Goal: Task Accomplishment & Management: Use online tool/utility

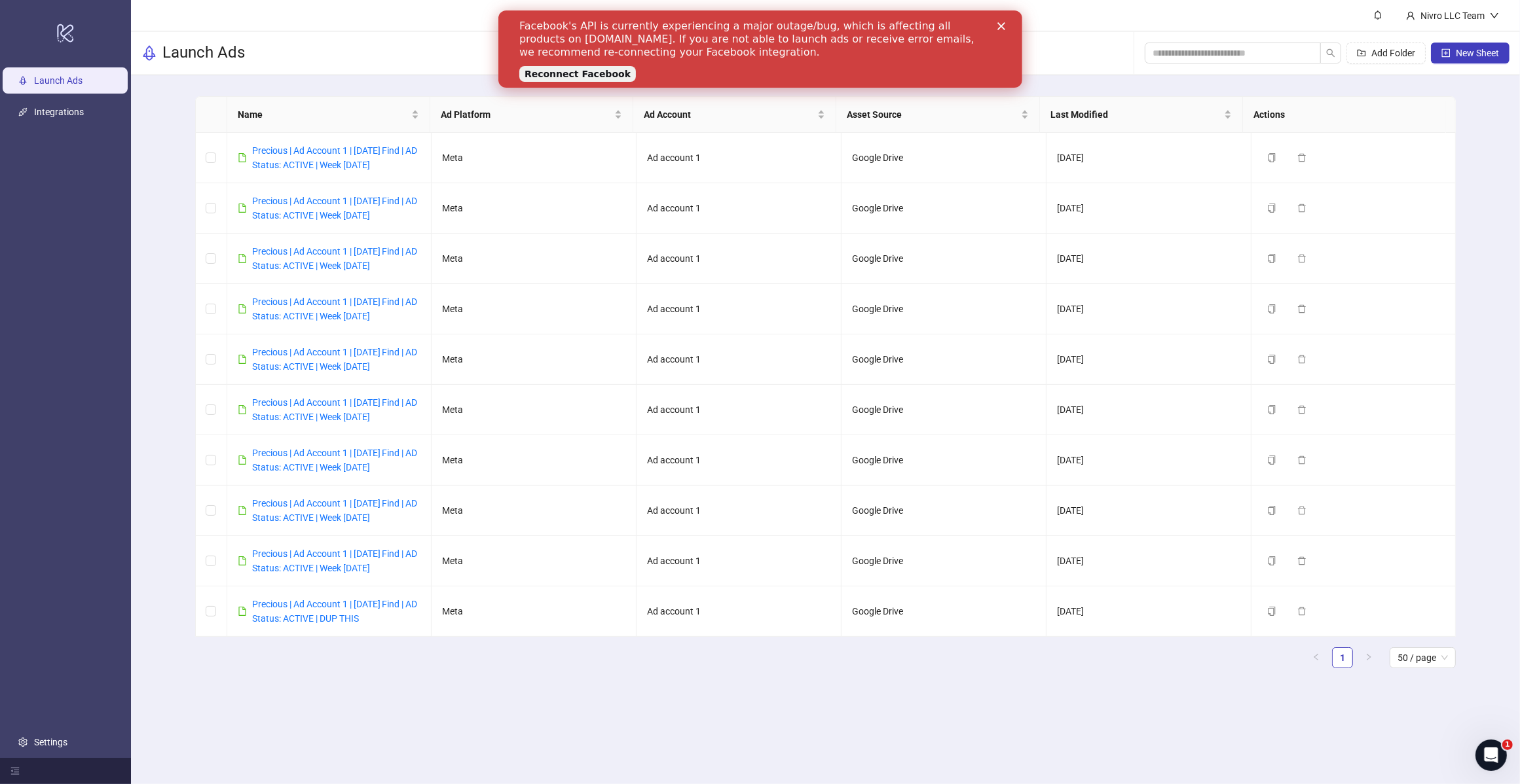
click at [529, 627] on main "Nivro LLC Team Launch Ads Add Folder New Sheet Name Ad Platform Ad Account Asse…" at bounding box center [825, 392] width 1389 height 784
click at [369, 157] on div "Precious | Ad Account 1 | [DATE] Find | AD Status: ACTIVE | Week [DATE]" at bounding box center [336, 158] width 169 height 29
click at [380, 166] on link "Precious | Ad Account 1 | [DATE] Find | AD Status: ACTIVE | Week [DATE]" at bounding box center [335, 158] width 166 height 25
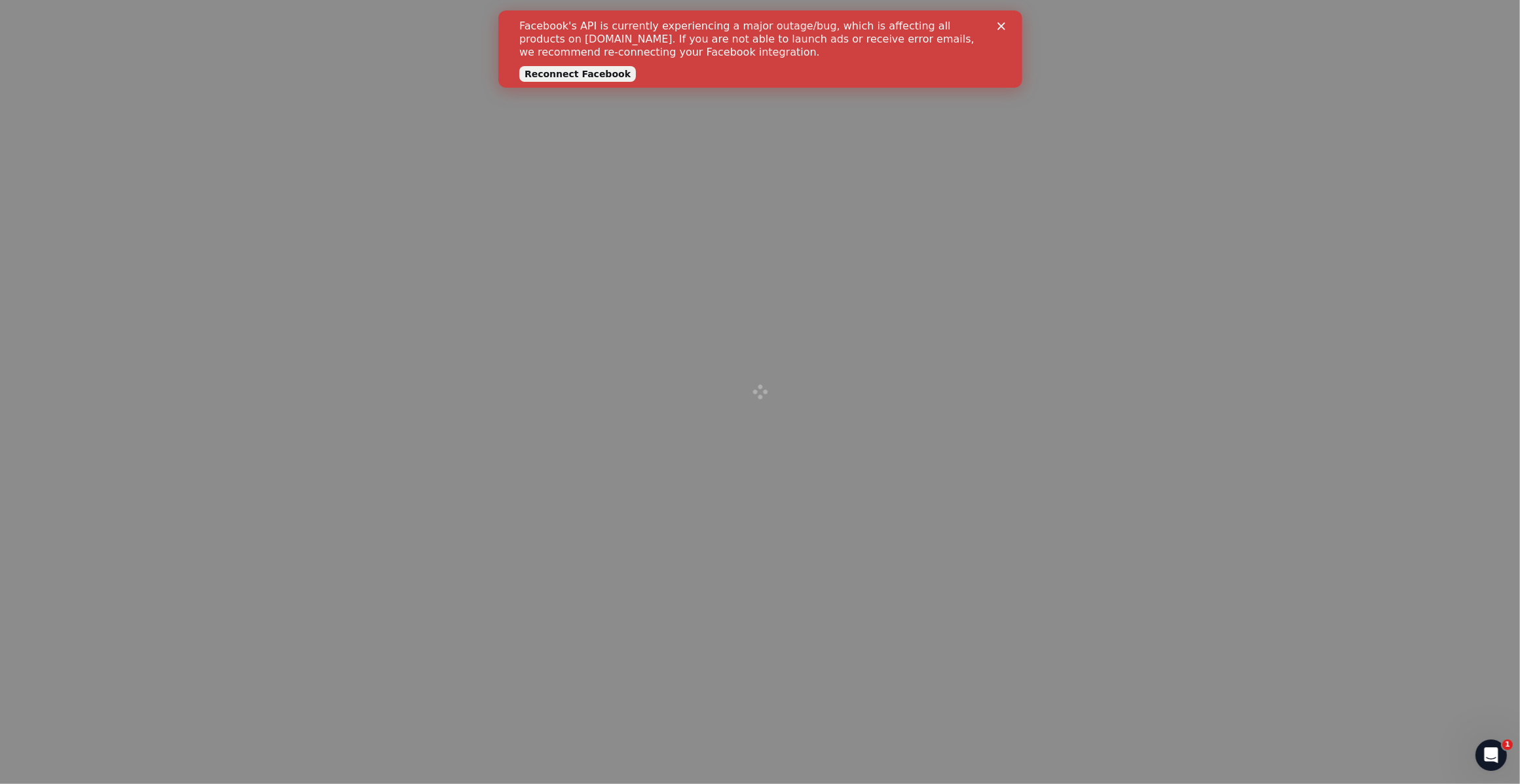
click at [1004, 23] on polygon "Close" at bounding box center [1001, 26] width 8 height 8
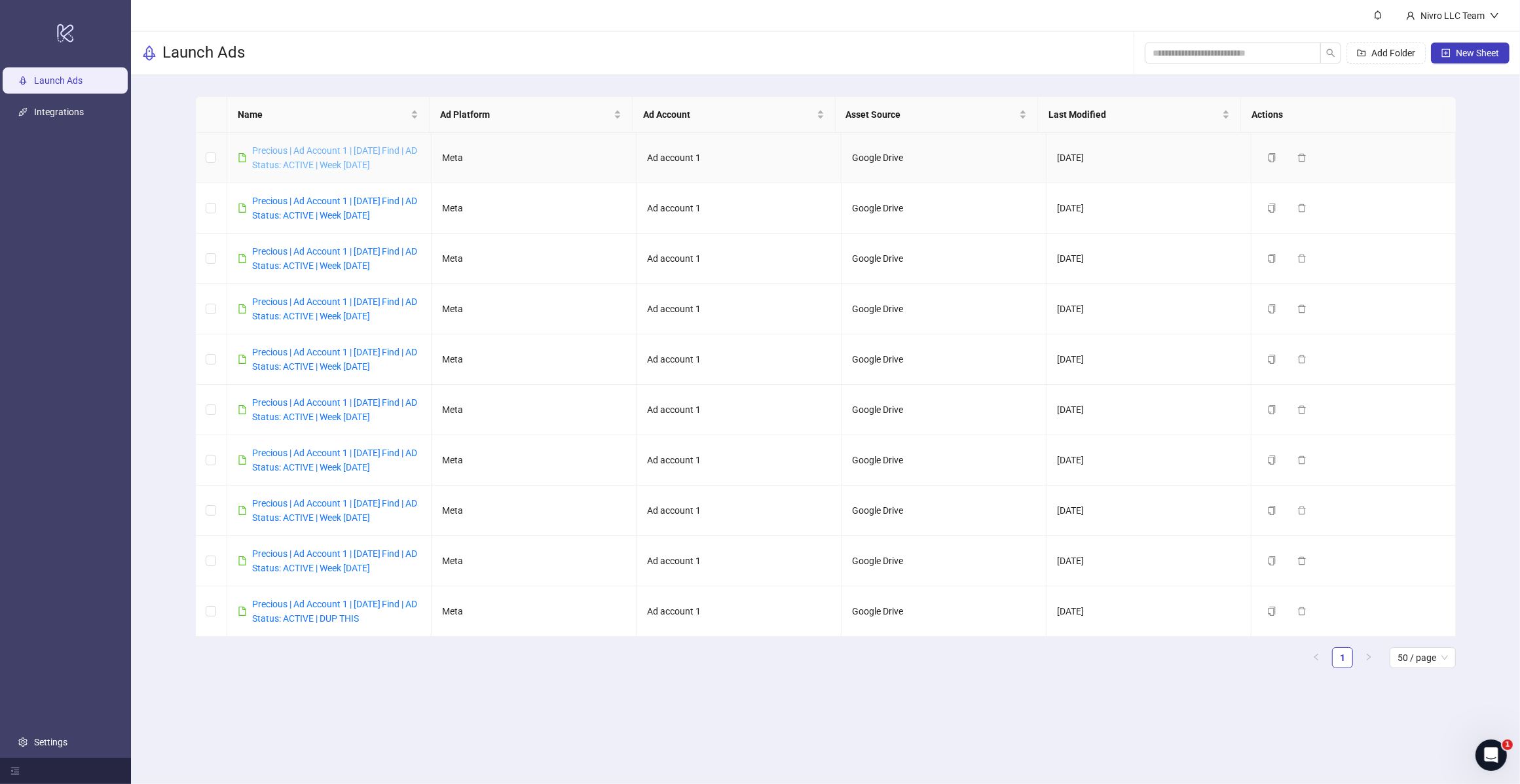
click at [361, 161] on link "Precious | Ad Account 1 | [DATE] Find | AD Status: ACTIVE | Week [DATE]" at bounding box center [335, 158] width 166 height 25
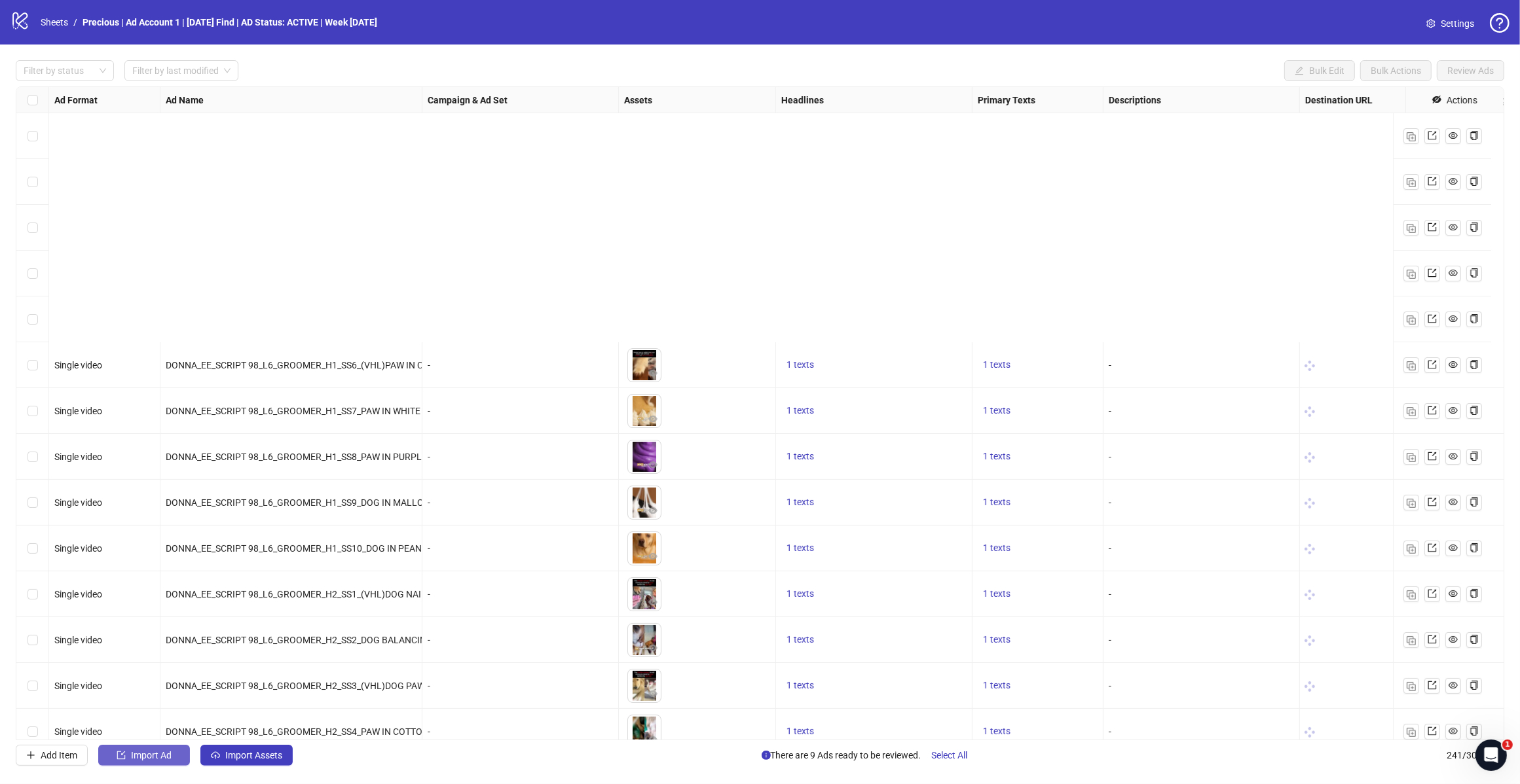
click at [178, 758] on button "Import Ad" at bounding box center [143, 755] width 91 height 21
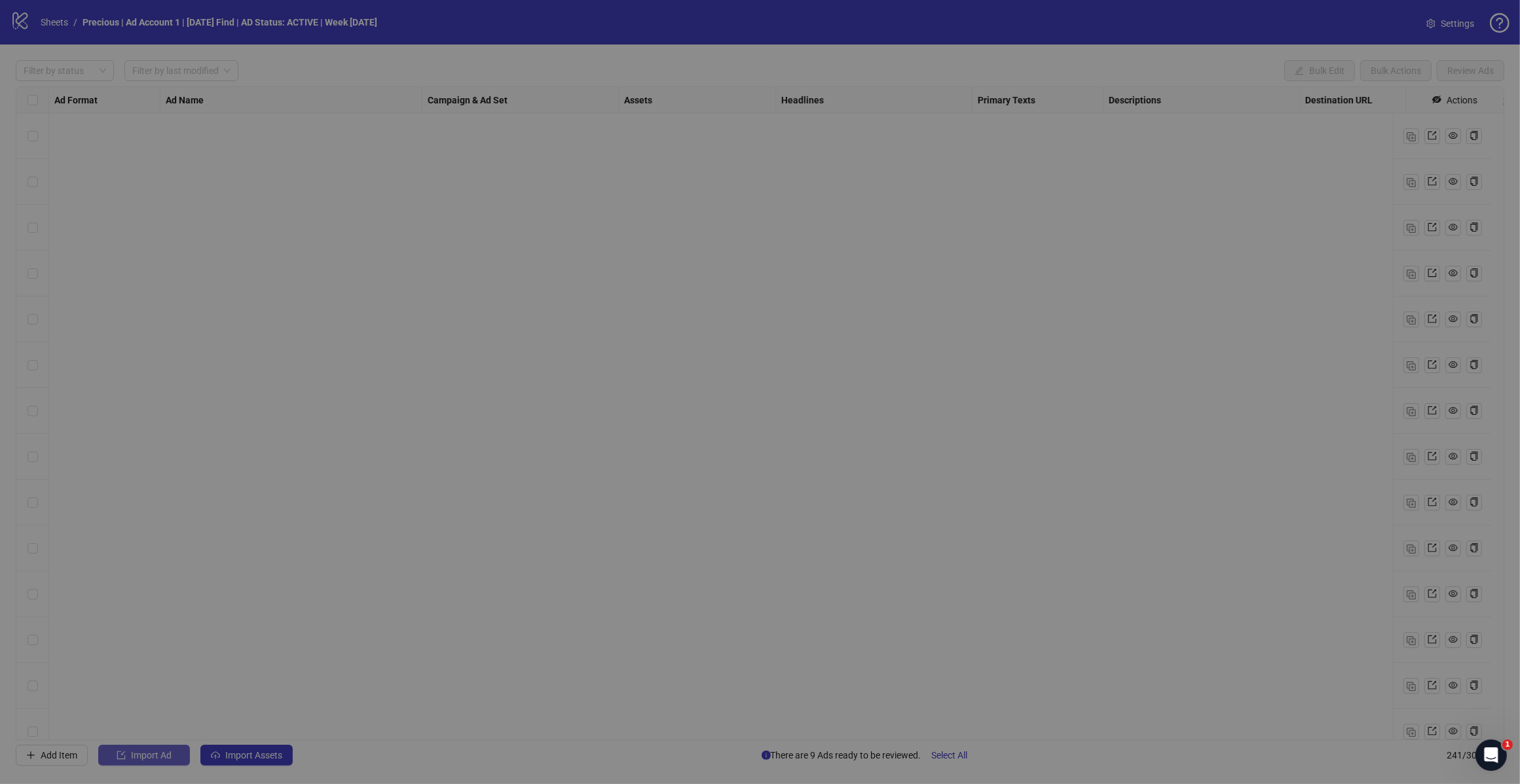
scroll to position [982, 0]
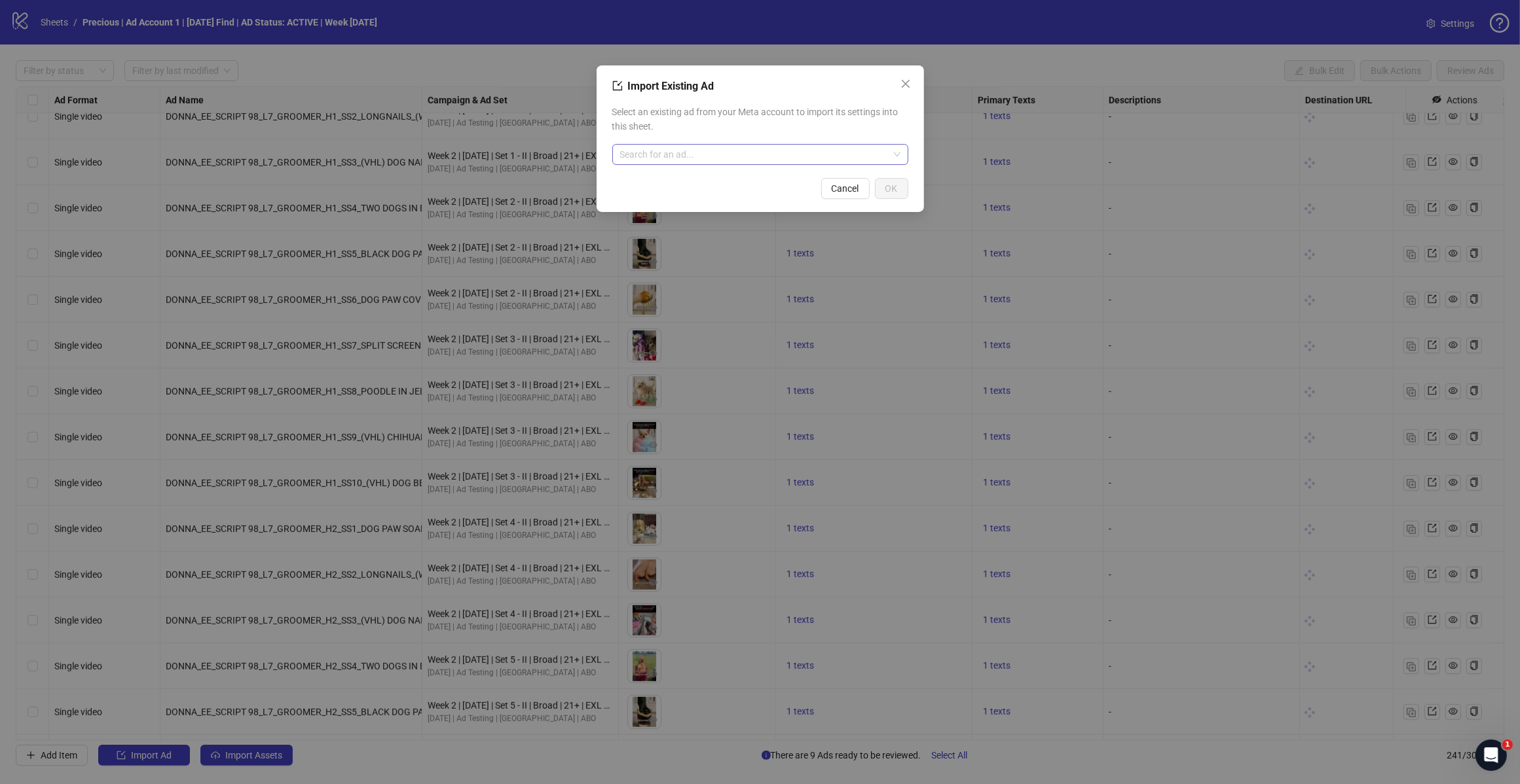
click at [685, 156] on input "search" at bounding box center [754, 154] width 268 height 20
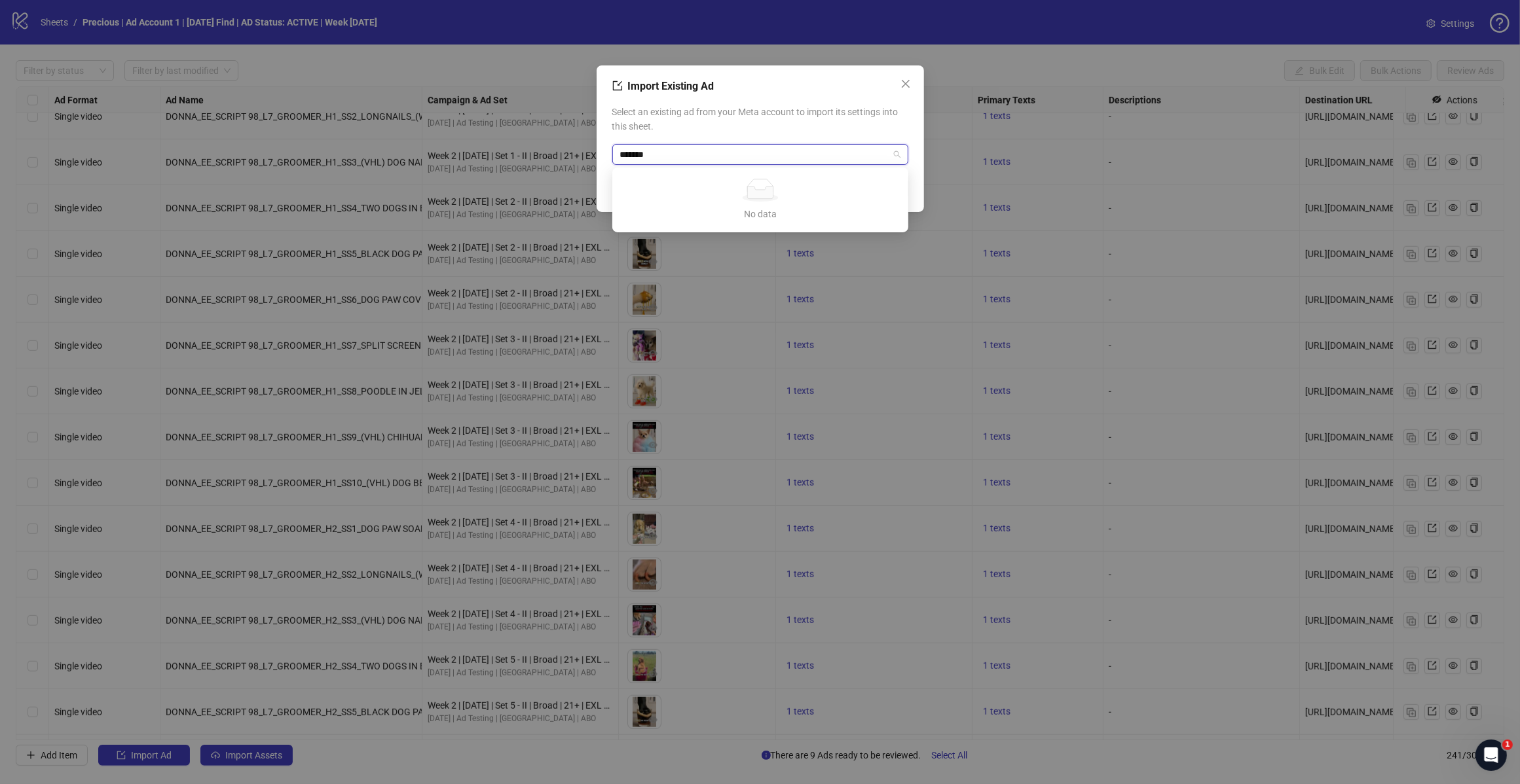
type input "********"
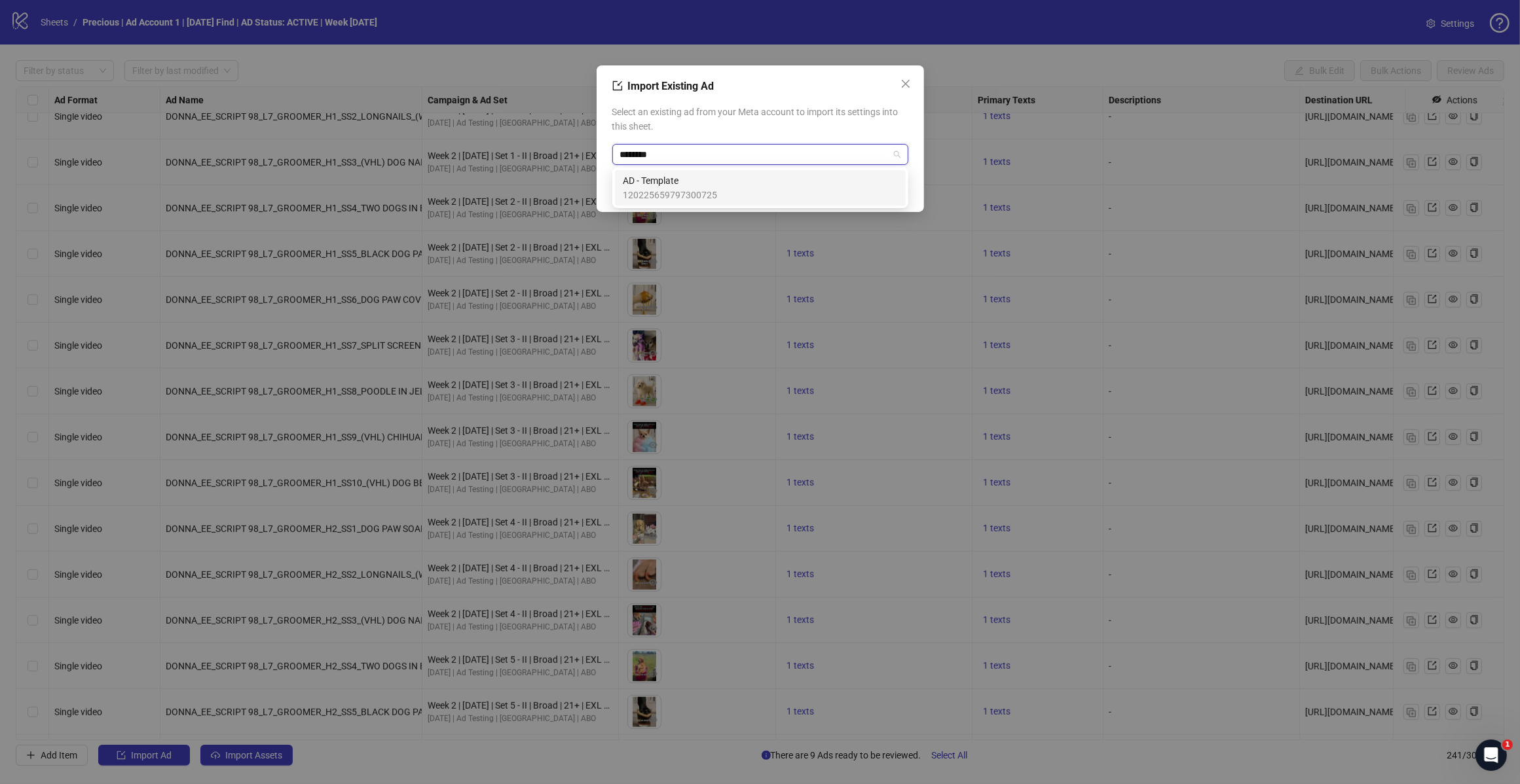
click at [696, 181] on span "AD - Template" at bounding box center [669, 181] width 94 height 14
click at [891, 190] on span "OK" at bounding box center [891, 189] width 12 height 11
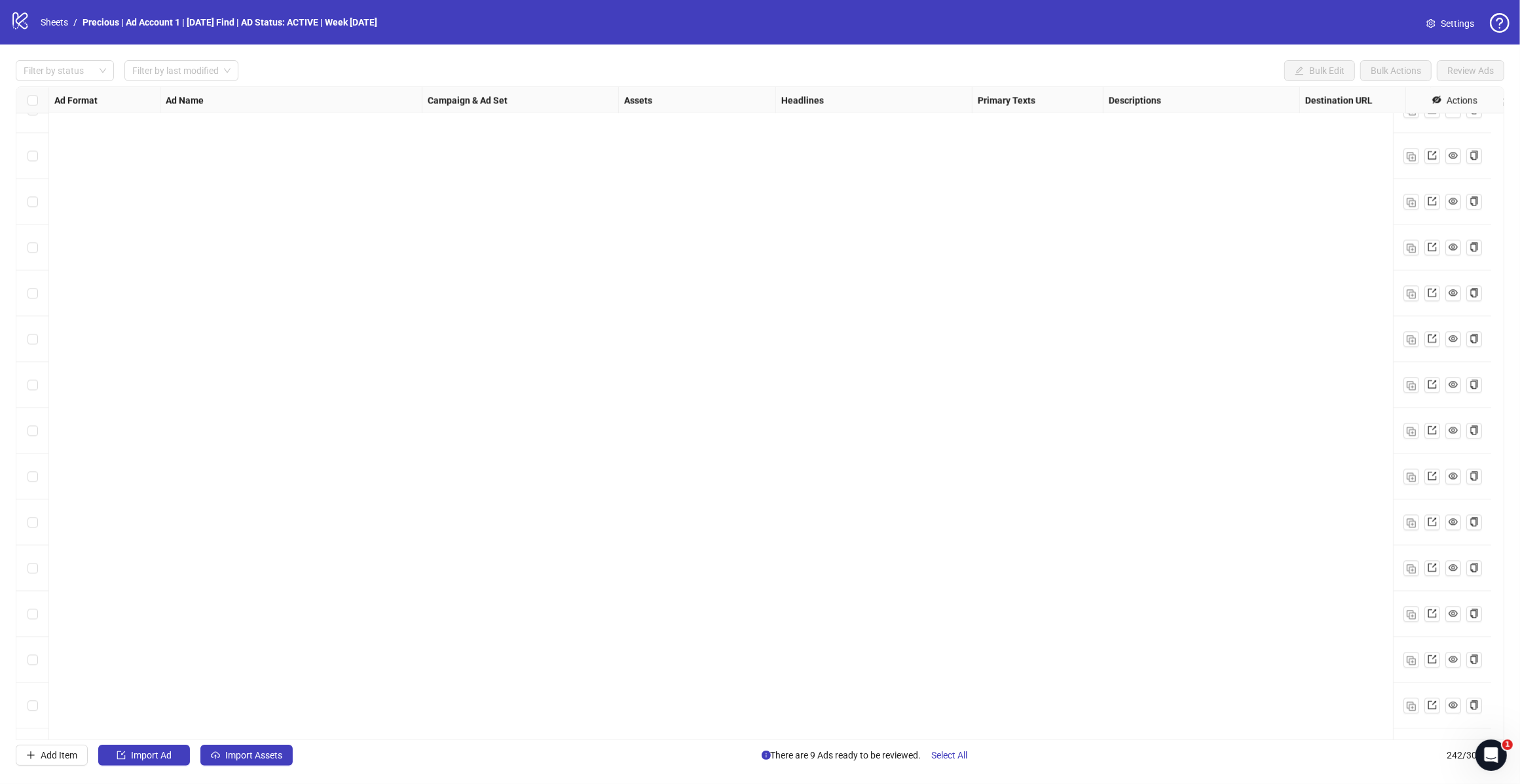
scroll to position [10473, 0]
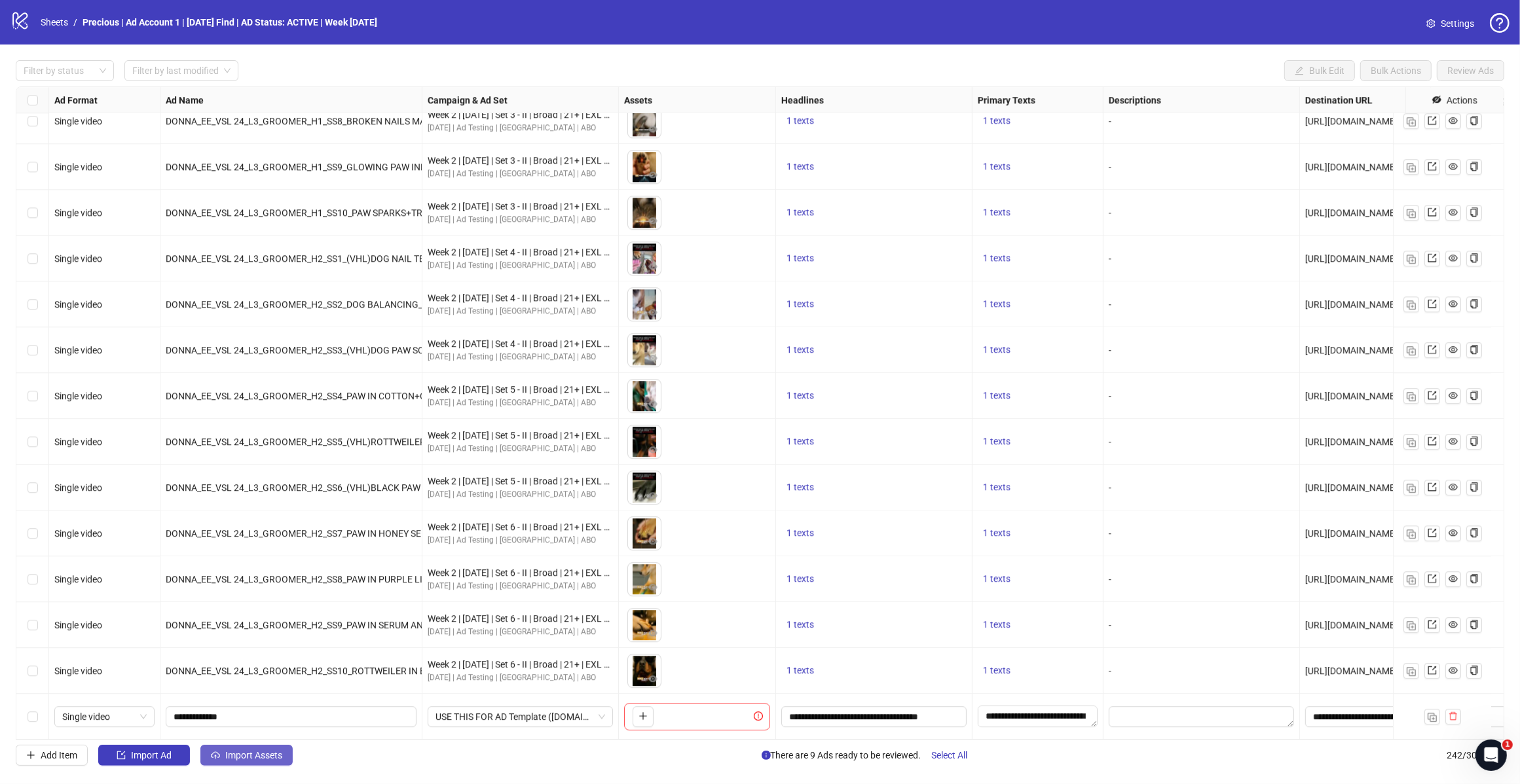
click at [270, 754] on span "Import Assets" at bounding box center [254, 755] width 57 height 11
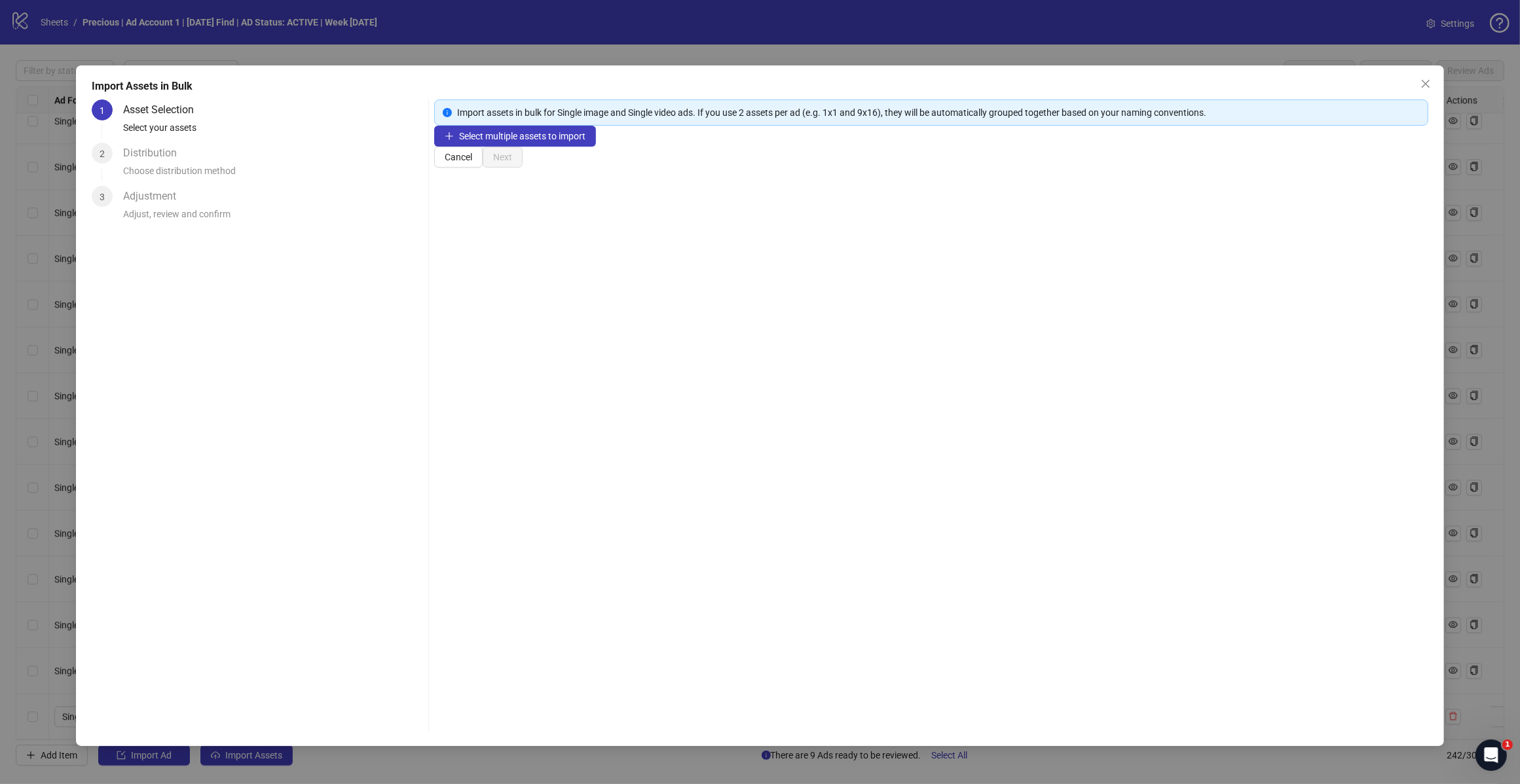
click at [550, 147] on div "Select multiple assets to import" at bounding box center [931, 136] width 994 height 21
click at [556, 141] on span "Select multiple assets to import" at bounding box center [522, 136] width 126 height 11
click at [524, 183] on span "Add more assets" at bounding box center [493, 178] width 68 height 11
click at [512, 204] on span "Next" at bounding box center [502, 199] width 19 height 11
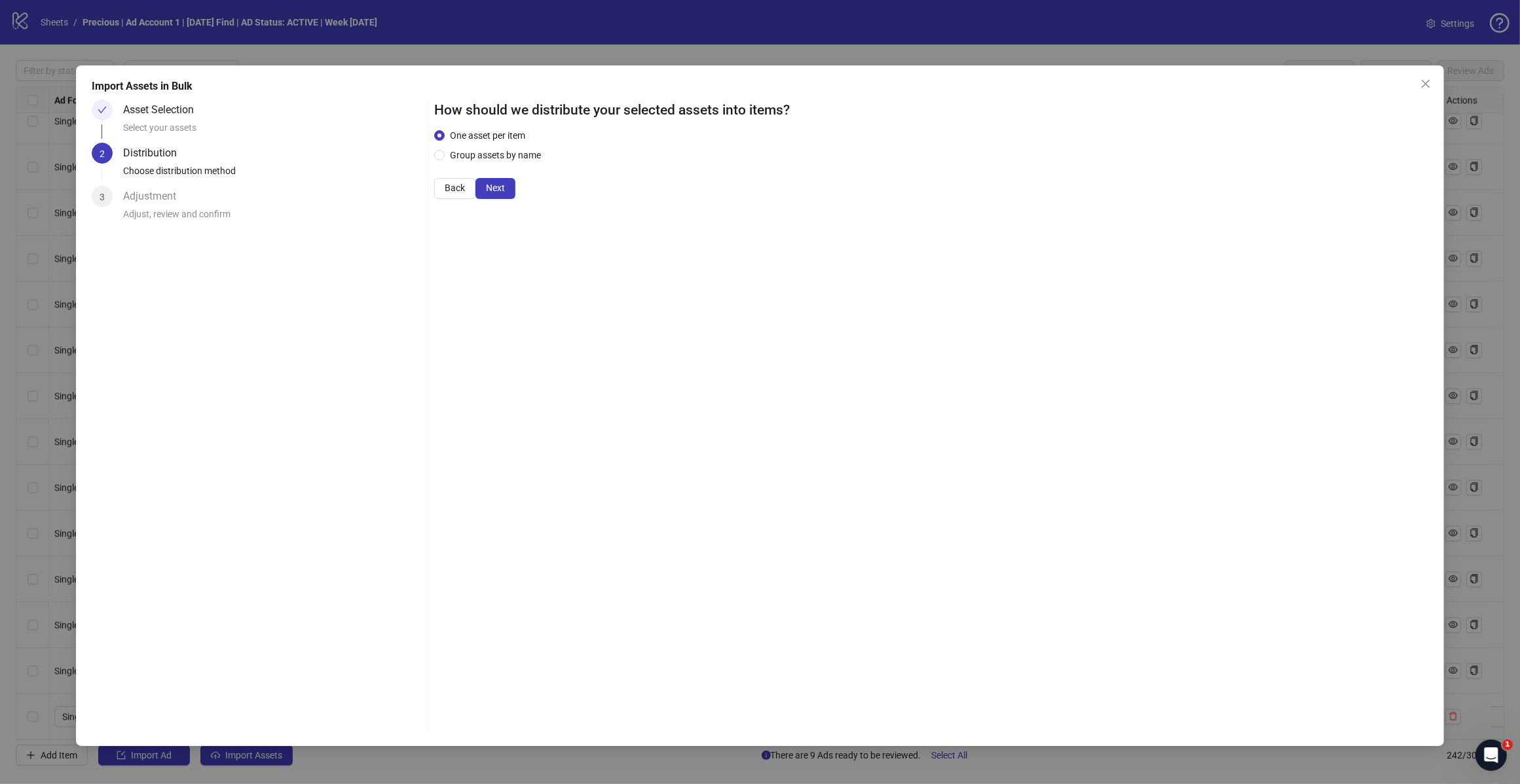
click at [505, 193] on span "Next" at bounding box center [495, 188] width 19 height 11
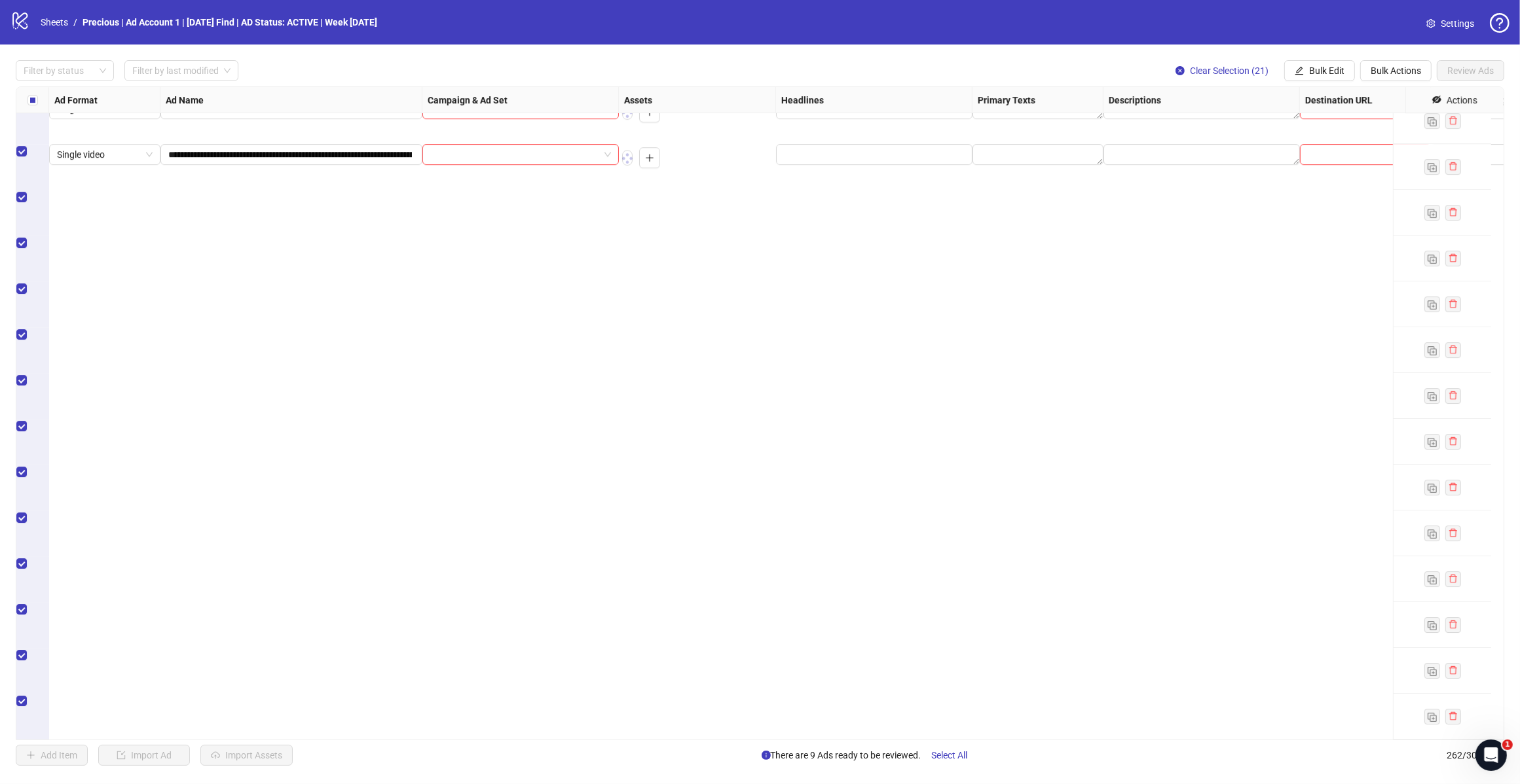
scroll to position [10735, 0]
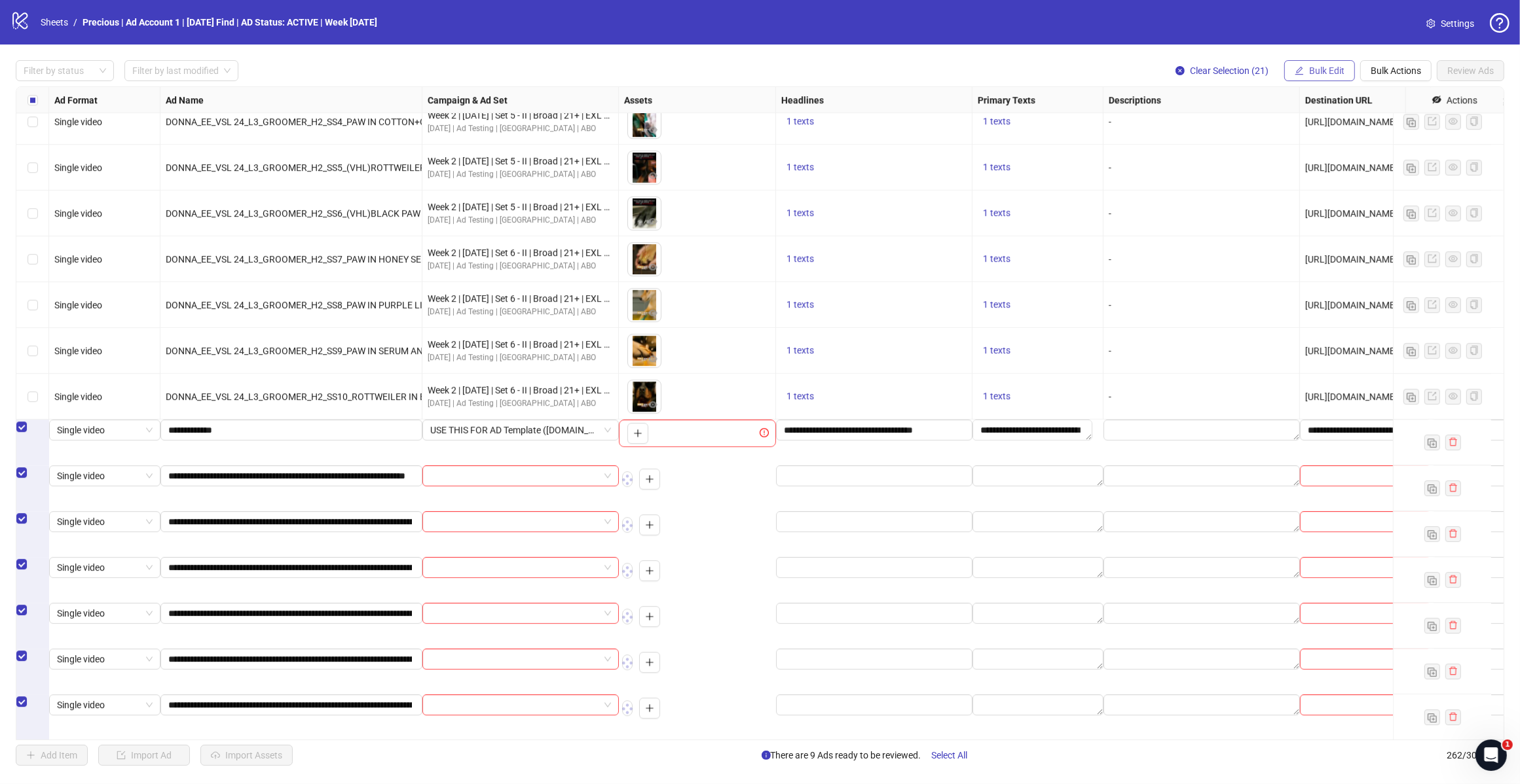
click at [1315, 72] on span "Bulk Edit" at bounding box center [1327, 71] width 36 height 11
click at [1328, 162] on span "Headlines" at bounding box center [1331, 160] width 78 height 14
click at [1375, 182] on icon "check" at bounding box center [1372, 183] width 9 height 9
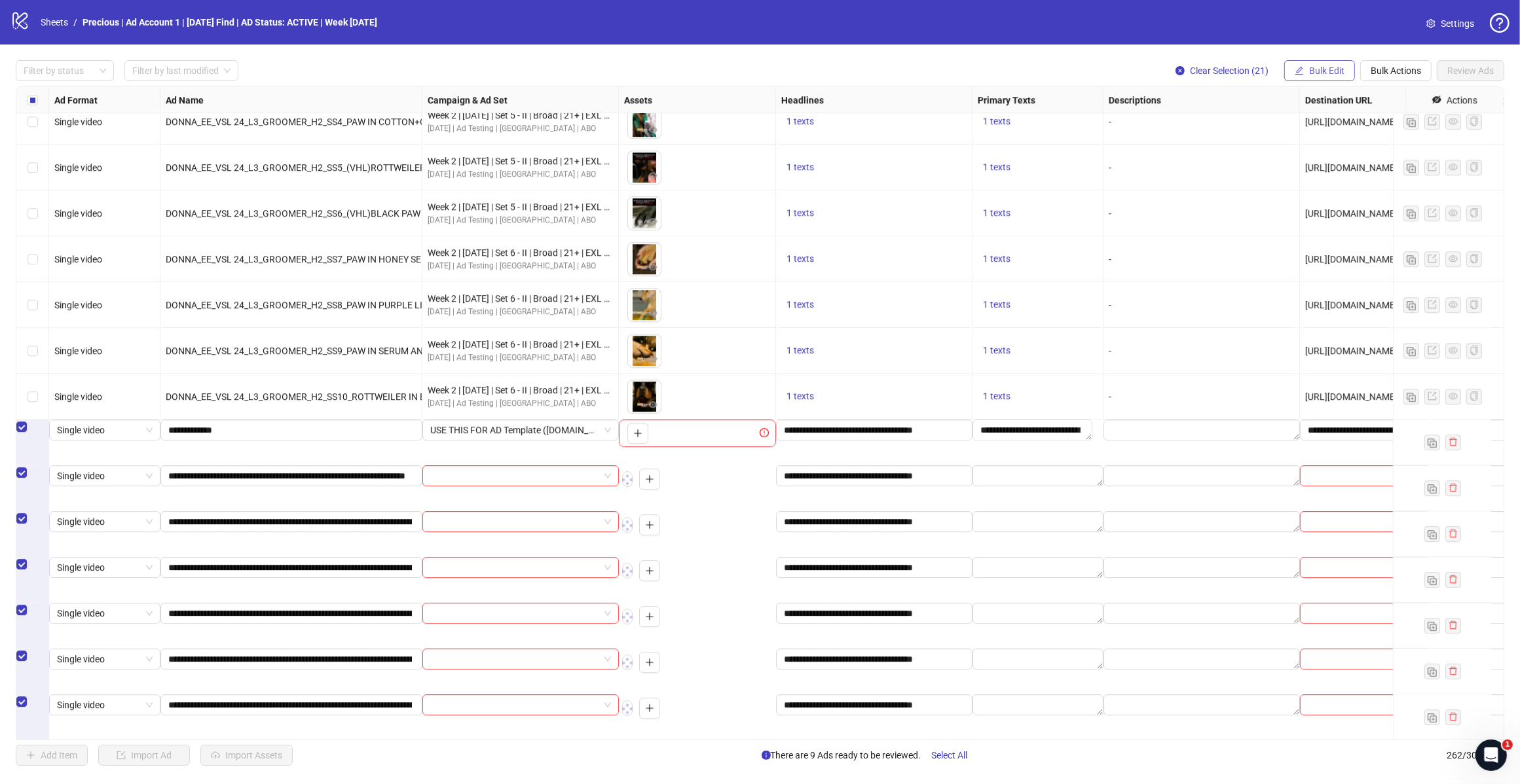
click at [1329, 70] on span "Bulk Edit" at bounding box center [1327, 71] width 36 height 11
click at [1335, 73] on span "Bulk Edit" at bounding box center [1327, 71] width 36 height 11
click at [1306, 174] on div "[URL][DOMAIN_NAME]" at bounding box center [1365, 168] width 120 height 14
click at [1309, 72] on span "Bulk Edit" at bounding box center [1327, 71] width 36 height 11
click at [1313, 175] on span "Primary Texts" at bounding box center [1331, 181] width 78 height 14
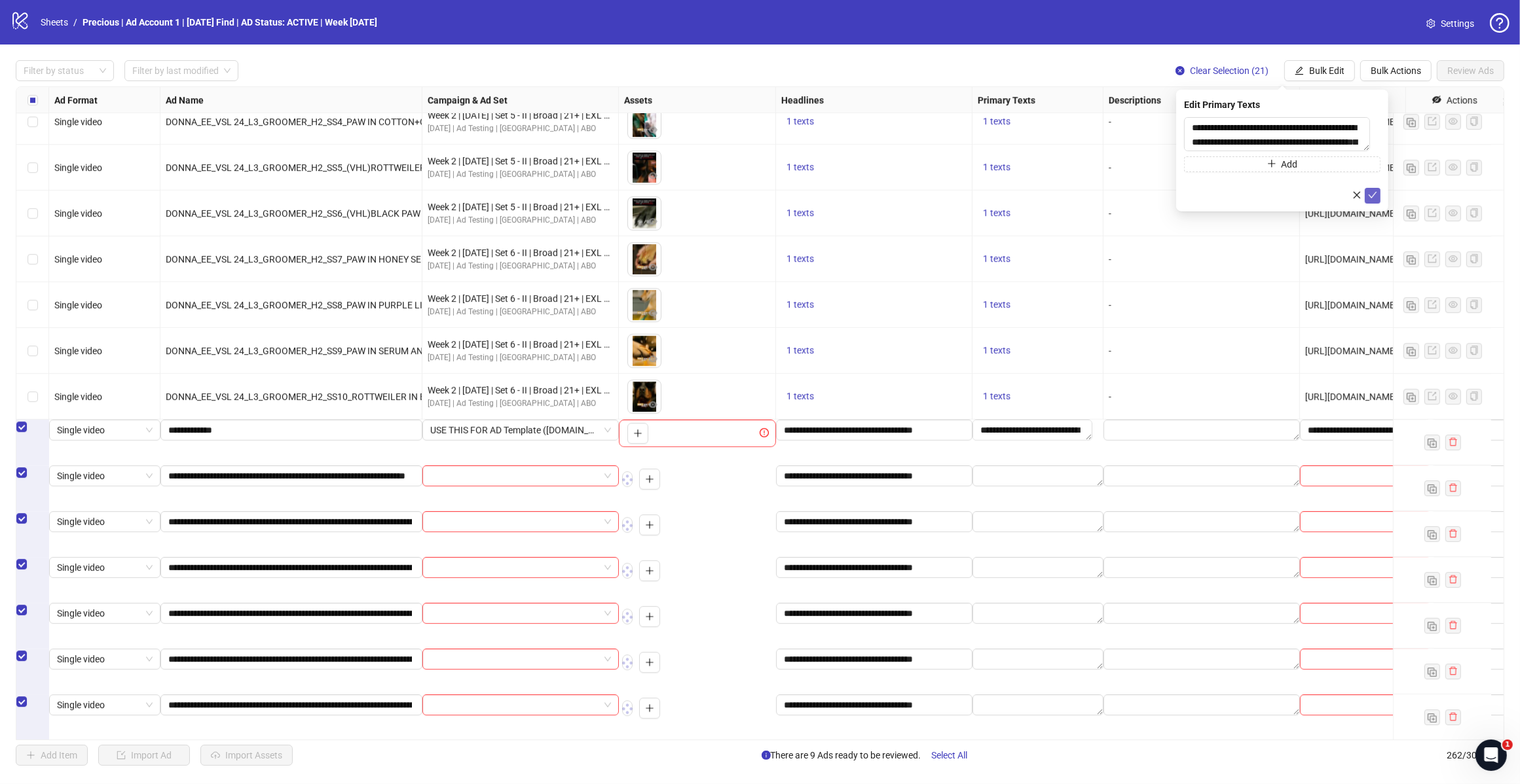
click at [1370, 194] on icon "check" at bounding box center [1372, 195] width 9 height 9
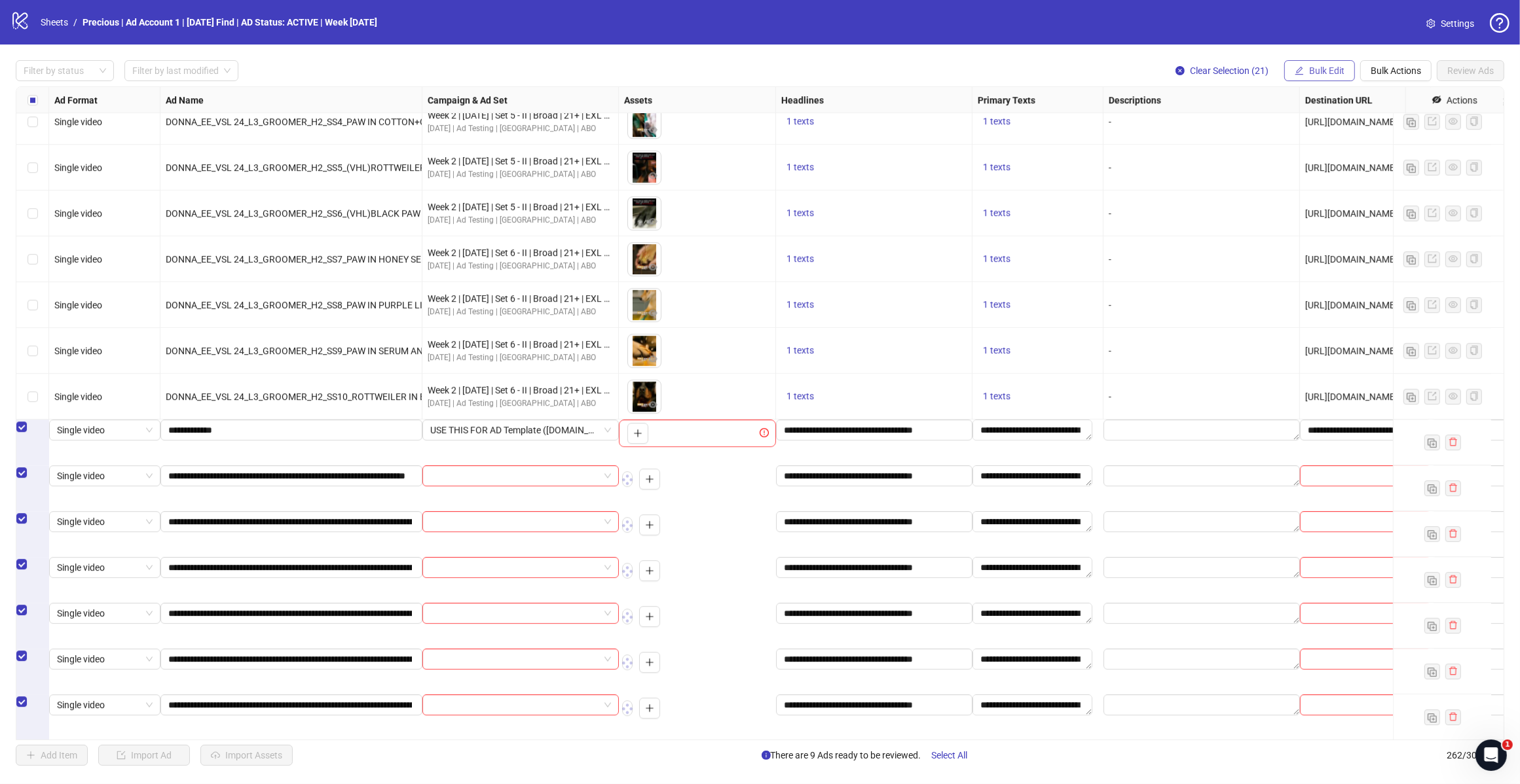
click at [1315, 70] on span "Bulk Edit" at bounding box center [1327, 71] width 36 height 11
click at [1311, 70] on span "Bulk Edit" at bounding box center [1327, 71] width 36 height 11
click at [1282, 84] on span "Destination URL" at bounding box center [1282, 84] width 0 height 0
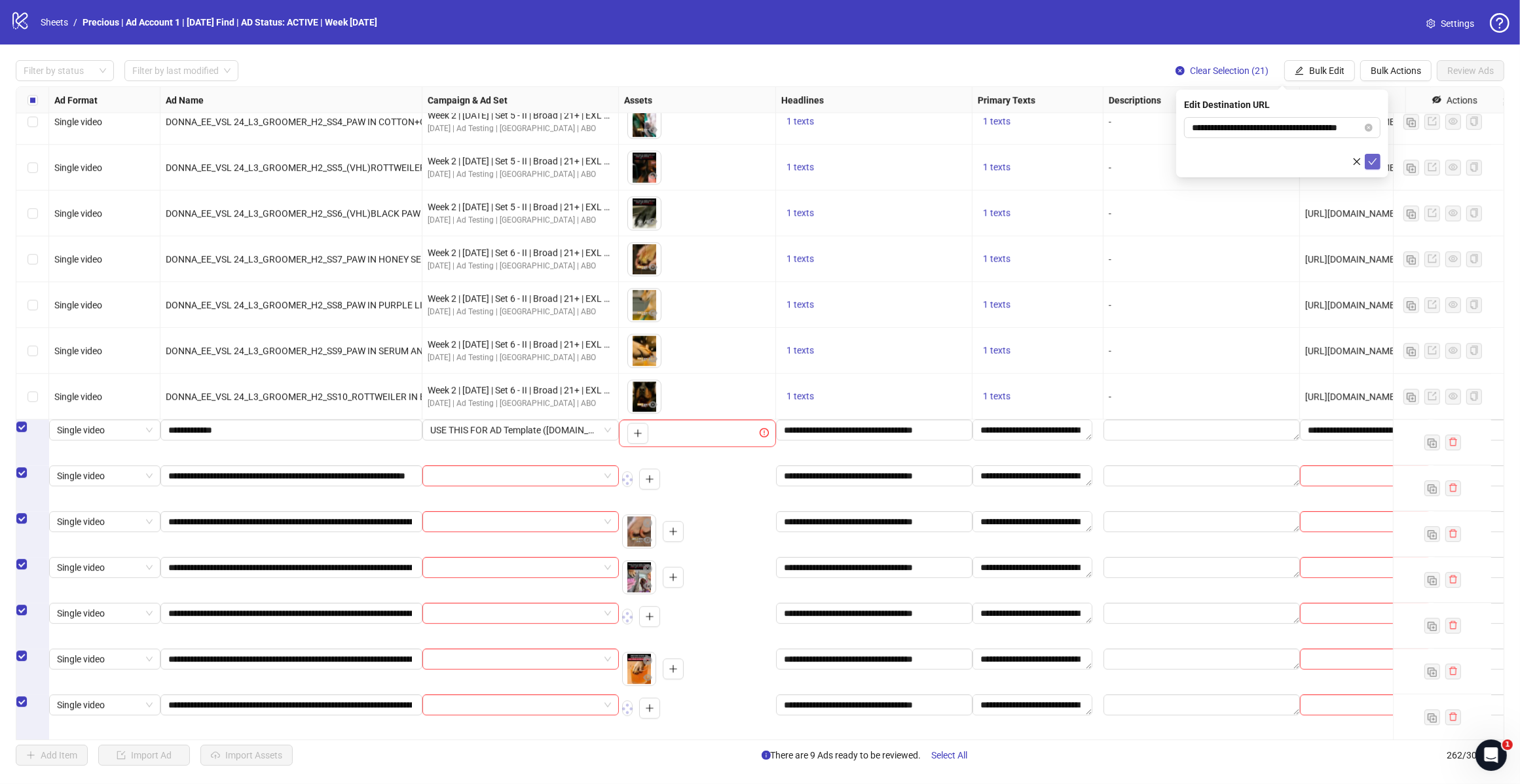
click at [1368, 162] on icon "check" at bounding box center [1372, 162] width 9 height 9
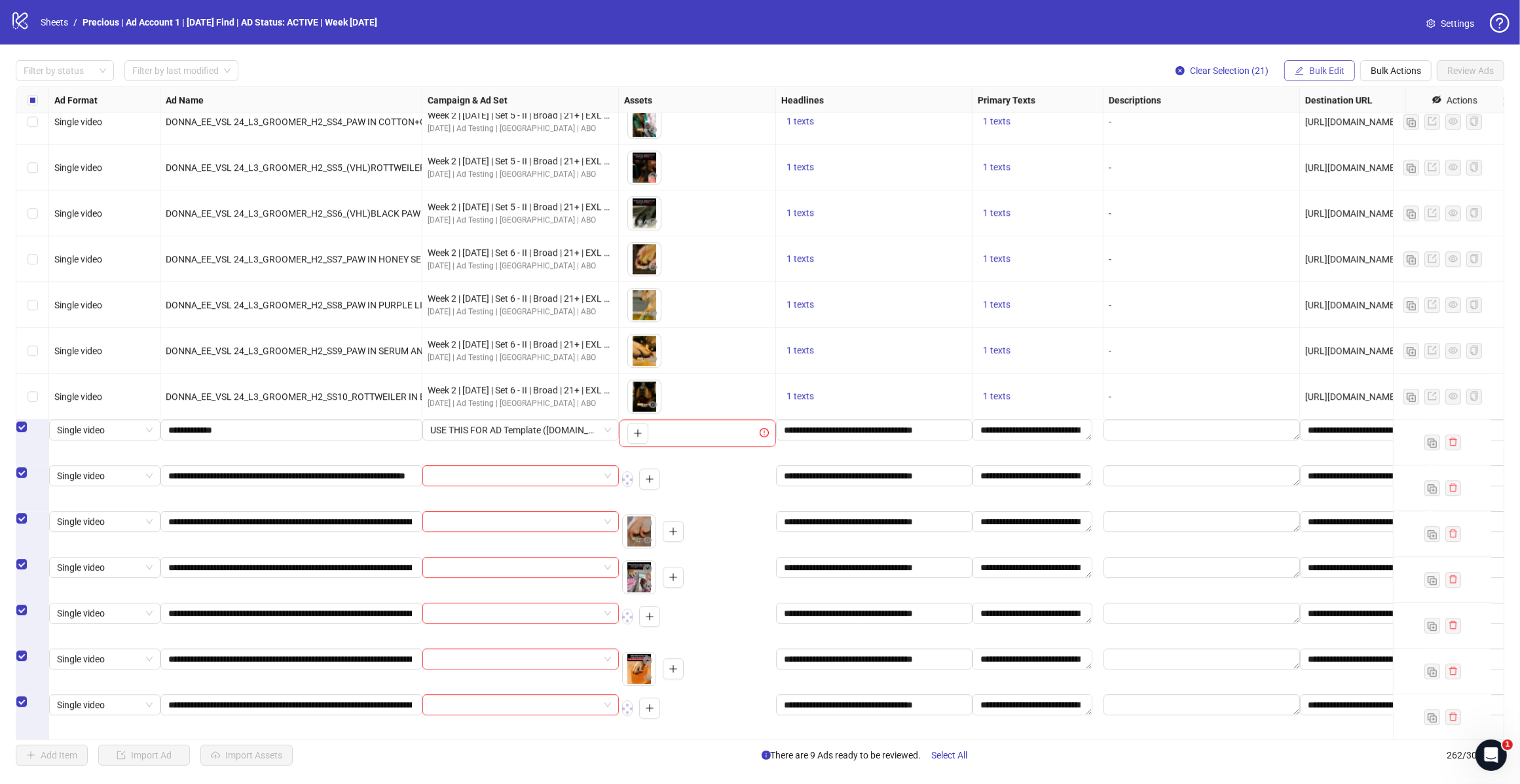
click at [1321, 72] on span "Bulk Edit" at bounding box center [1327, 71] width 36 height 11
click at [1315, 285] on span "Call to Action" at bounding box center [1331, 286] width 78 height 14
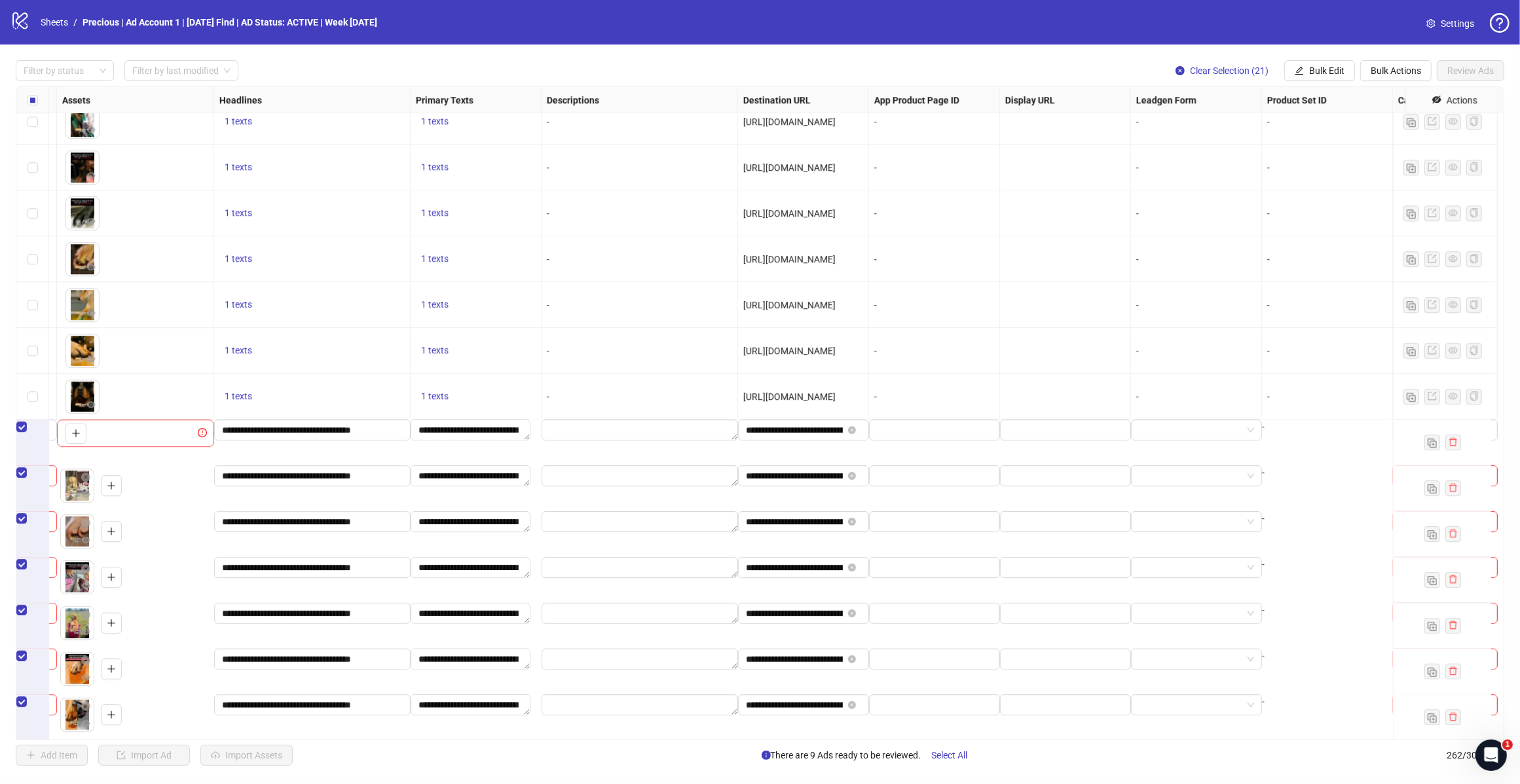
scroll to position [10735, 667]
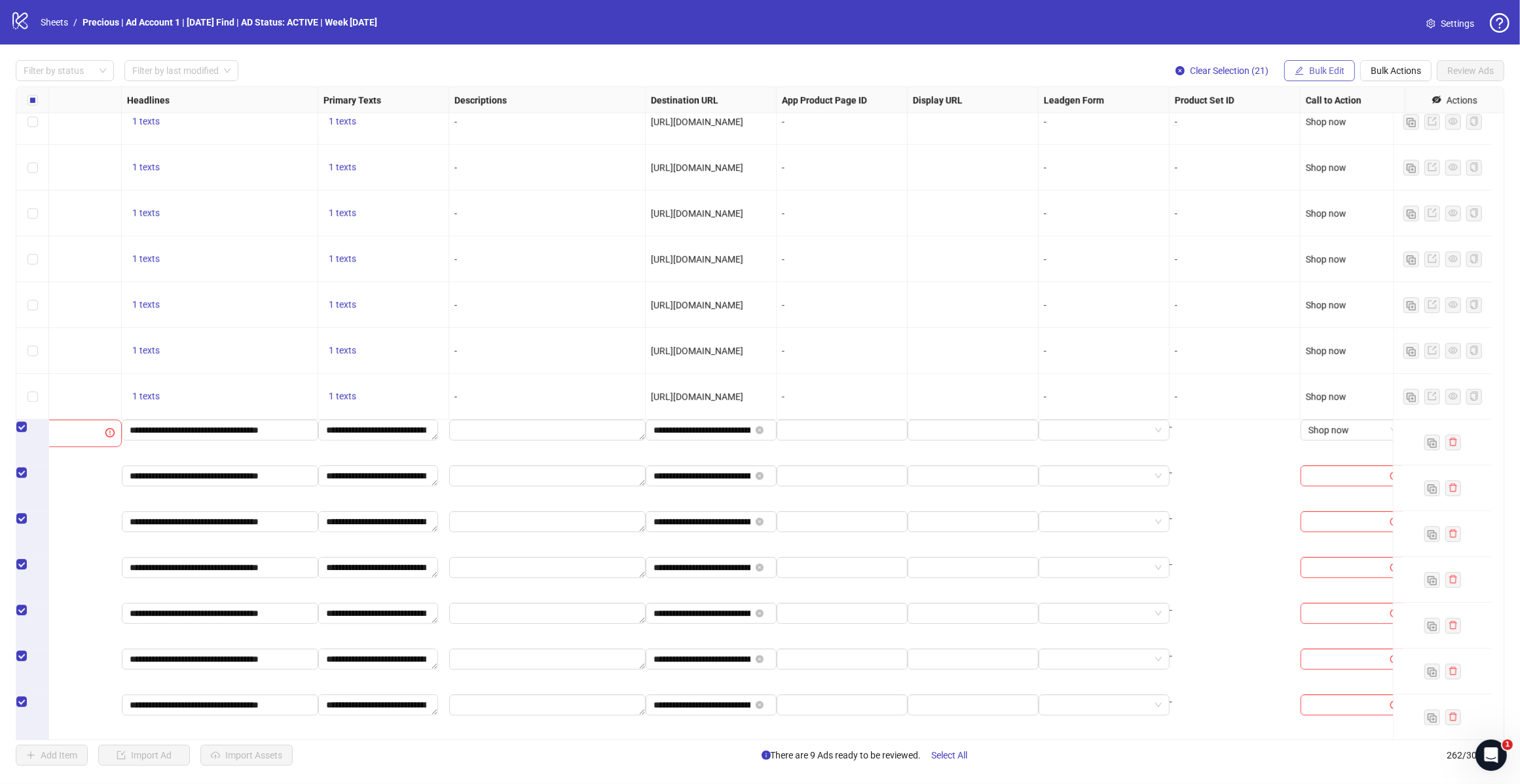
click at [1320, 63] on button "Bulk Edit" at bounding box center [1319, 71] width 71 height 21
click at [1320, 69] on span "Bulk Edit" at bounding box center [1327, 71] width 36 height 11
click at [1321, 289] on div "Shop now" at bounding box center [1352, 305] width 105 height 46
click at [1318, 74] on span "Bulk Edit" at bounding box center [1327, 71] width 36 height 11
click at [1314, 283] on span "Call to Action" at bounding box center [1331, 286] width 78 height 14
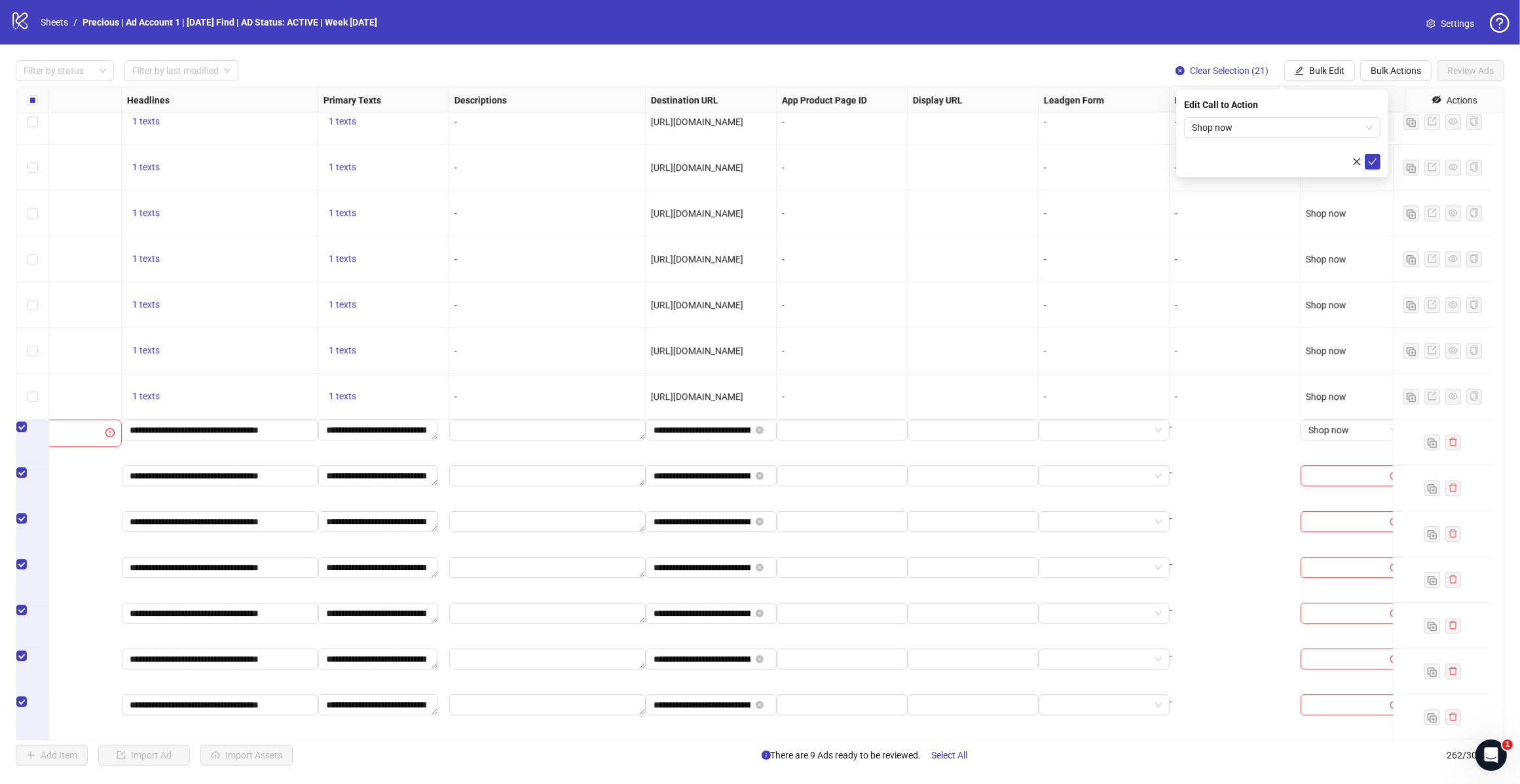
click at [1369, 157] on icon "check" at bounding box center [1372, 162] width 9 height 9
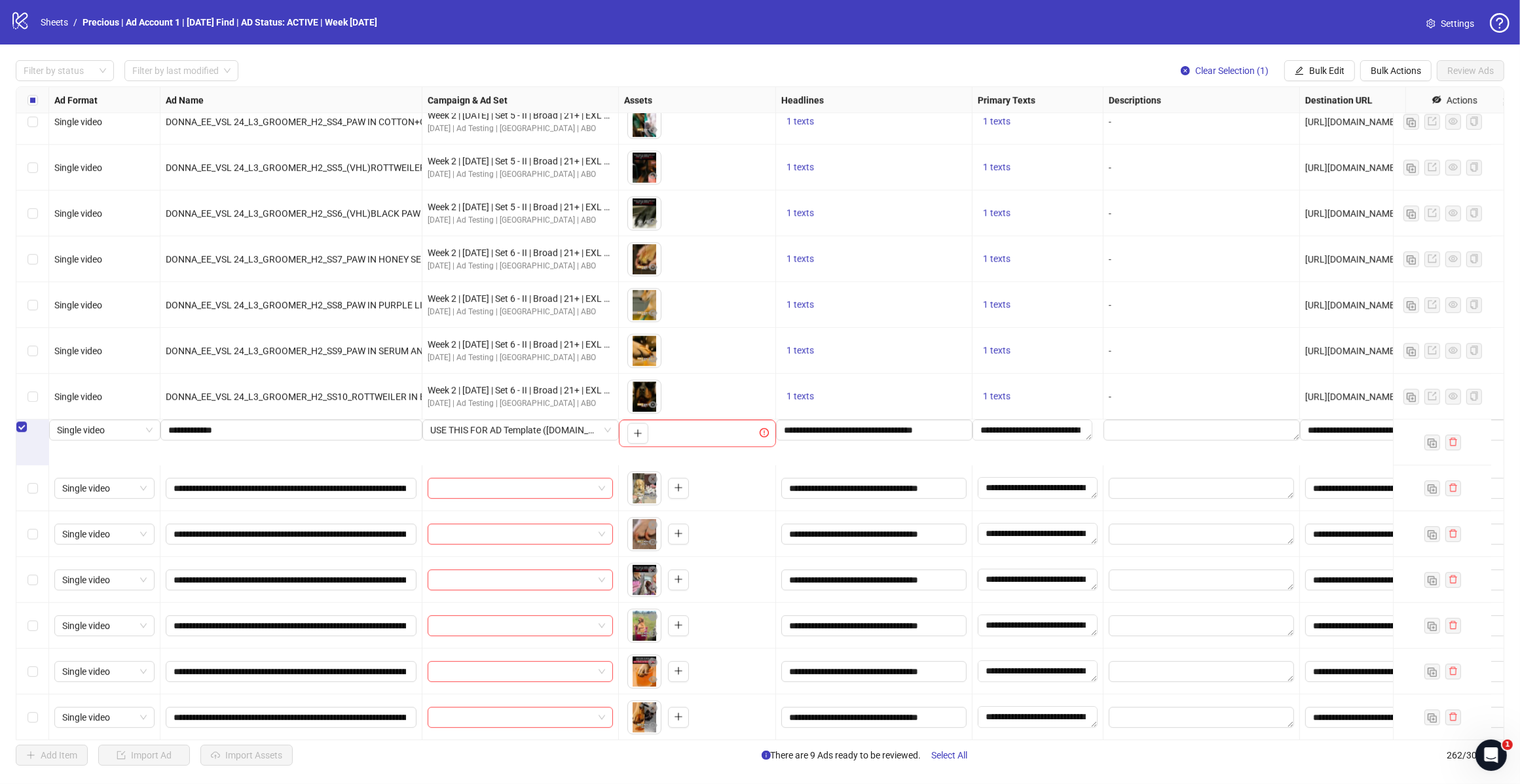
click at [1325, 71] on span "Bulk Edit" at bounding box center [1327, 71] width 36 height 11
click at [1398, 72] on span "Bulk Actions" at bounding box center [1395, 71] width 51 height 11
click at [1392, 98] on span "Delete" at bounding box center [1413, 97] width 89 height 14
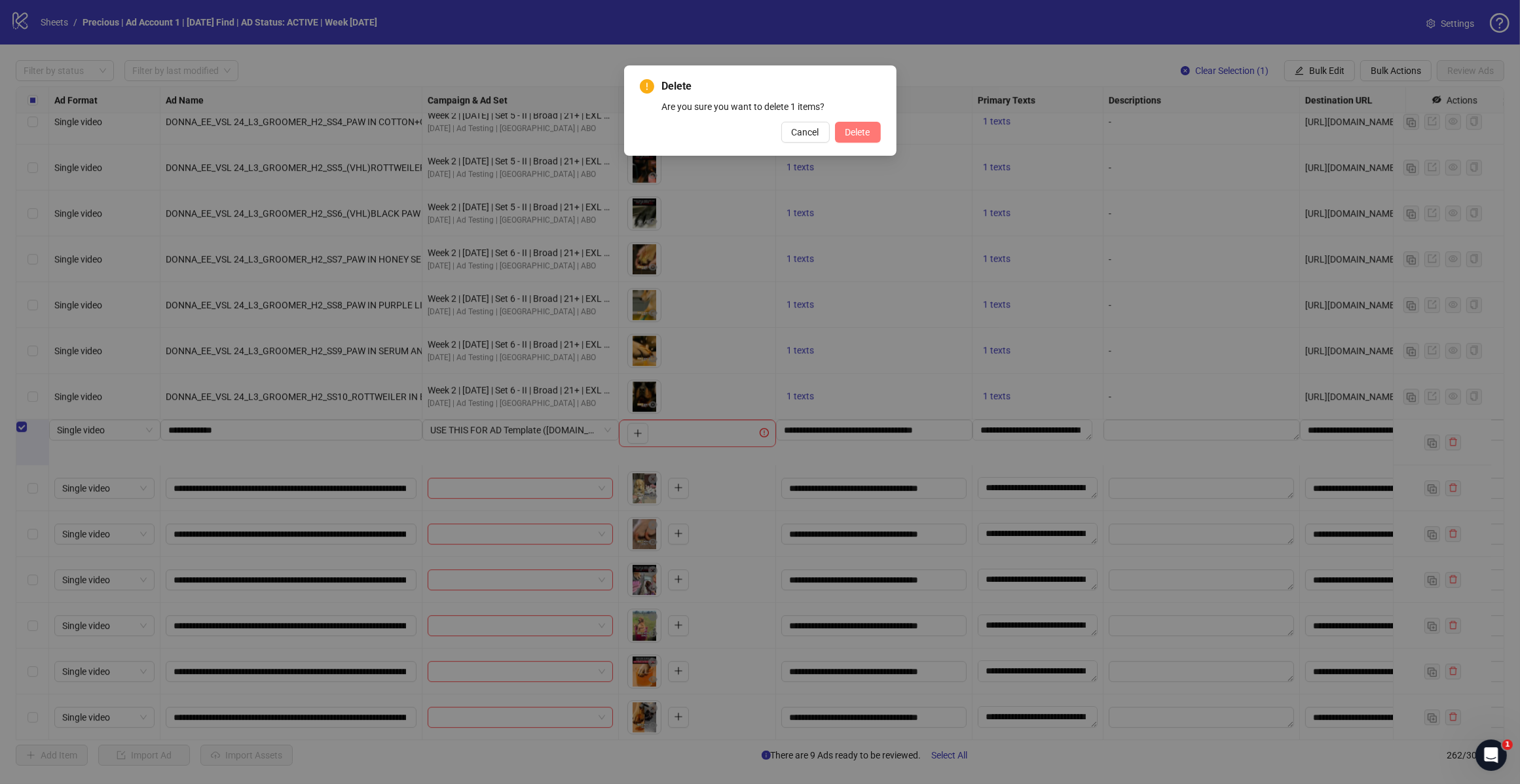
click at [866, 128] on span "Delete" at bounding box center [858, 132] width 25 height 11
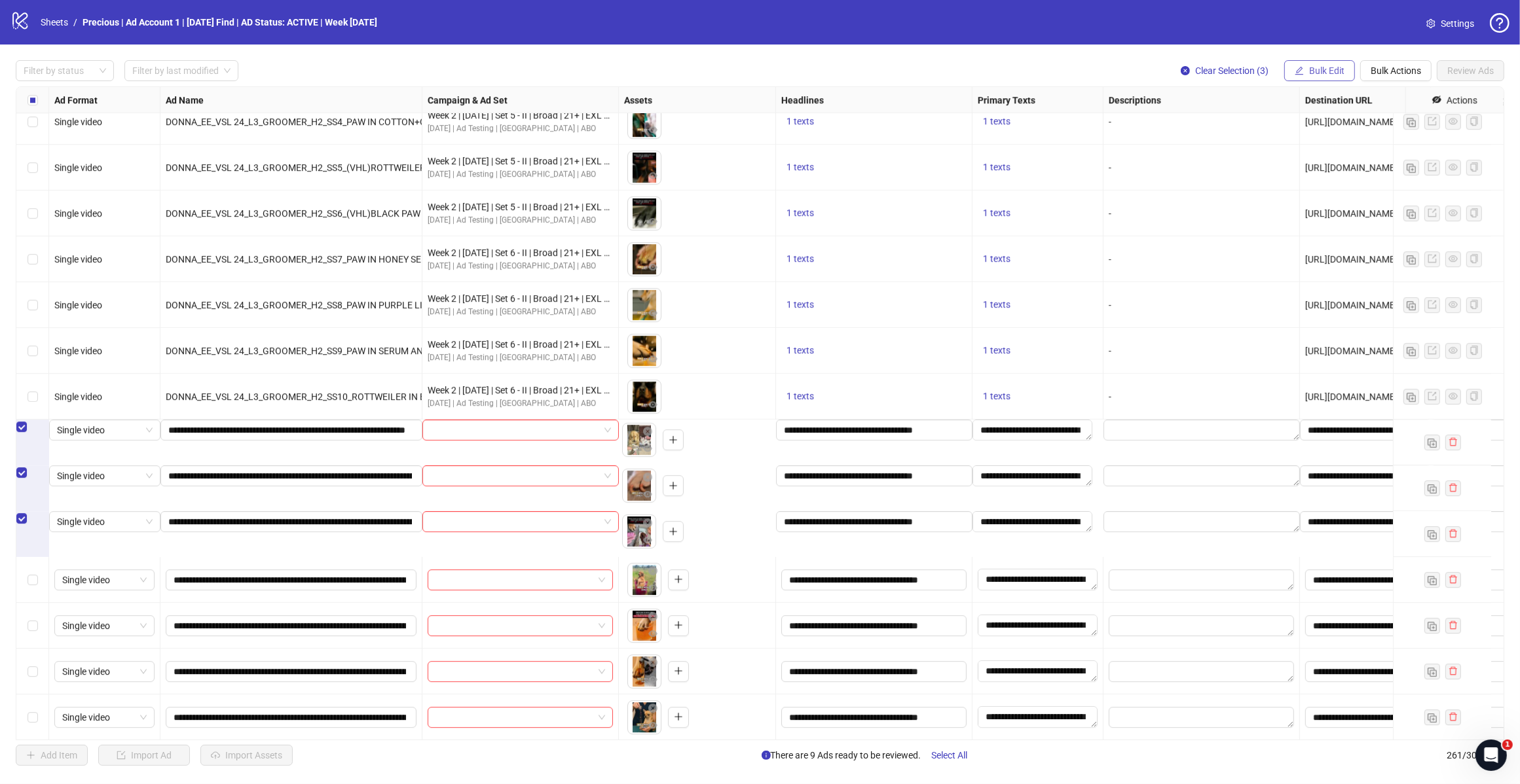
click at [1350, 76] on button "Bulk Edit" at bounding box center [1319, 71] width 71 height 21
click at [1337, 139] on span "Campaign & Ad Set" at bounding box center [1331, 139] width 78 height 14
click at [1372, 129] on div at bounding box center [1282, 127] width 197 height 21
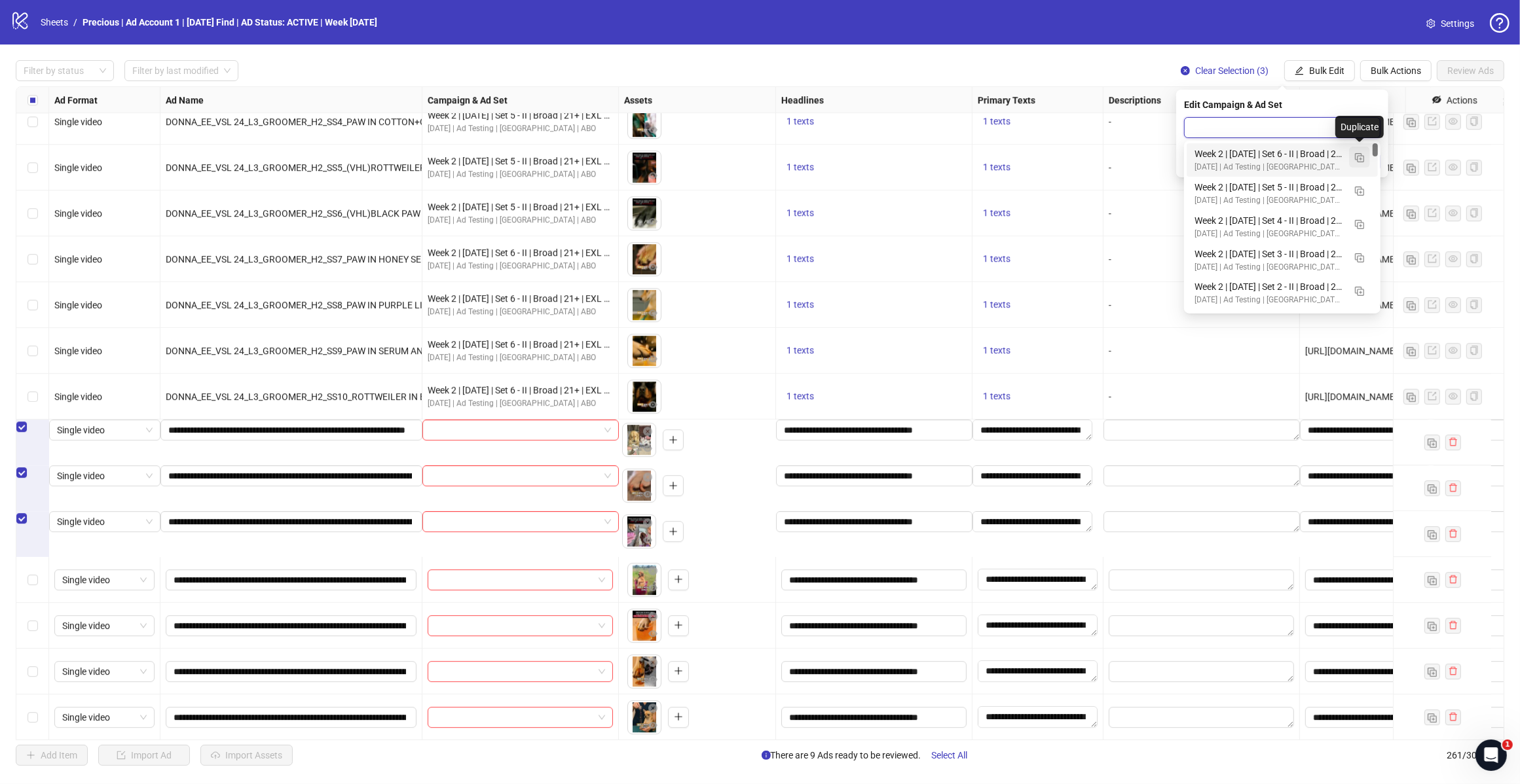
click at [1355, 156] on img "button" at bounding box center [1360, 158] width 9 height 9
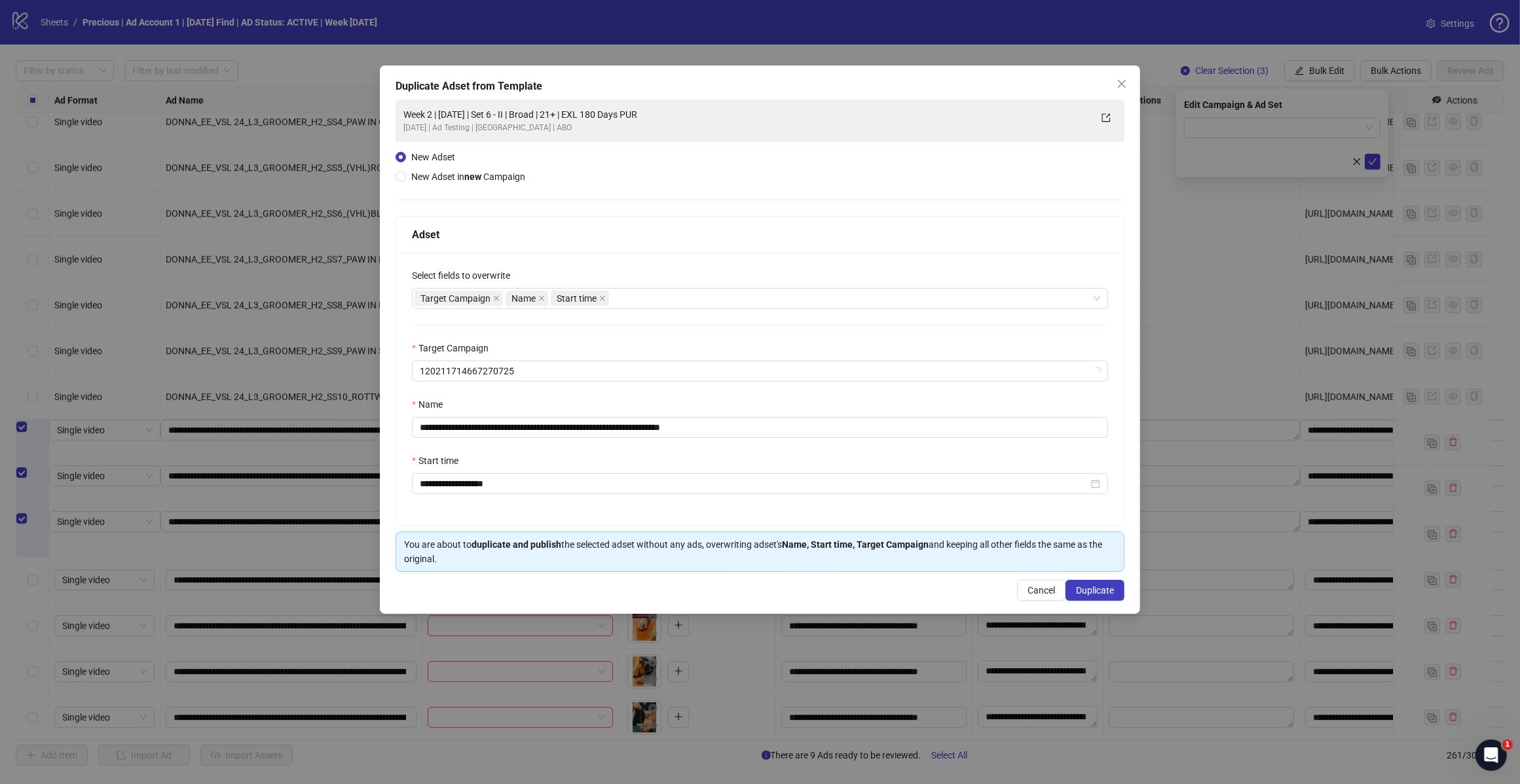
click at [1118, 83] on icon "close" at bounding box center [1122, 84] width 11 height 11
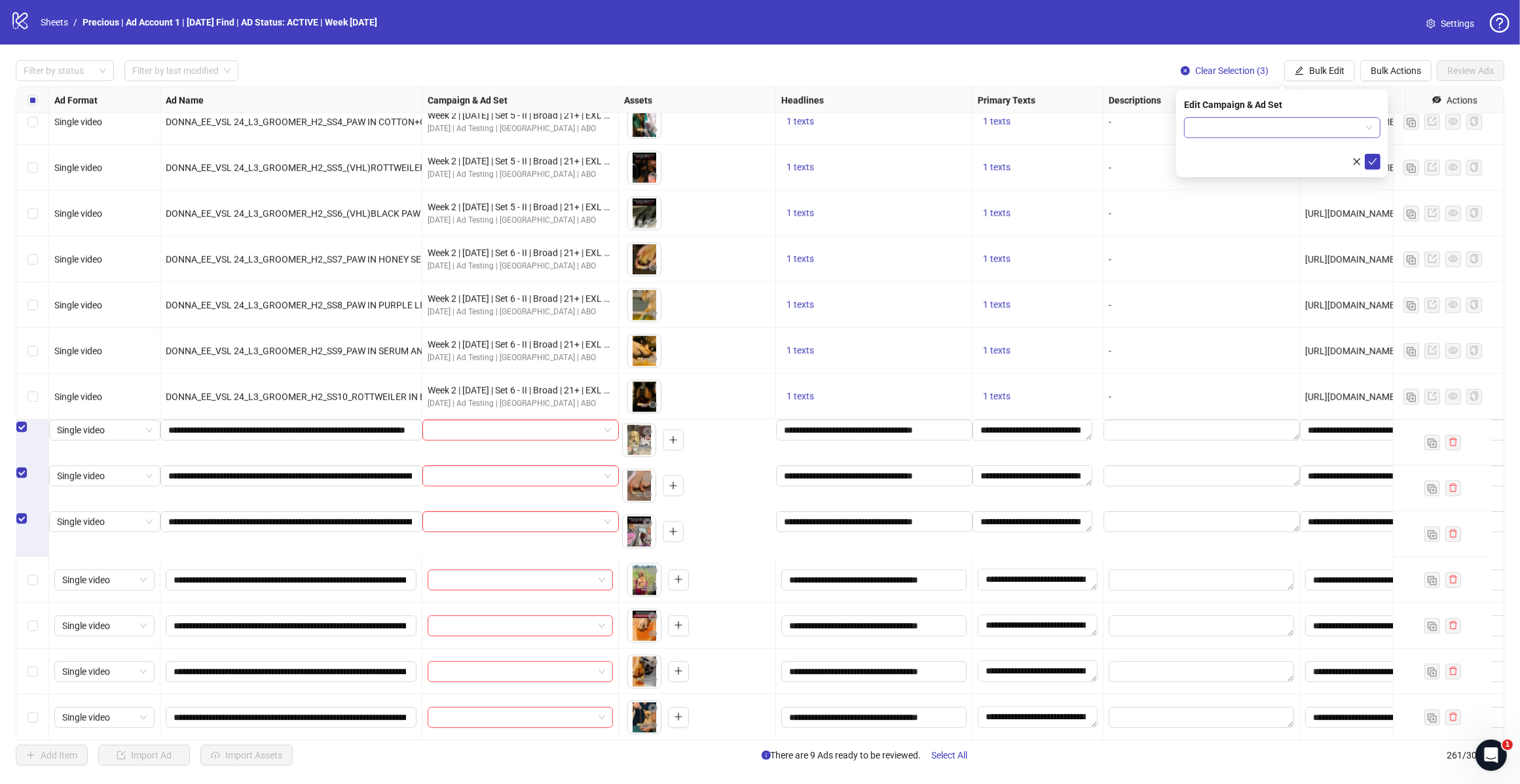
click at [1357, 126] on input "search" at bounding box center [1276, 127] width 169 height 20
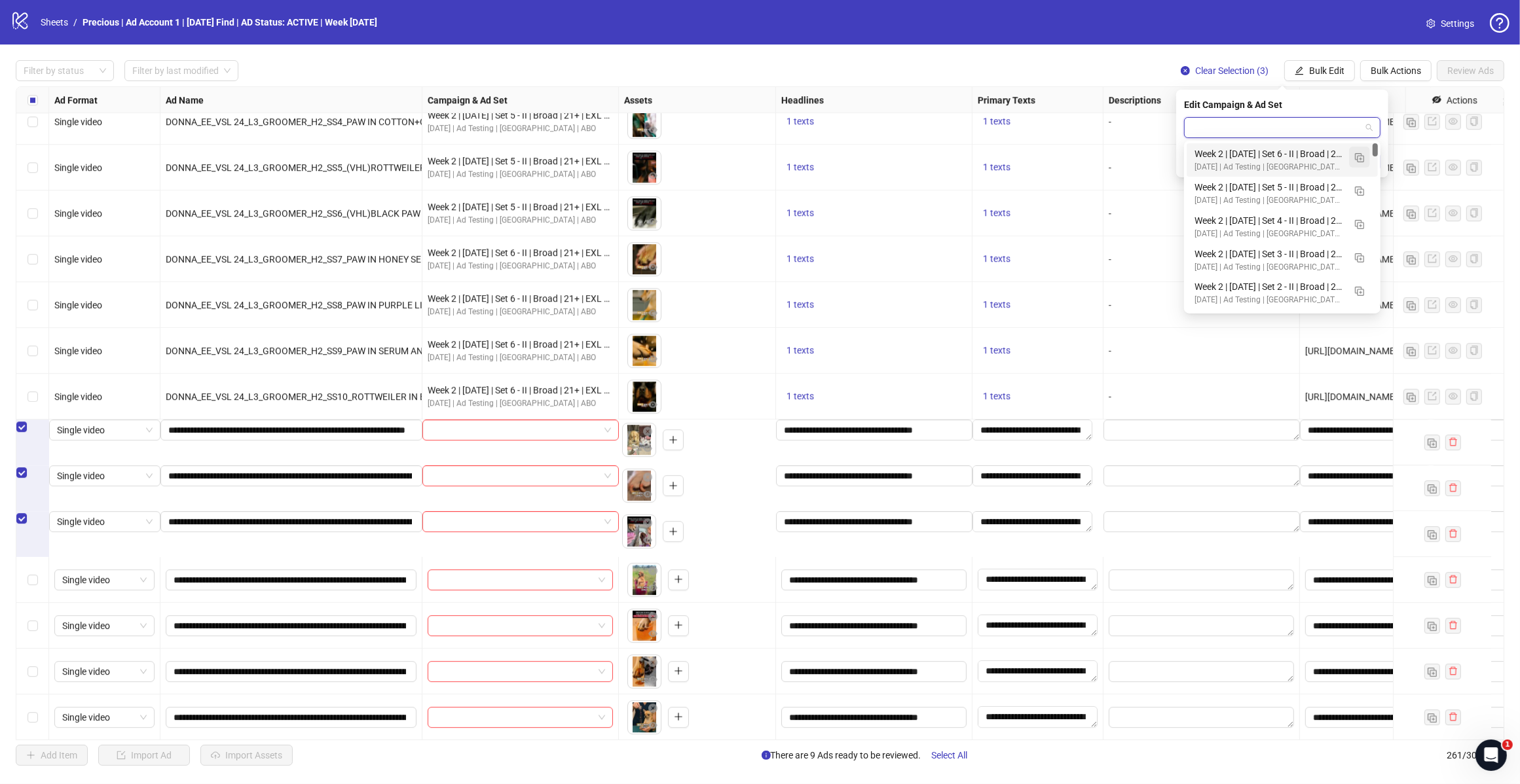
click at [1360, 154] on img "button" at bounding box center [1360, 158] width 9 height 9
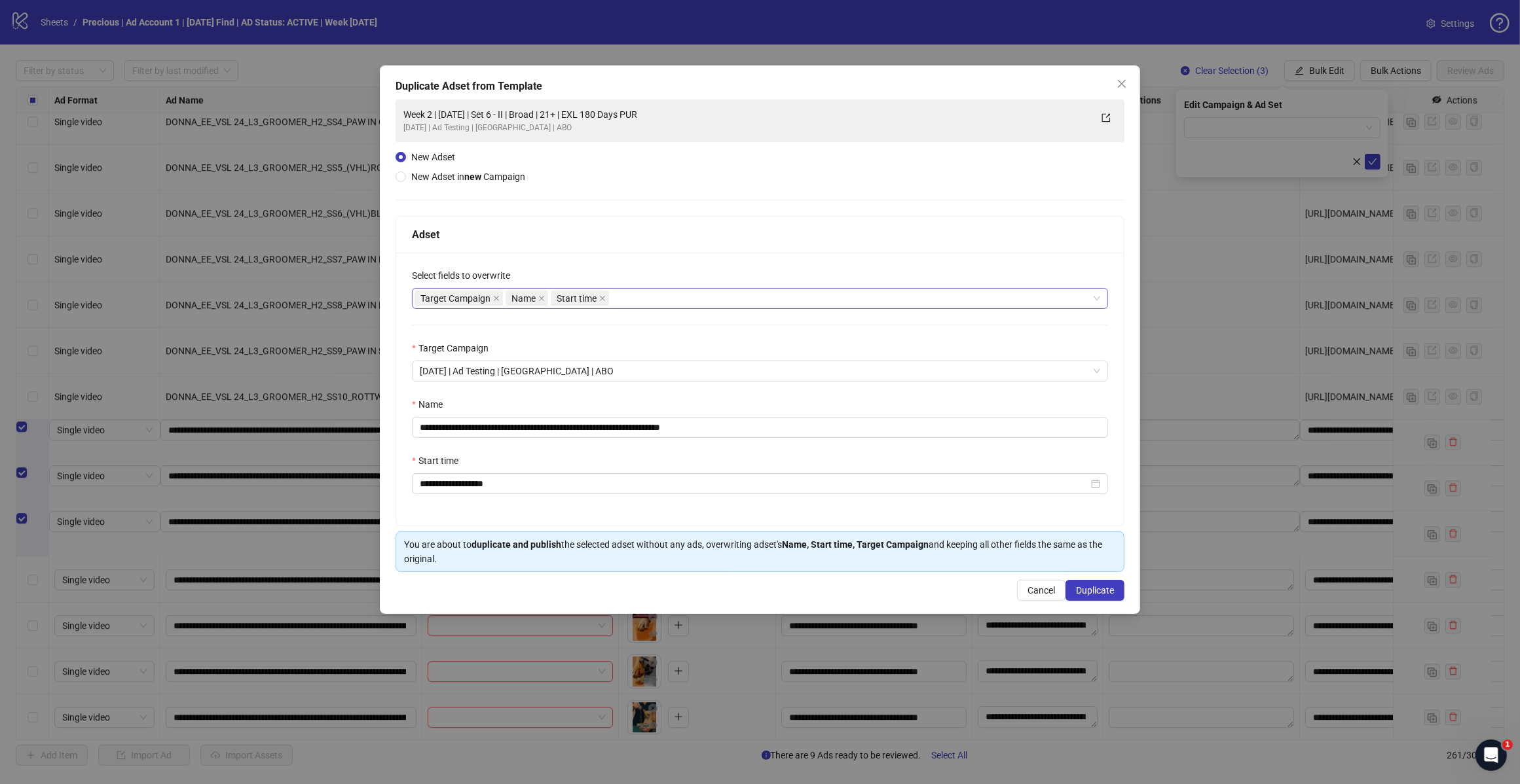
click at [653, 298] on div "Target Campaign Name Start time" at bounding box center [753, 298] width 677 height 18
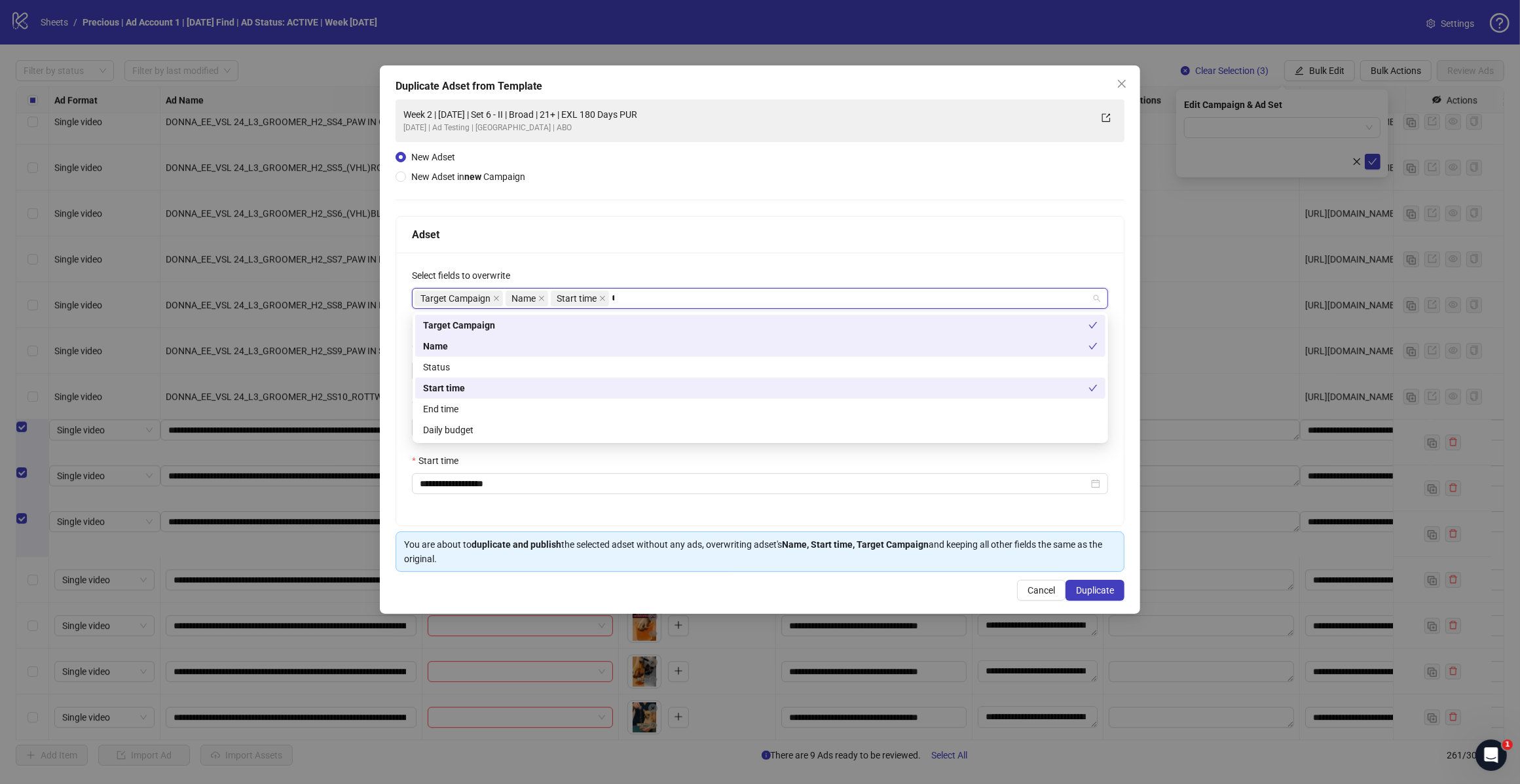
type input "*****"
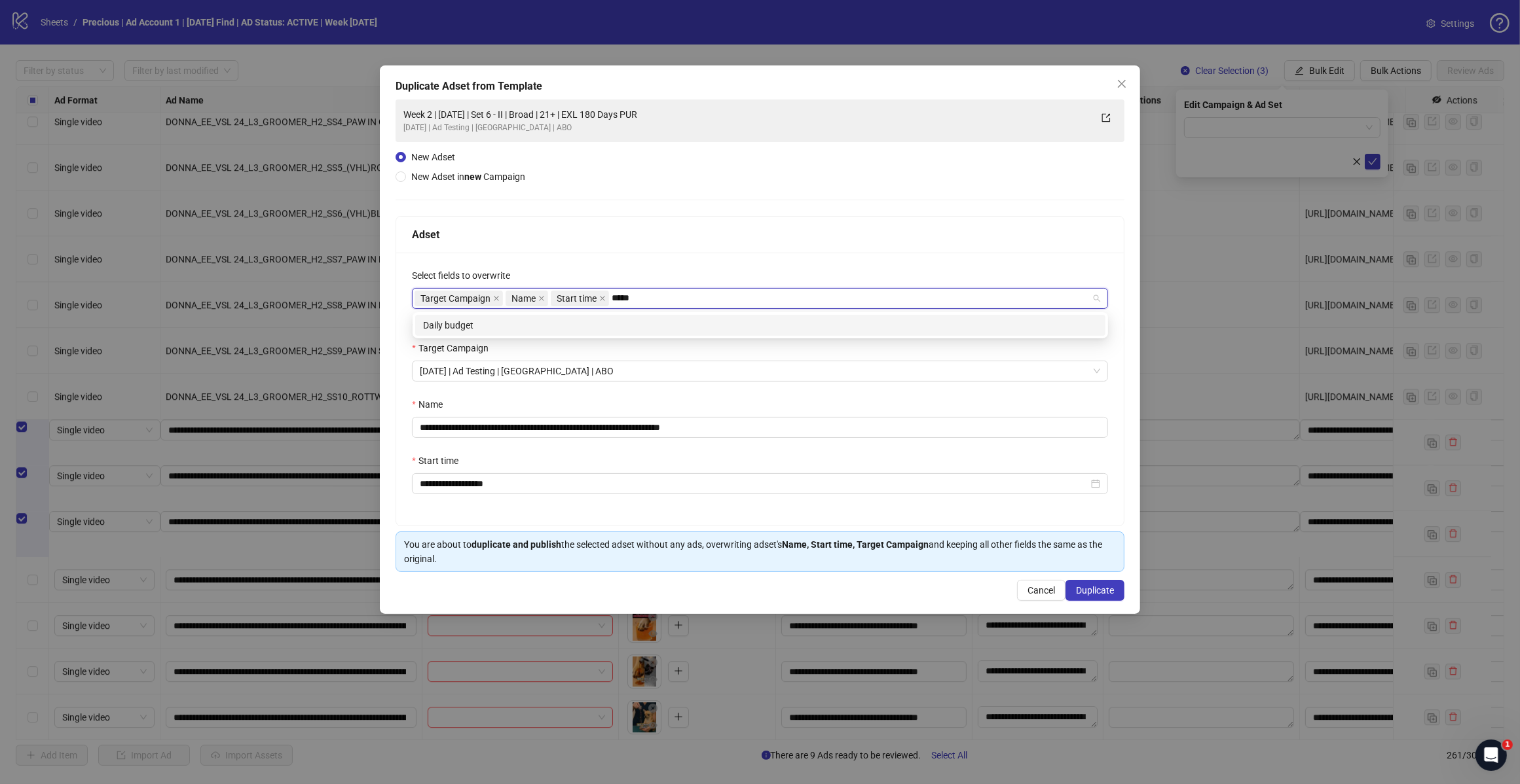
click at [598, 326] on div "Daily budget" at bounding box center [760, 325] width 675 height 14
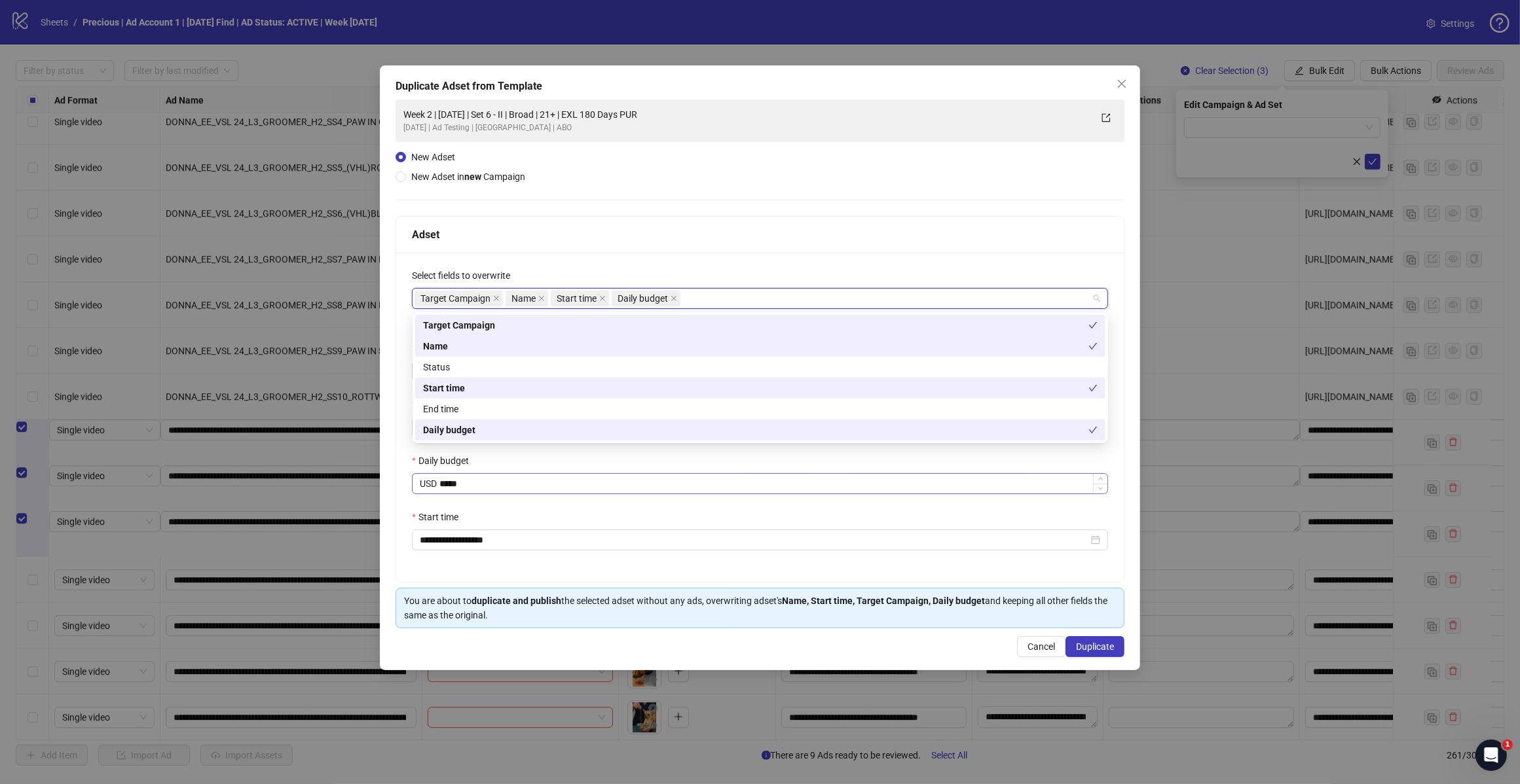
click at [776, 271] on div "Select fields to overwrite" at bounding box center [759, 278] width 696 height 20
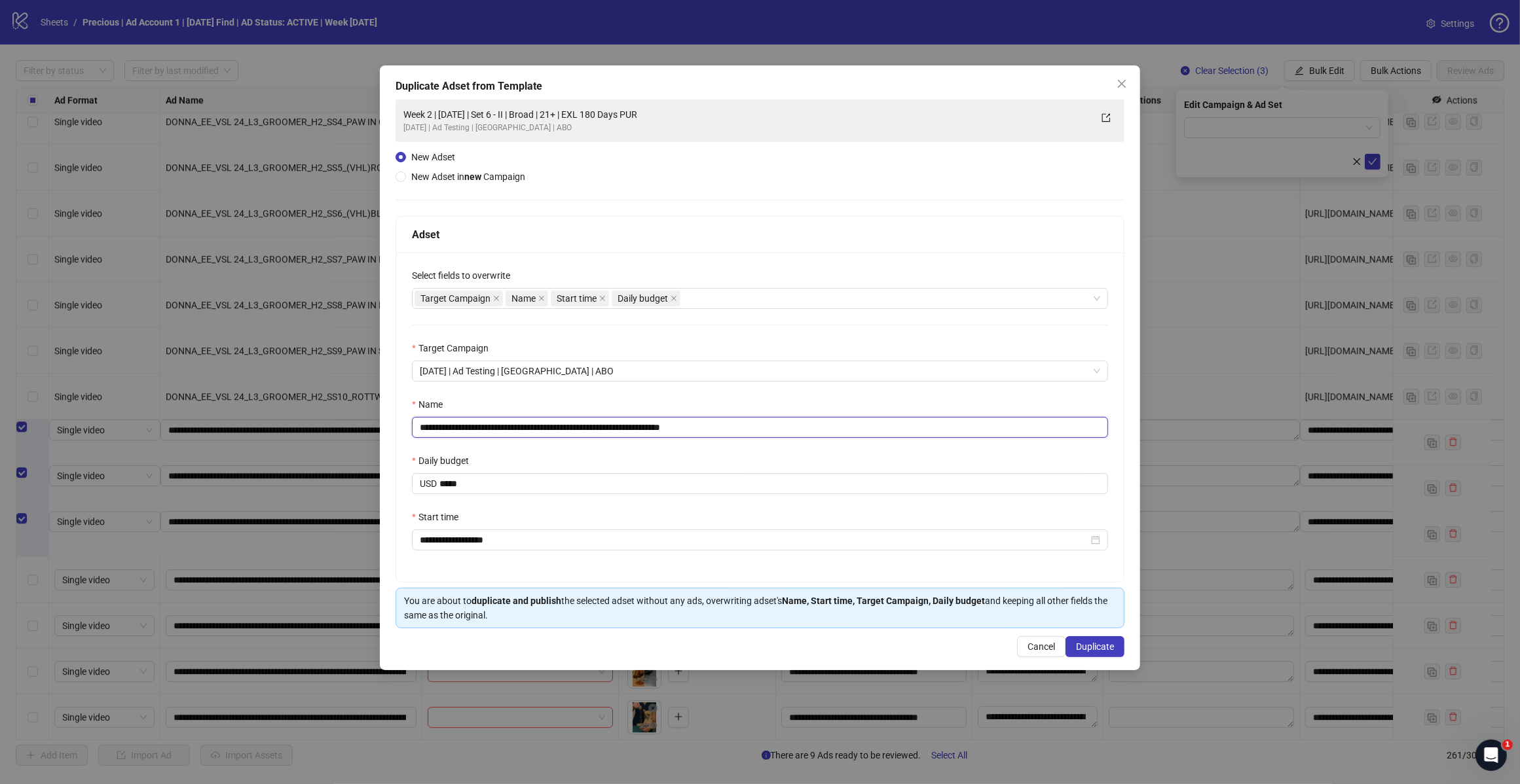
click at [766, 424] on input "**********" at bounding box center [759, 427] width 696 height 21
click at [733, 300] on div "Target Campaign Name Start time Daily budget" at bounding box center [753, 298] width 677 height 18
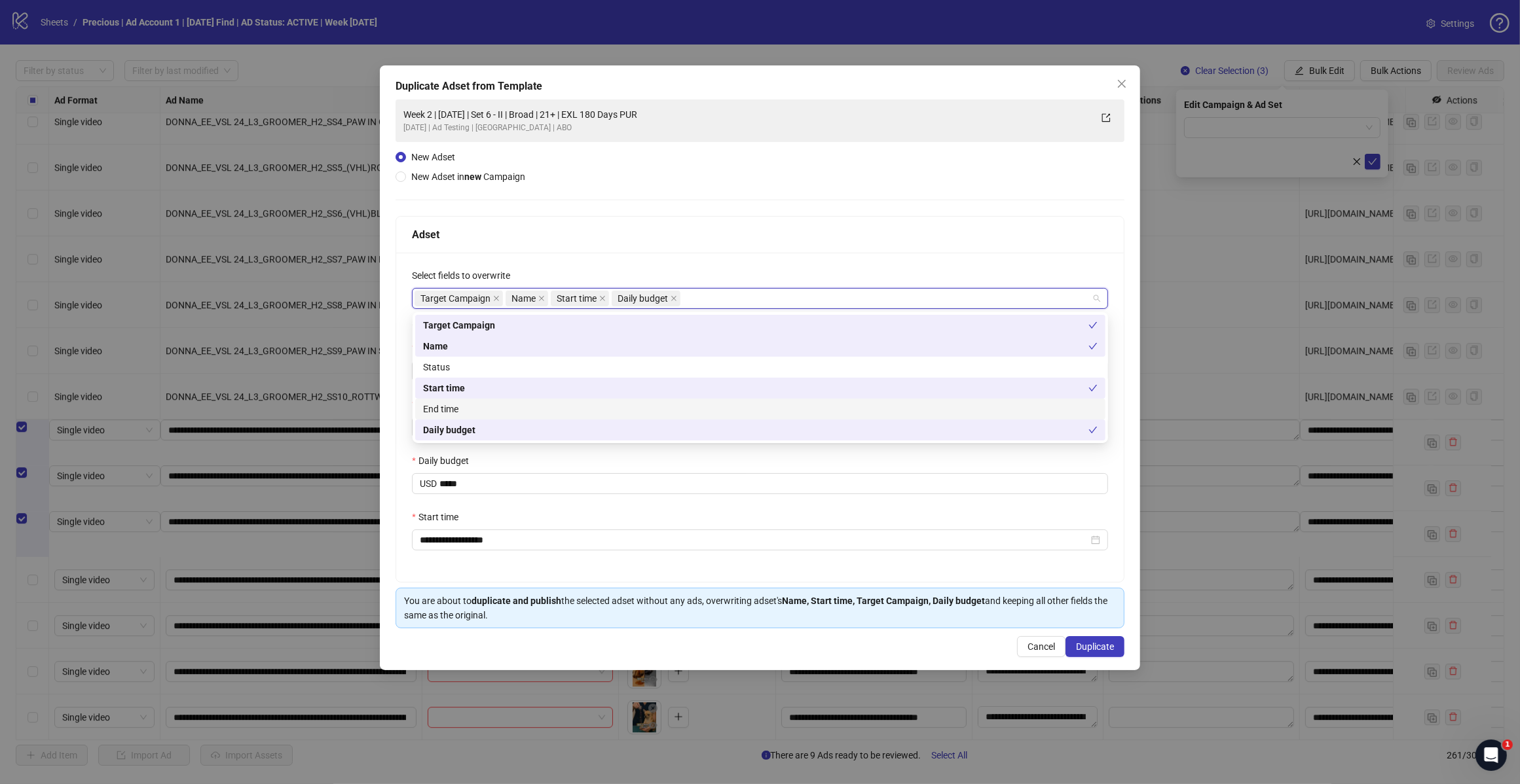
click at [805, 273] on div "Select fields to overwrite" at bounding box center [759, 278] width 696 height 20
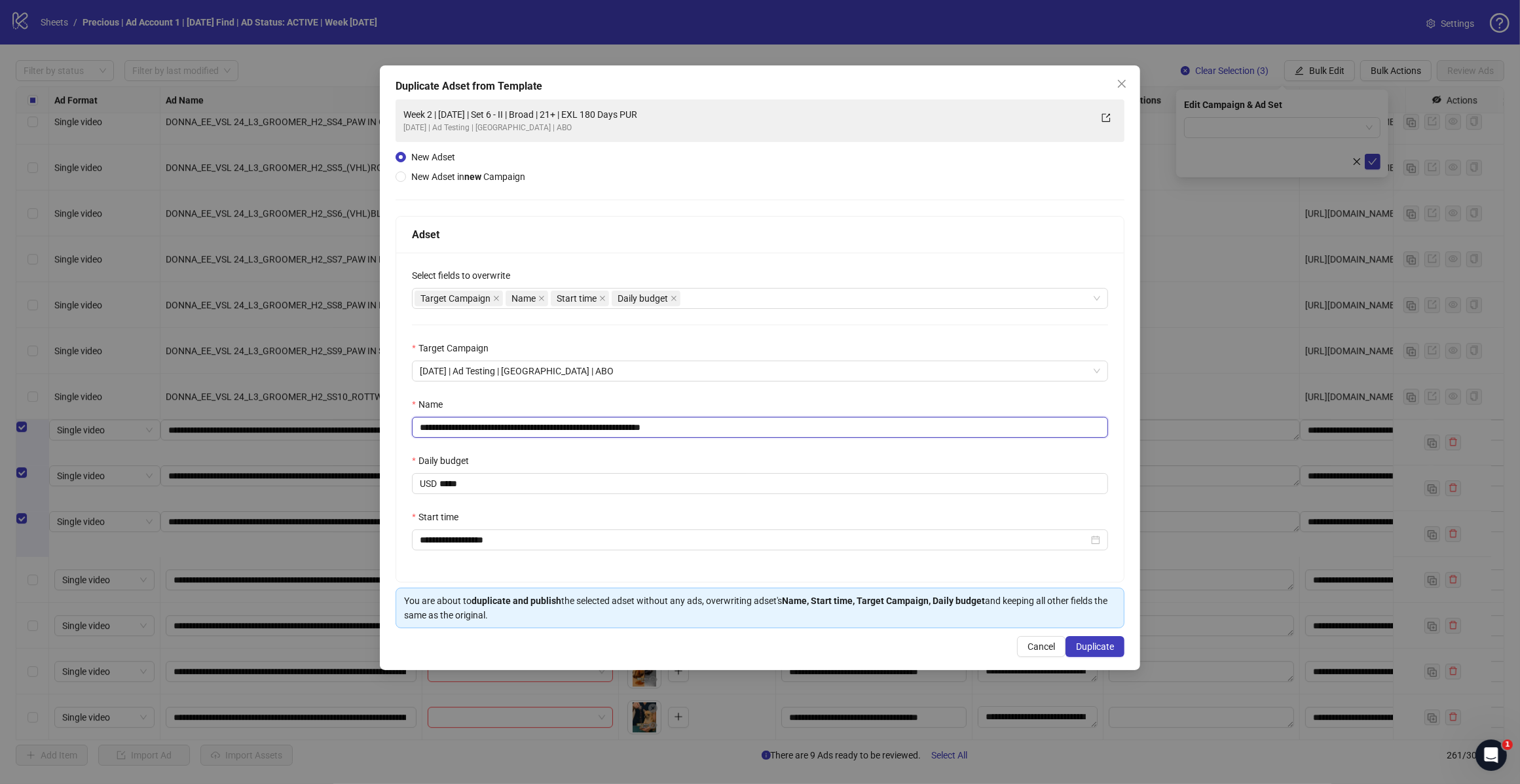
click at [714, 429] on input "**********" at bounding box center [759, 427] width 696 height 21
click at [465, 426] on input "**********" at bounding box center [759, 427] width 696 height 21
click at [534, 428] on input "**********" at bounding box center [759, 427] width 696 height 21
click at [709, 427] on input "**********" at bounding box center [759, 427] width 696 height 21
type input "**********"
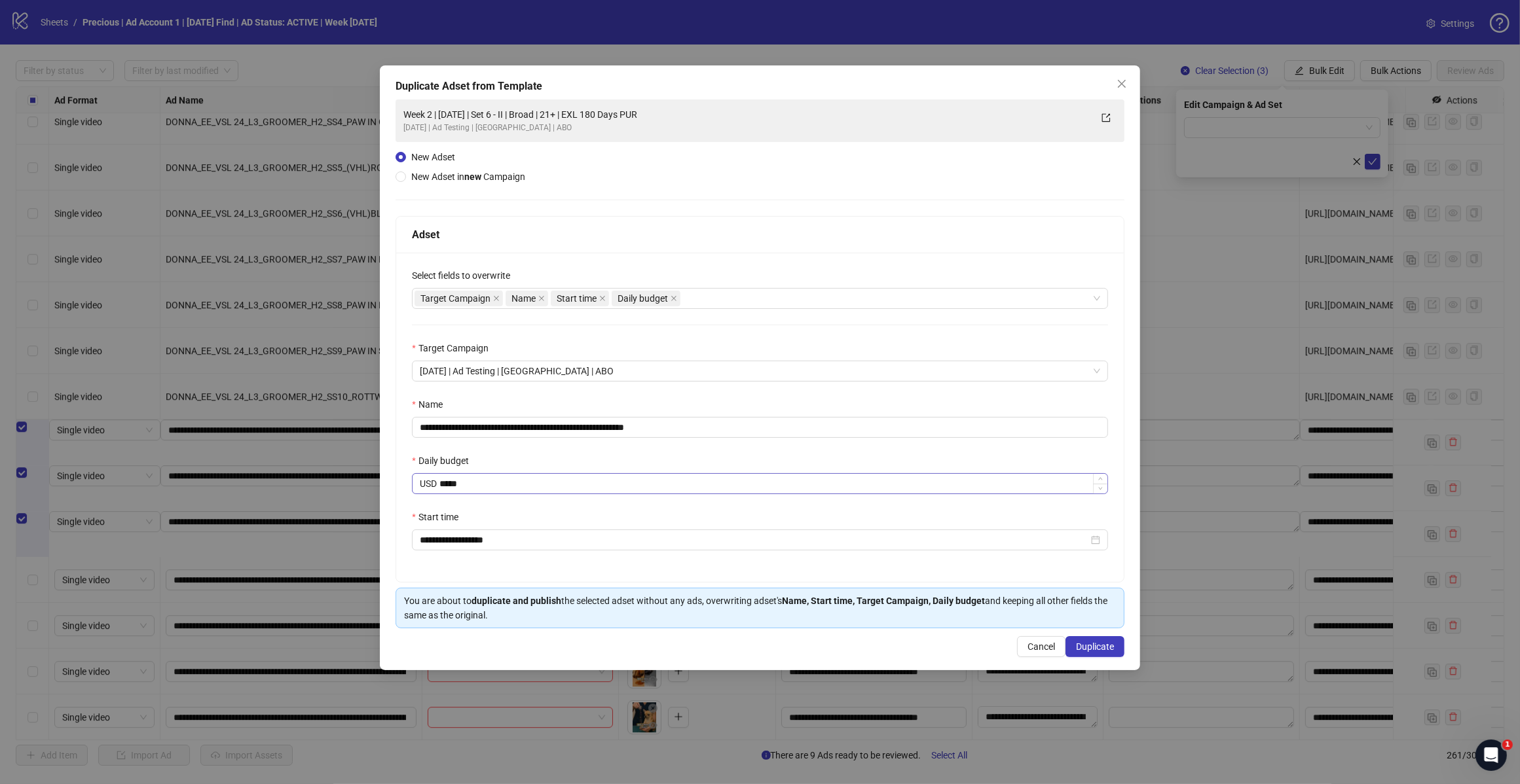
click at [523, 494] on div "USD *****" at bounding box center [759, 484] width 696 height 21
click at [532, 542] on input "**********" at bounding box center [753, 540] width 669 height 14
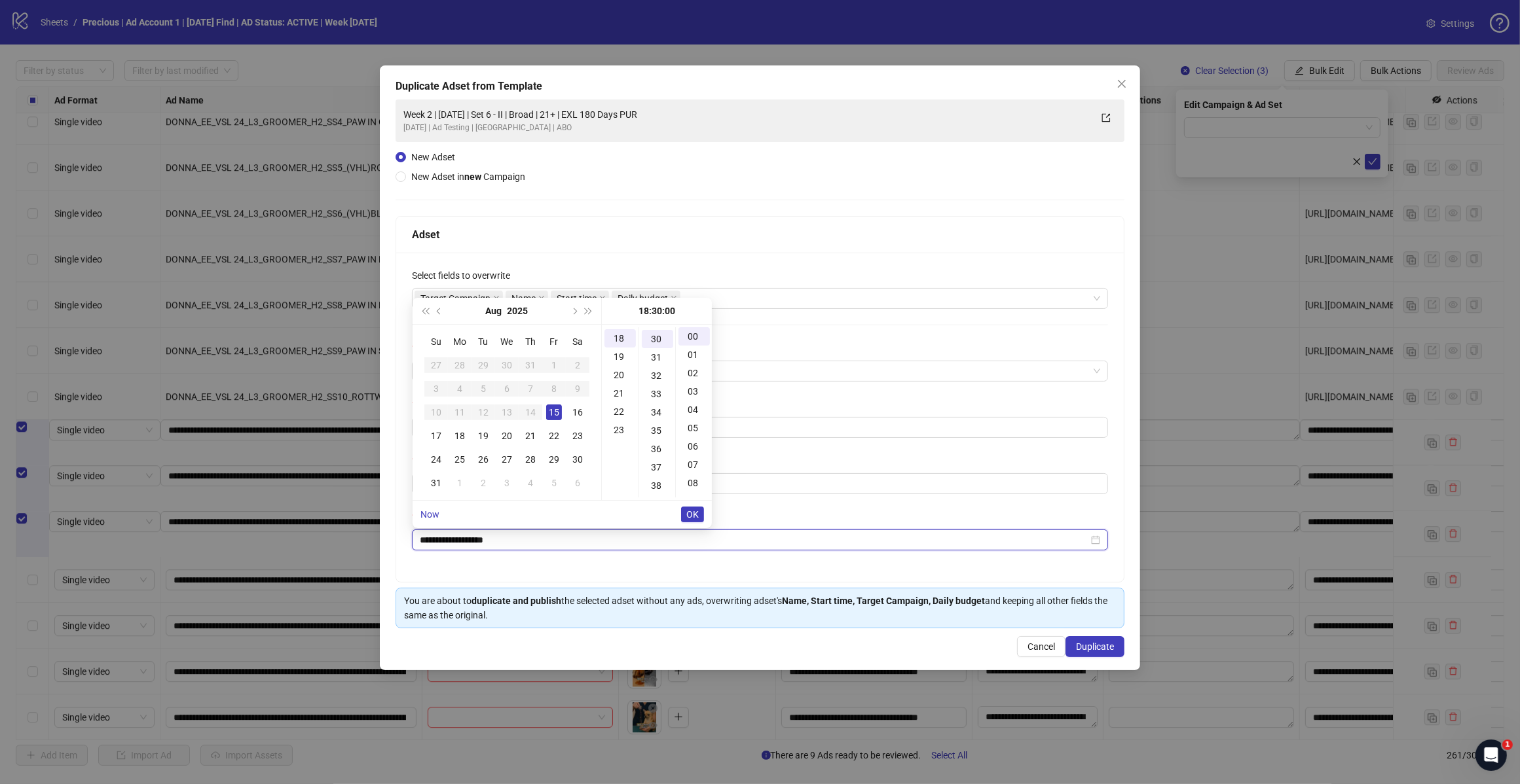
scroll to position [550, 0]
click at [569, 410] on div "16" at bounding box center [577, 412] width 16 height 16
type input "**********"
click at [624, 367] on div "20" at bounding box center [620, 374] width 32 height 18
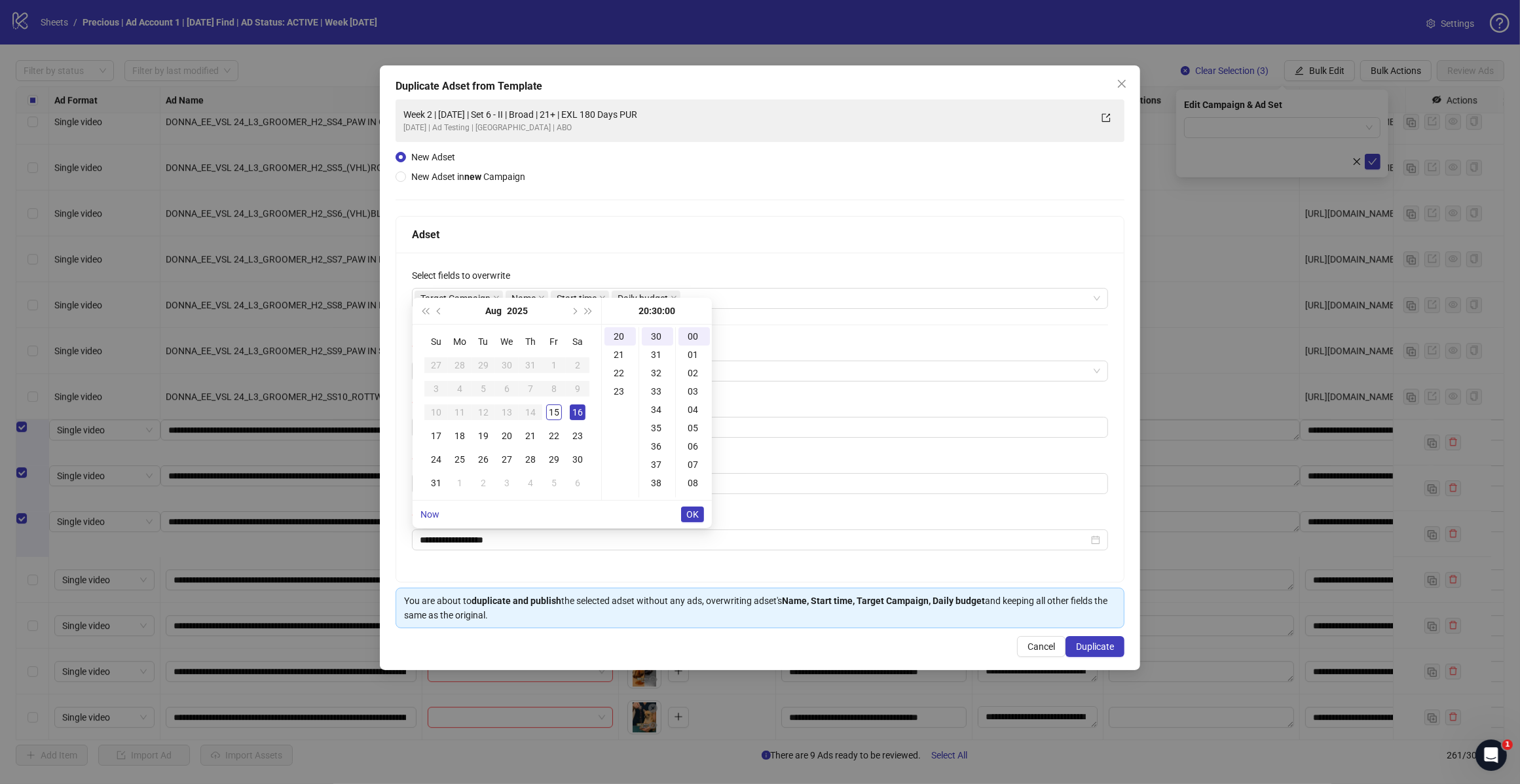
click at [696, 511] on span "OK" at bounding box center [692, 515] width 12 height 11
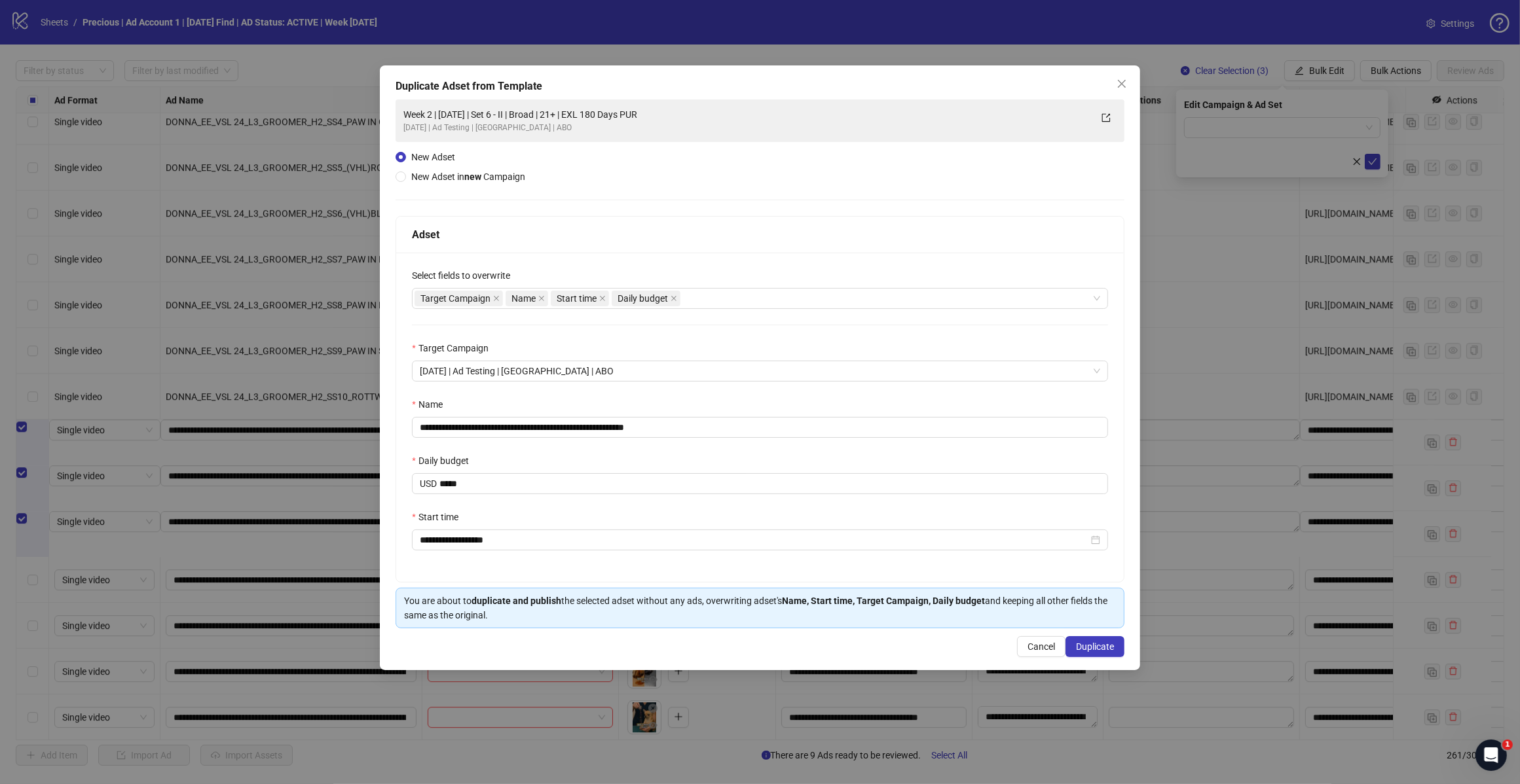
click at [483, 571] on div "**********" at bounding box center [760, 417] width 727 height 329
click at [544, 513] on div "Start time" at bounding box center [759, 520] width 696 height 20
click at [1083, 638] on button "Duplicate" at bounding box center [1095, 647] width 59 height 21
click at [1083, 643] on span "Duplicate" at bounding box center [1095, 647] width 38 height 11
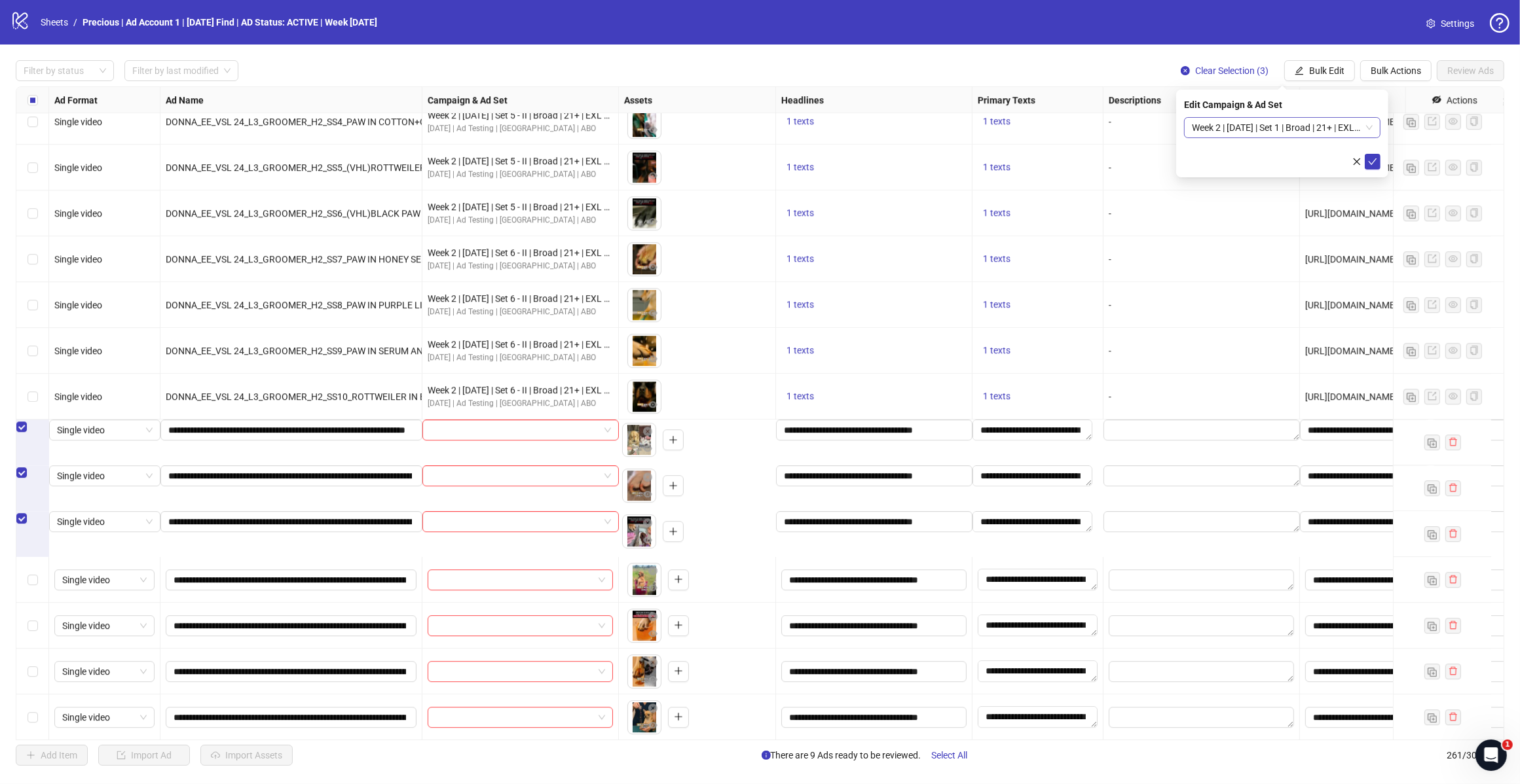
click at [1369, 128] on span "Week 2 | [DATE] | Set 1 | Broad | 21+ | EXL 180 Days PUR" at bounding box center [1282, 127] width 181 height 20
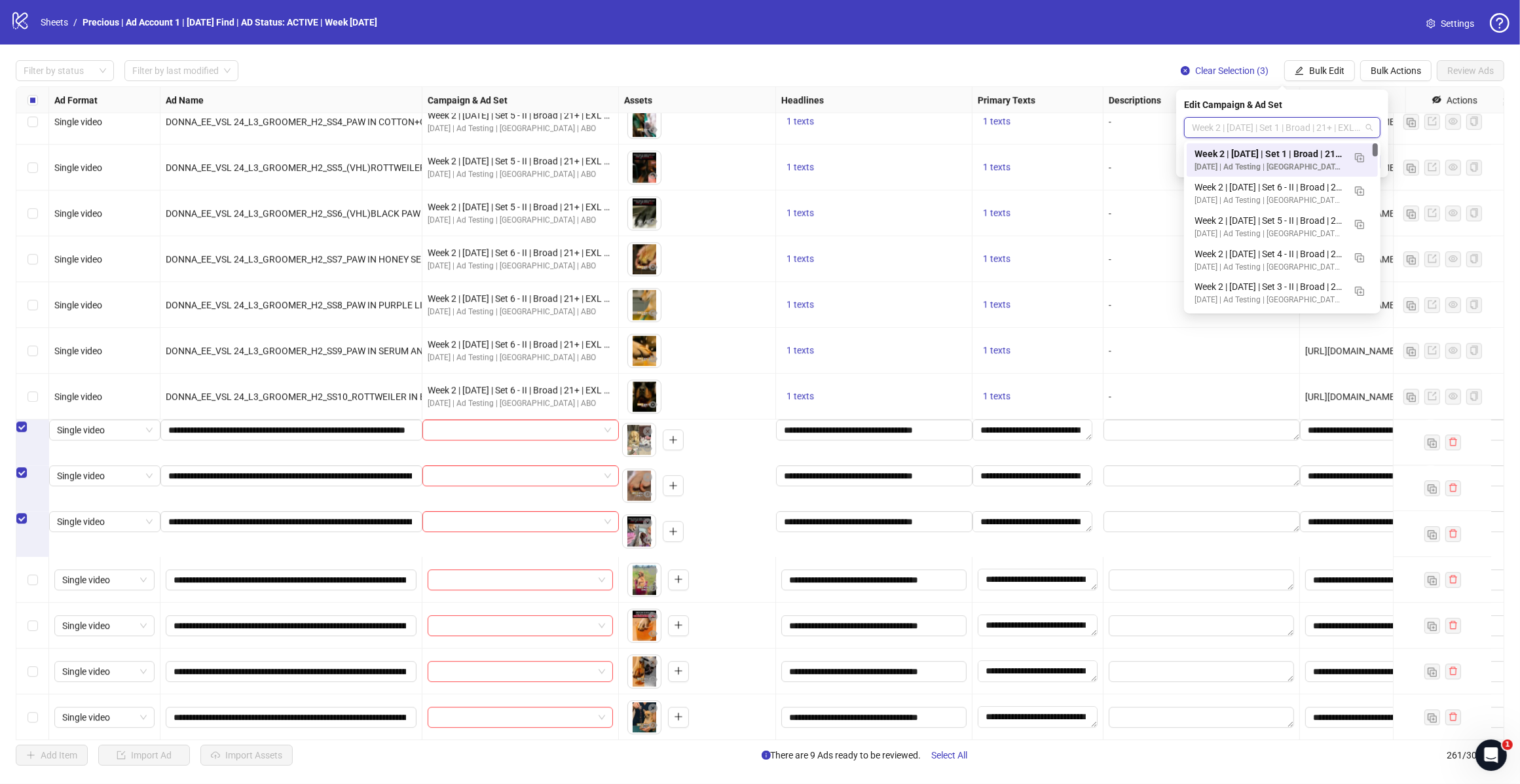
scroll to position [0, 0]
click at [1364, 154] on img "button" at bounding box center [1360, 158] width 9 height 9
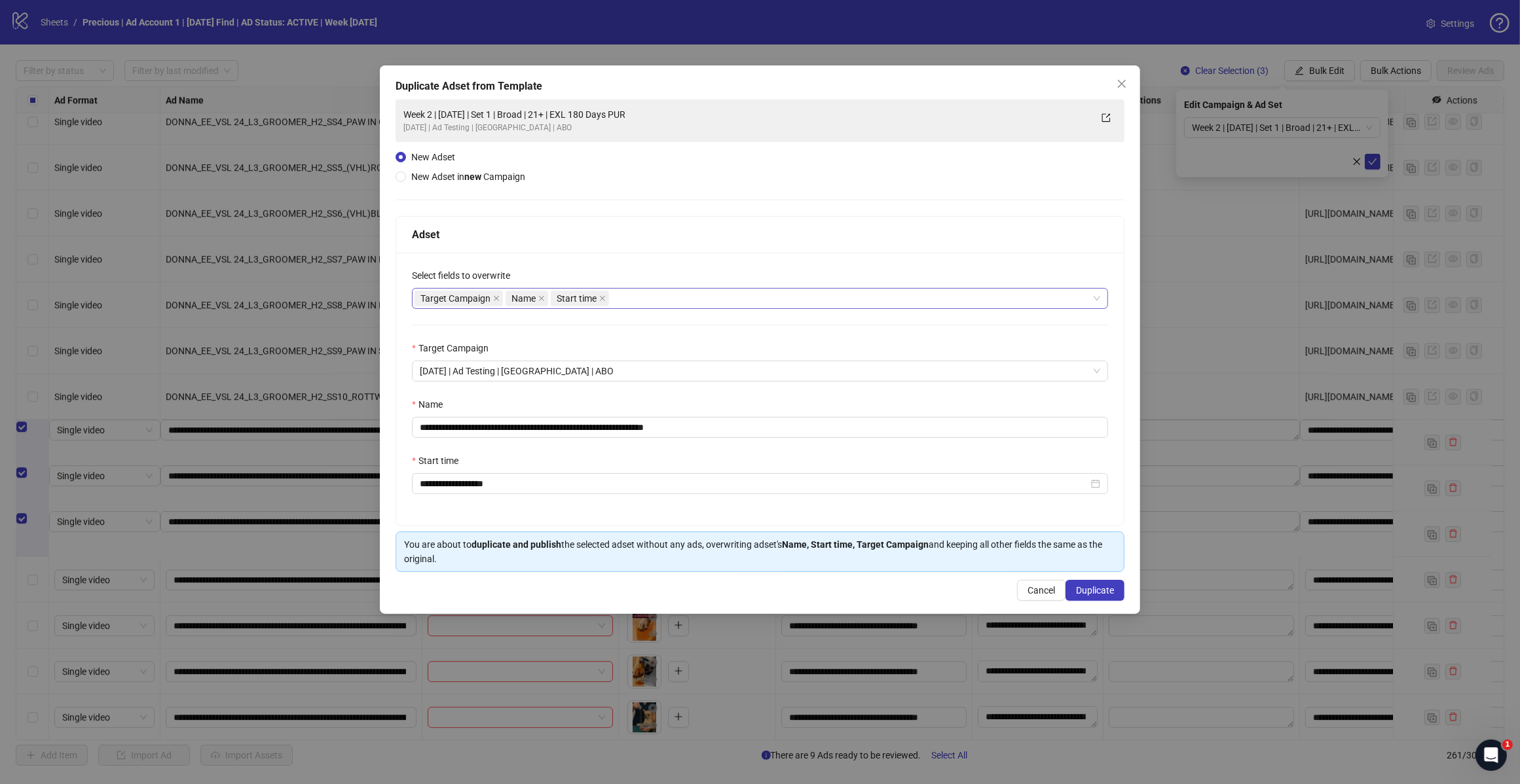
click at [680, 305] on div "Target Campaign Name Start time" at bounding box center [753, 298] width 677 height 18
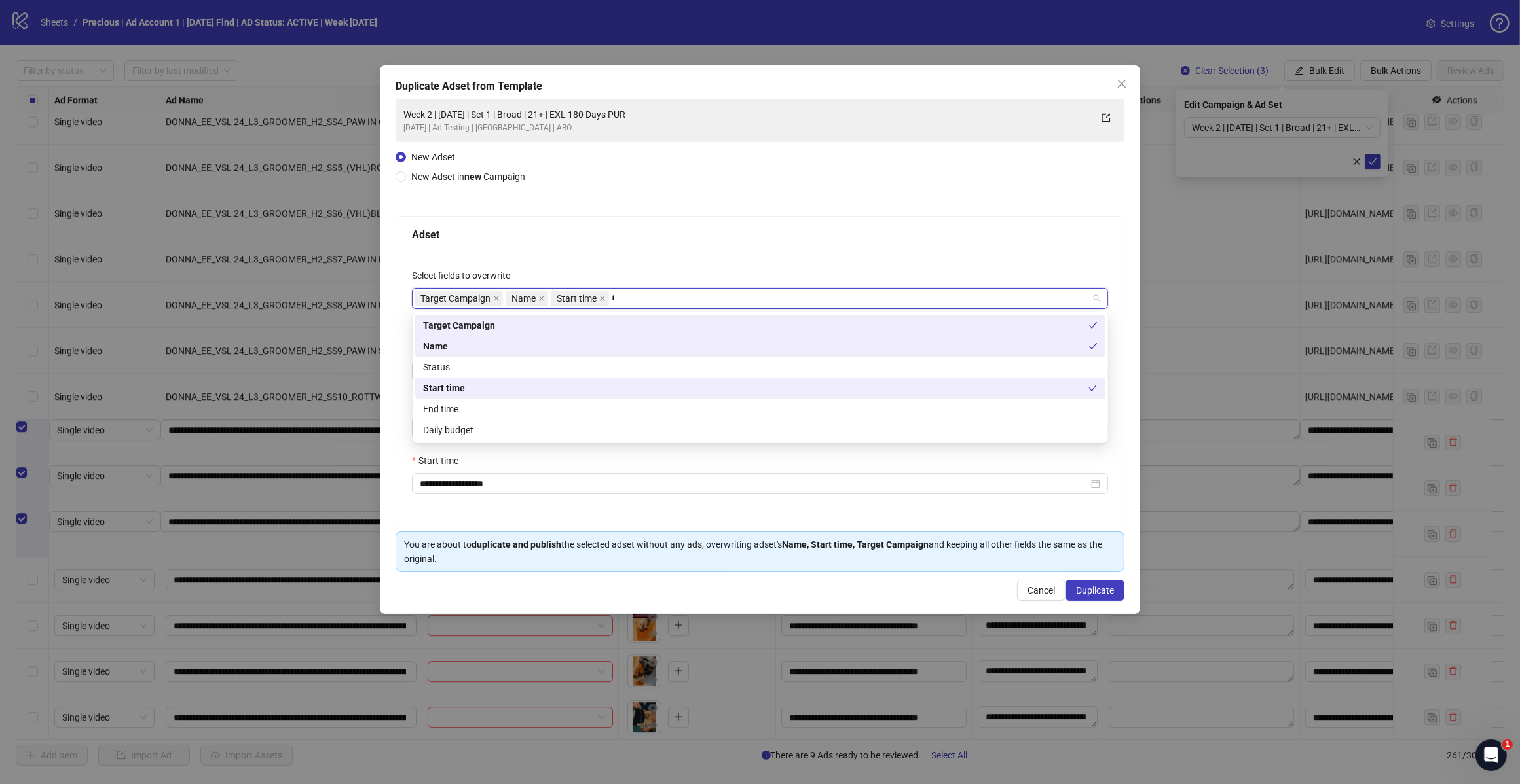
type input "*****"
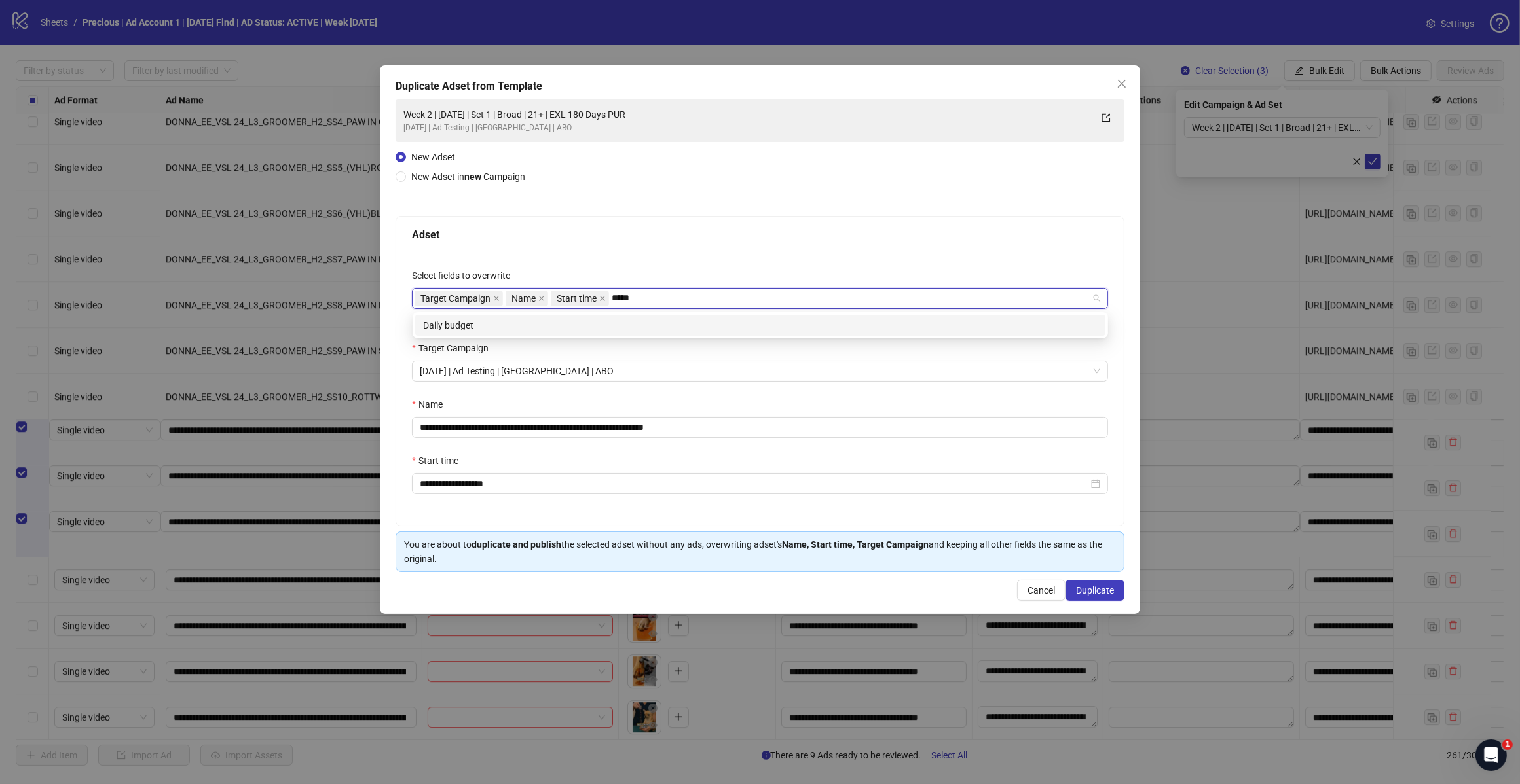
click at [544, 329] on div "Daily budget" at bounding box center [760, 325] width 675 height 14
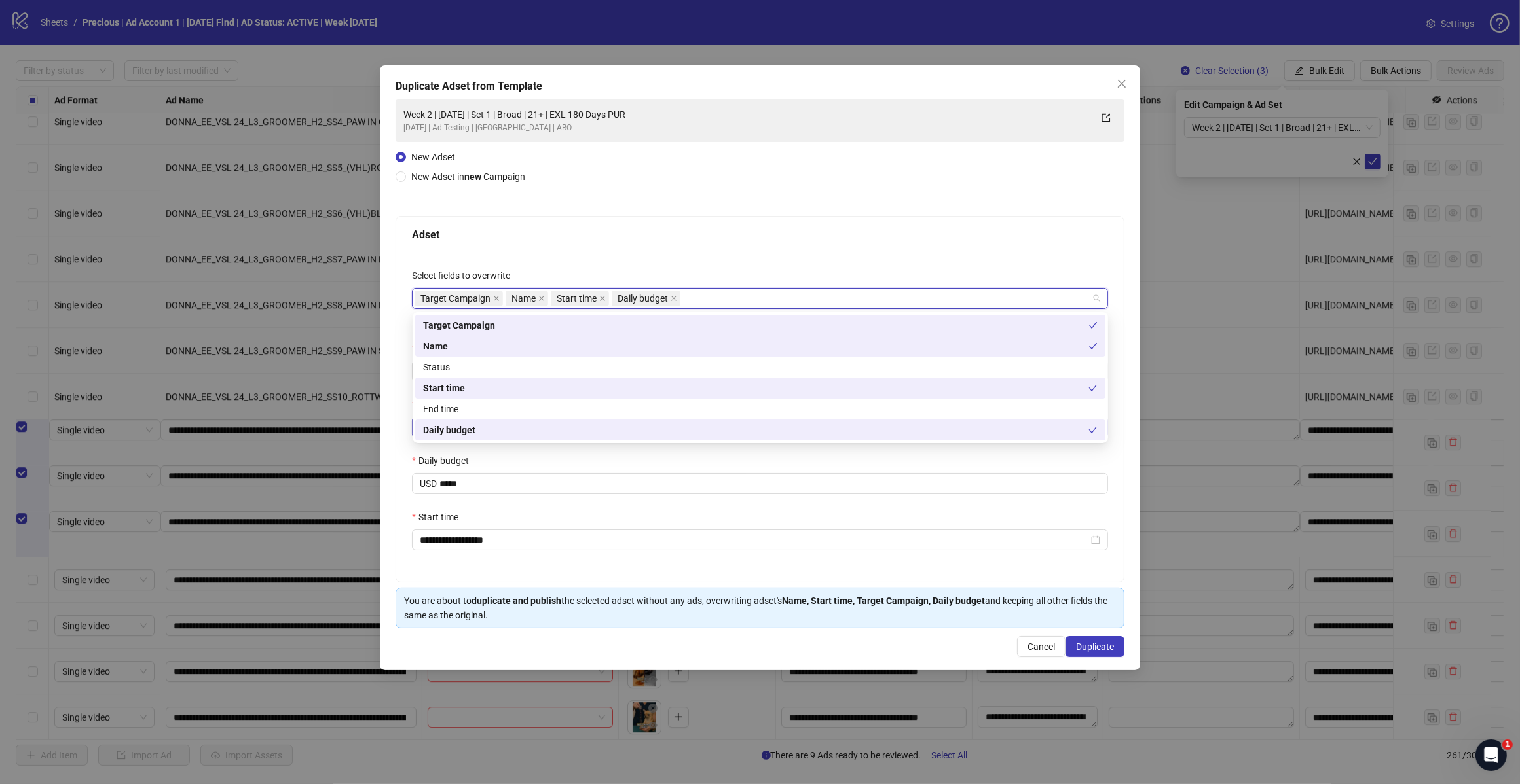
click at [695, 230] on div "Adset" at bounding box center [759, 235] width 696 height 16
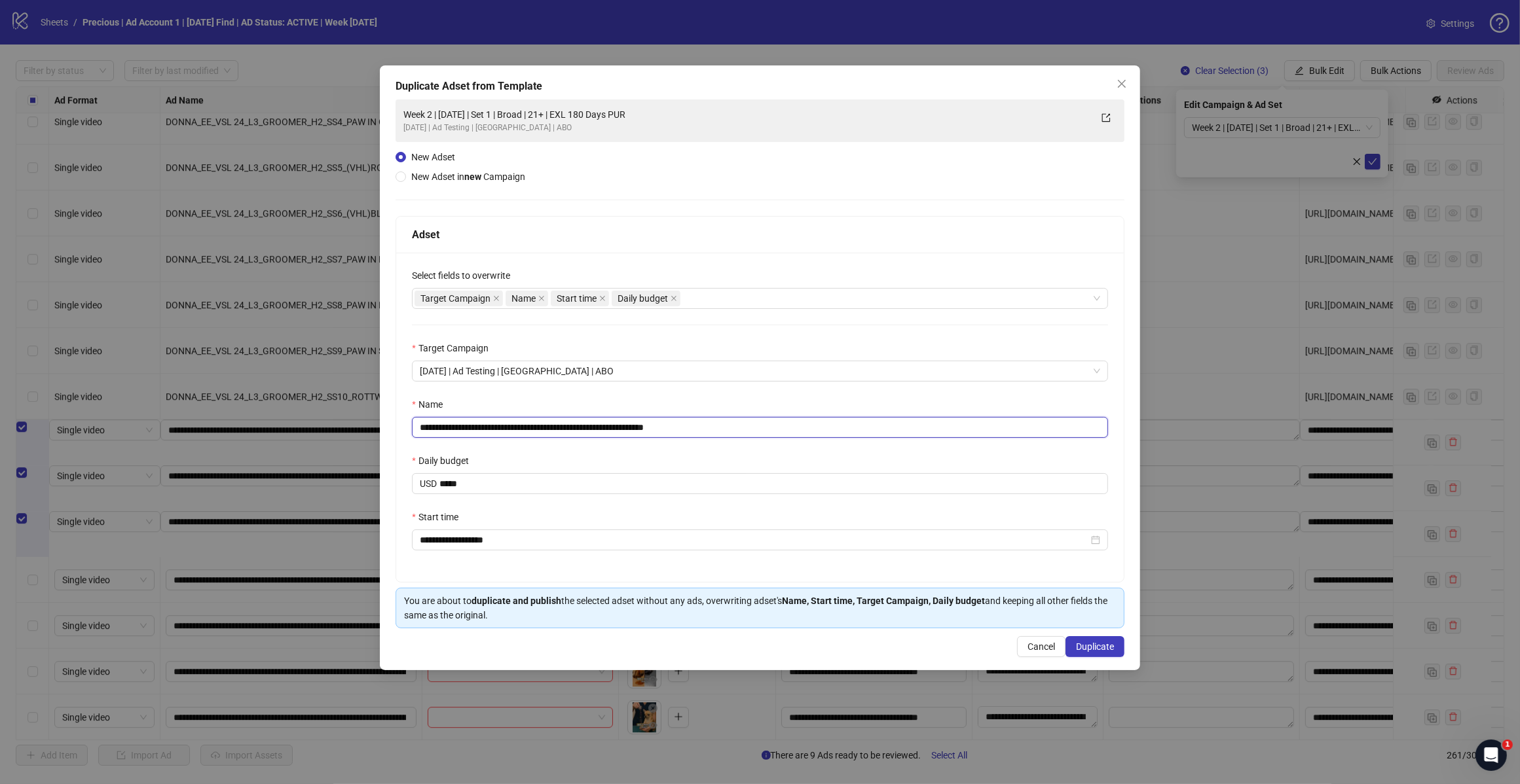
click at [726, 421] on input "**********" at bounding box center [759, 427] width 696 height 21
click at [535, 427] on input "**********" at bounding box center [759, 427] width 696 height 21
click at [532, 426] on input "**********" at bounding box center [759, 427] width 696 height 21
type input "**********"
click at [747, 398] on div "Name" at bounding box center [759, 407] width 696 height 20
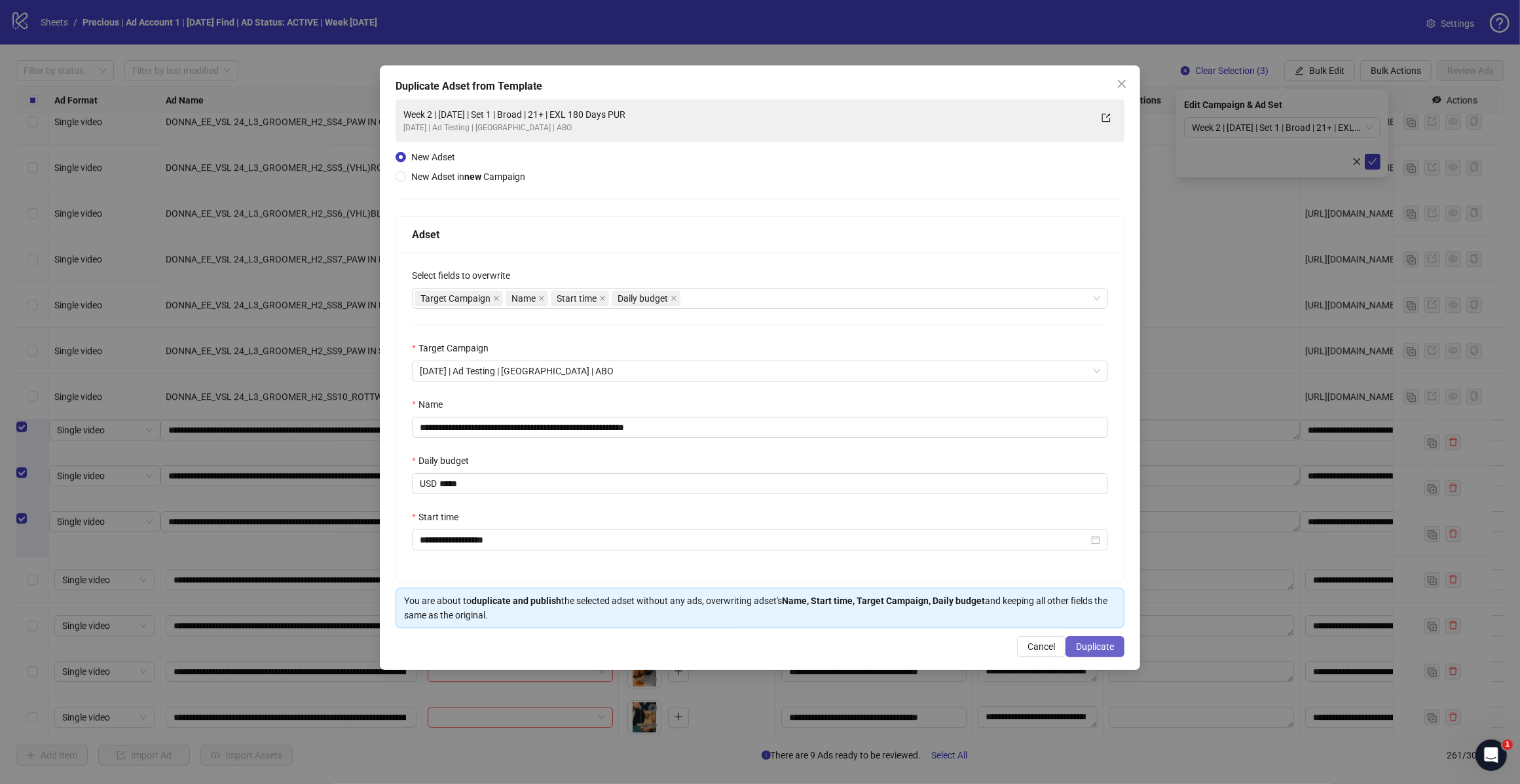
click at [1081, 645] on span "Duplicate" at bounding box center [1095, 647] width 38 height 11
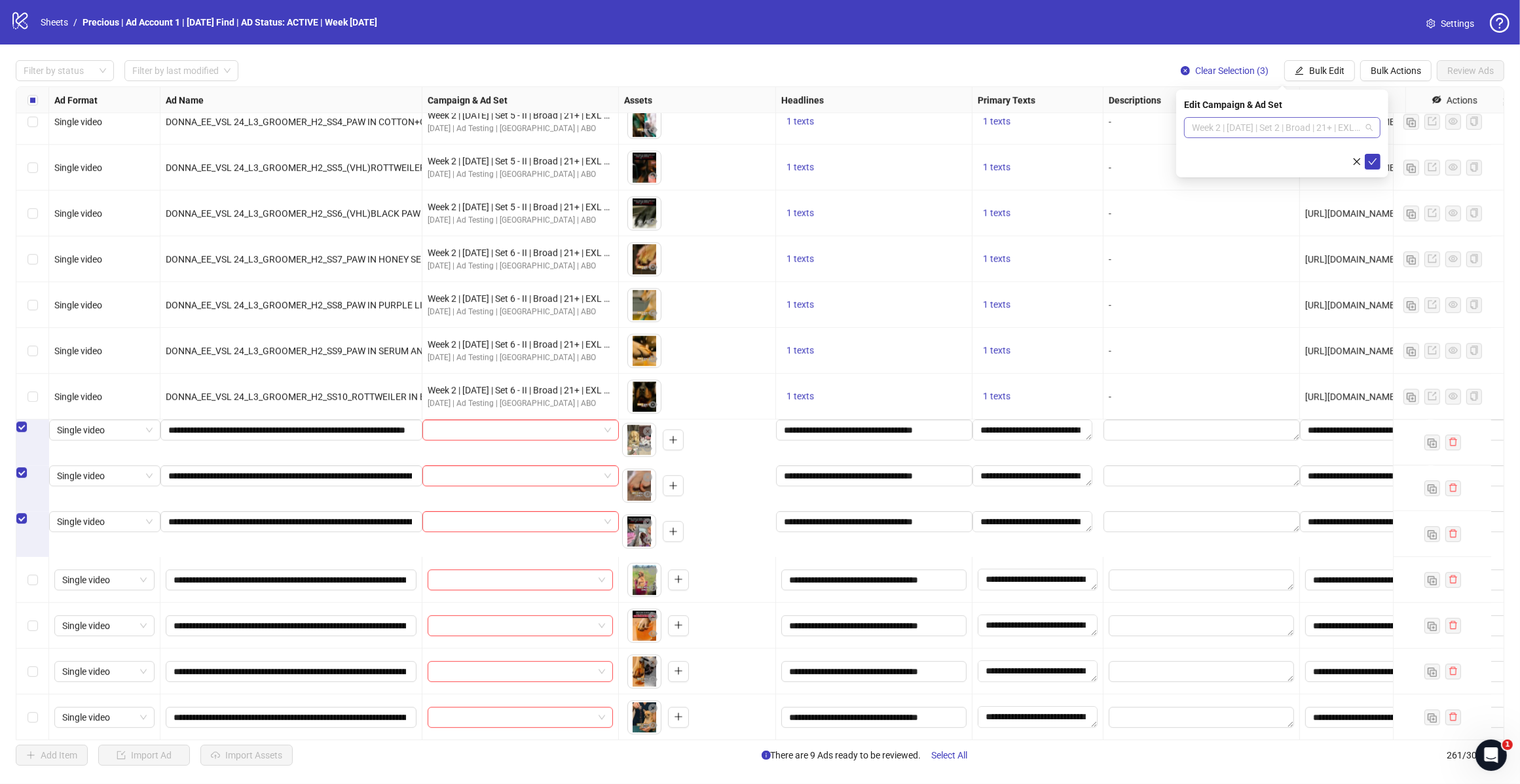
click at [1350, 124] on span "Week 2 | [DATE] | Set 2 | Broad | 21+ | EXL 180 Days PUR" at bounding box center [1282, 127] width 181 height 20
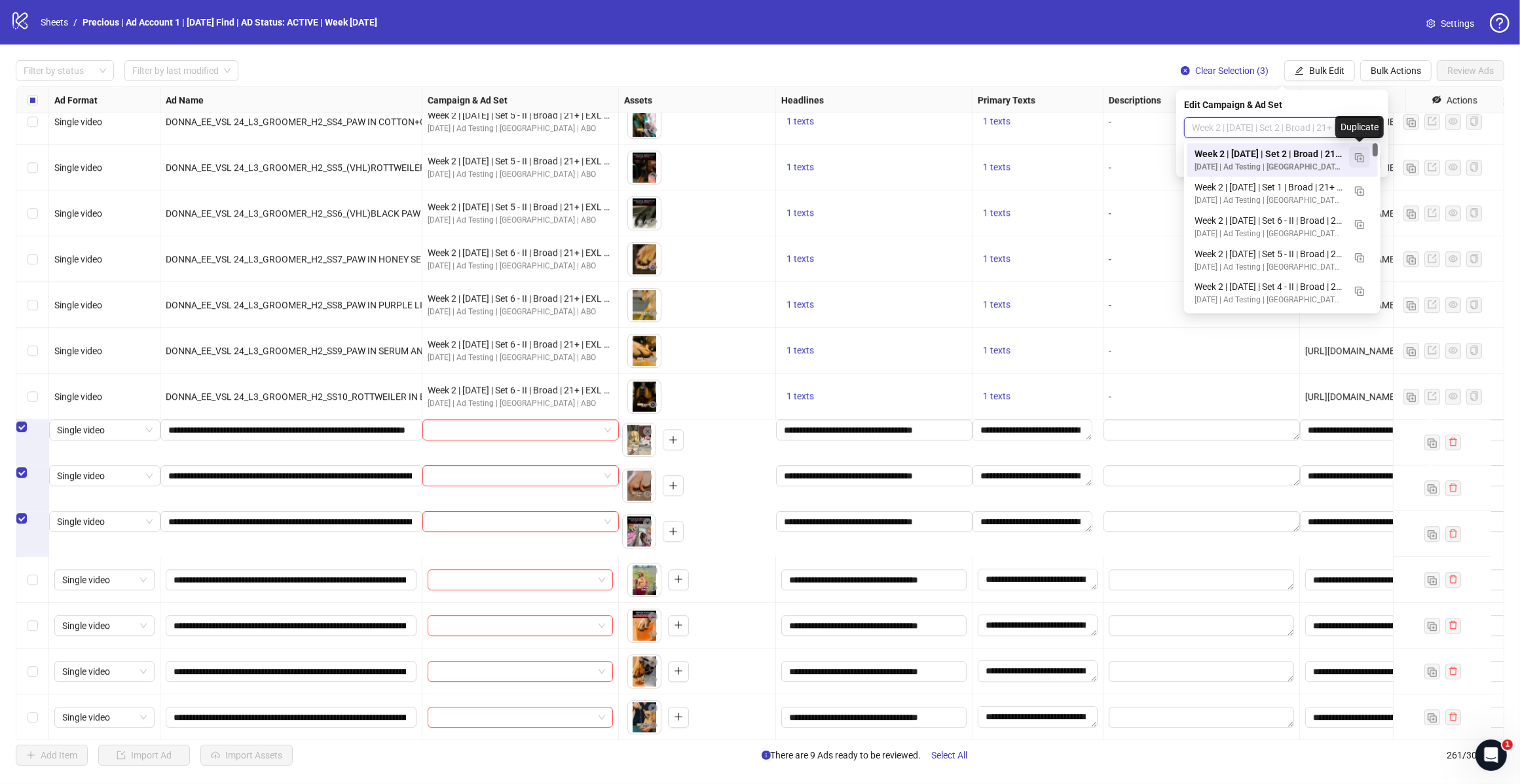
click at [1364, 158] on button "button" at bounding box center [1360, 157] width 21 height 21
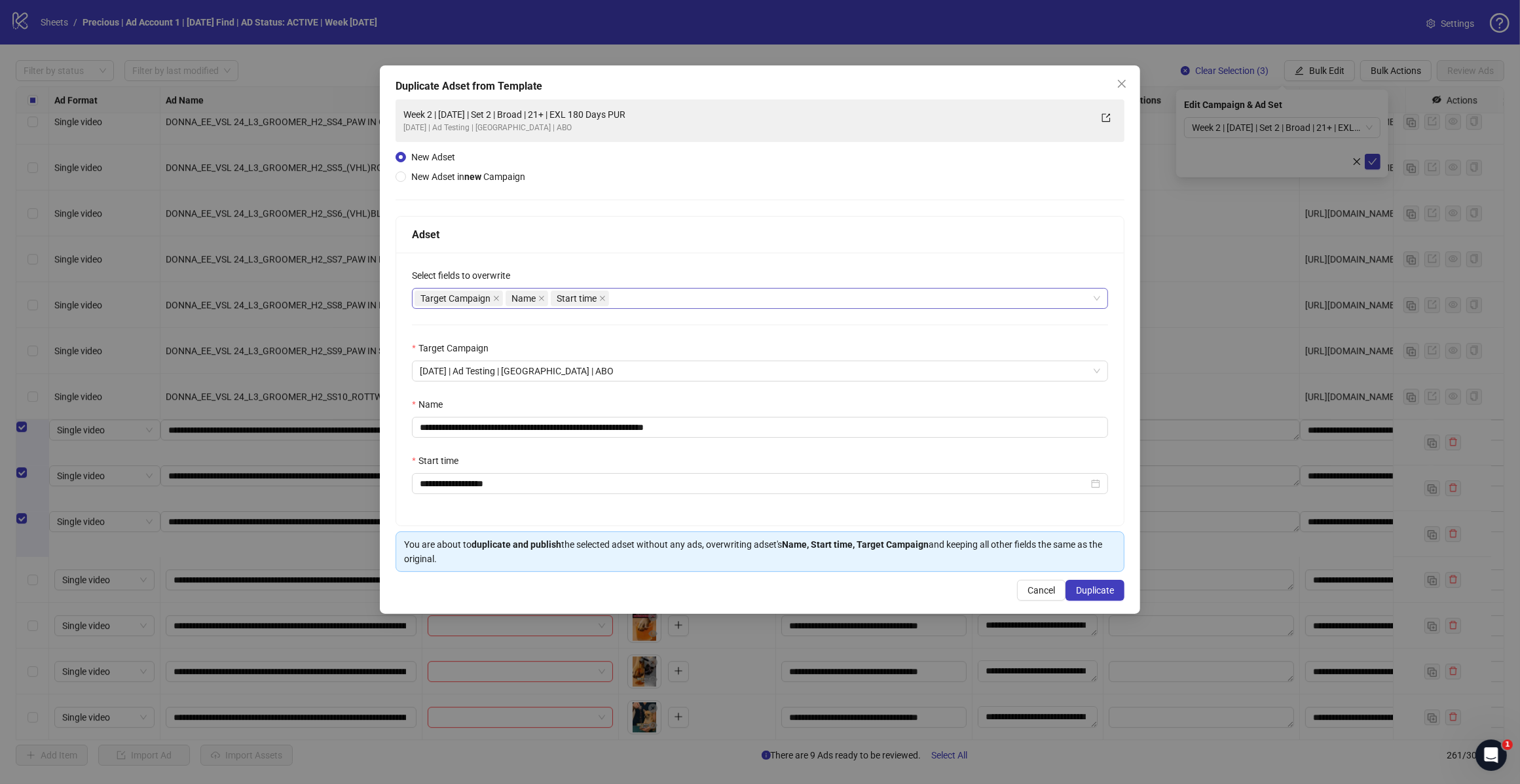
click at [648, 296] on div "Target Campaign Name Start time" at bounding box center [753, 298] width 677 height 18
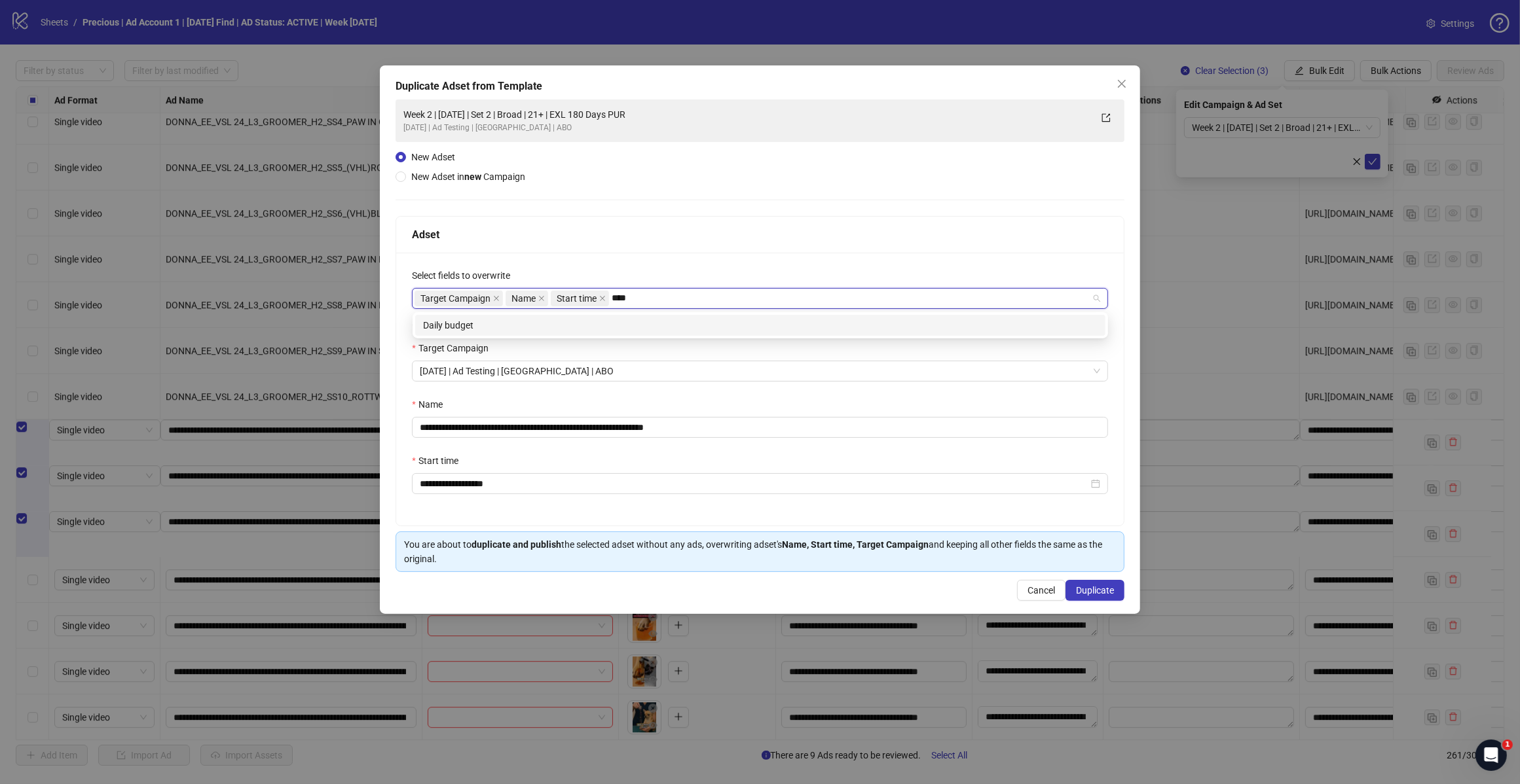
type input "*****"
click at [511, 321] on div "Daily budget" at bounding box center [760, 325] width 675 height 14
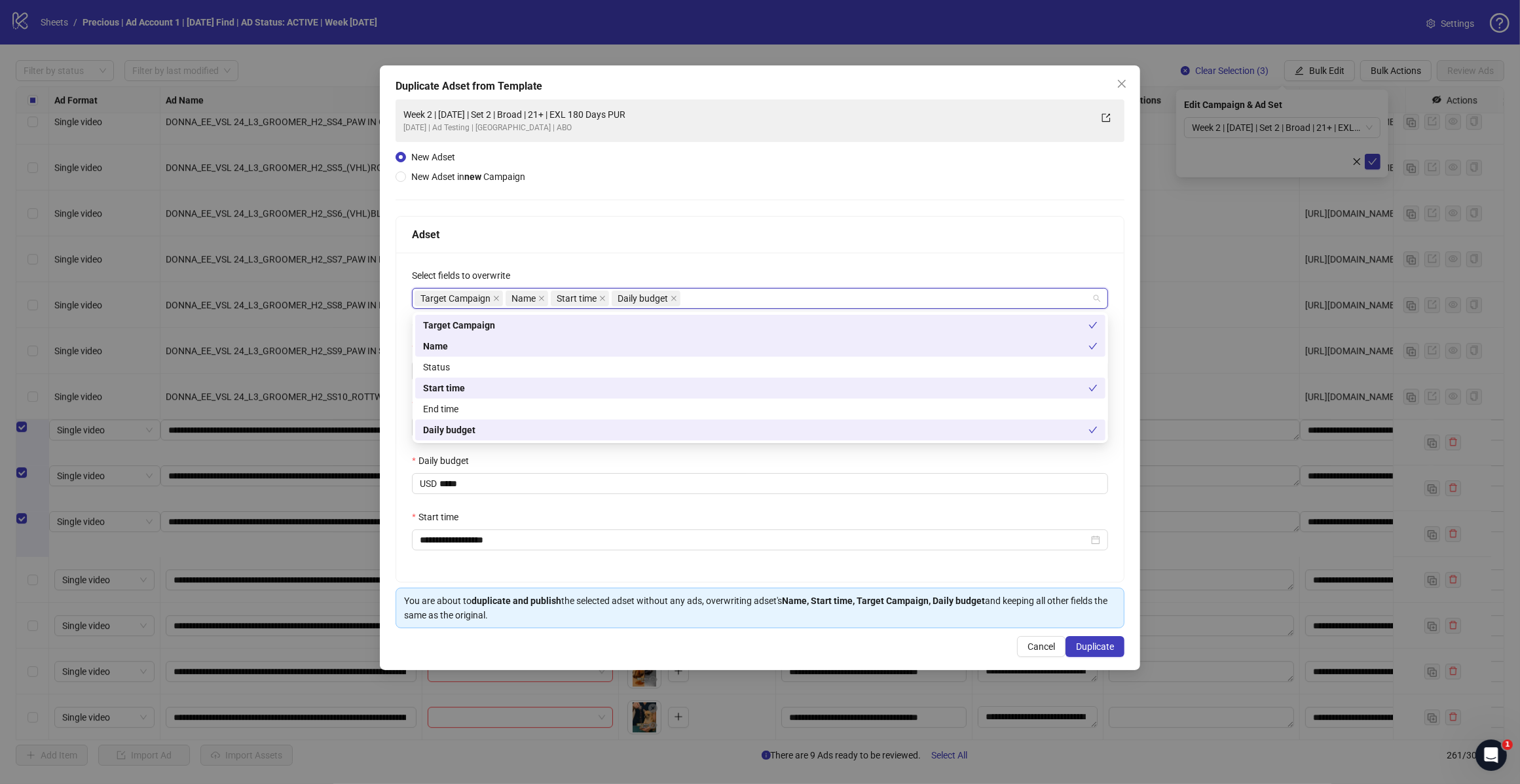
click at [694, 250] on div "Adset" at bounding box center [760, 235] width 727 height 37
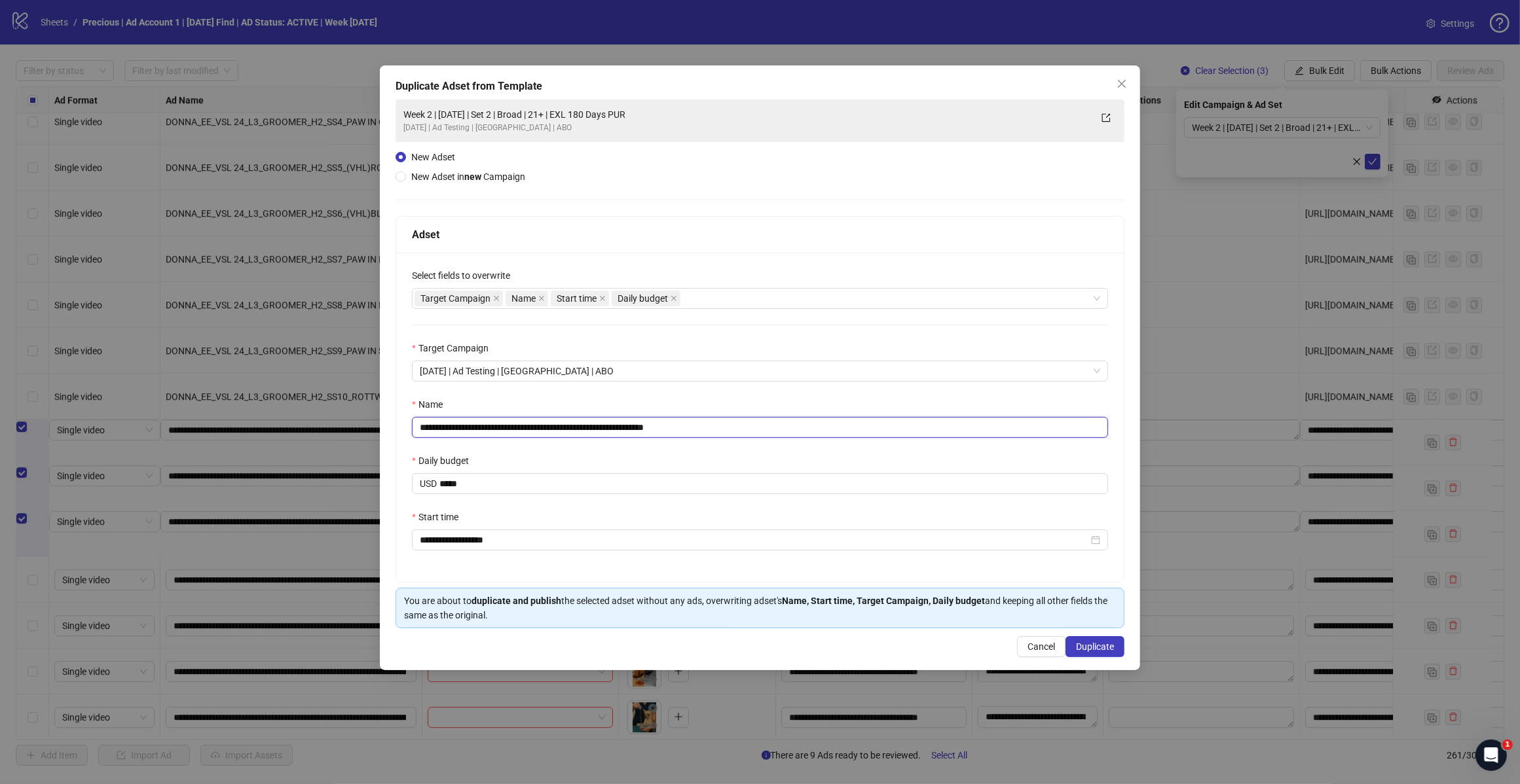
click at [713, 436] on input "**********" at bounding box center [759, 427] width 696 height 21
click at [534, 428] on input "**********" at bounding box center [759, 427] width 696 height 21
type input "**********"
click at [1087, 646] on span "Duplicate" at bounding box center [1095, 647] width 38 height 11
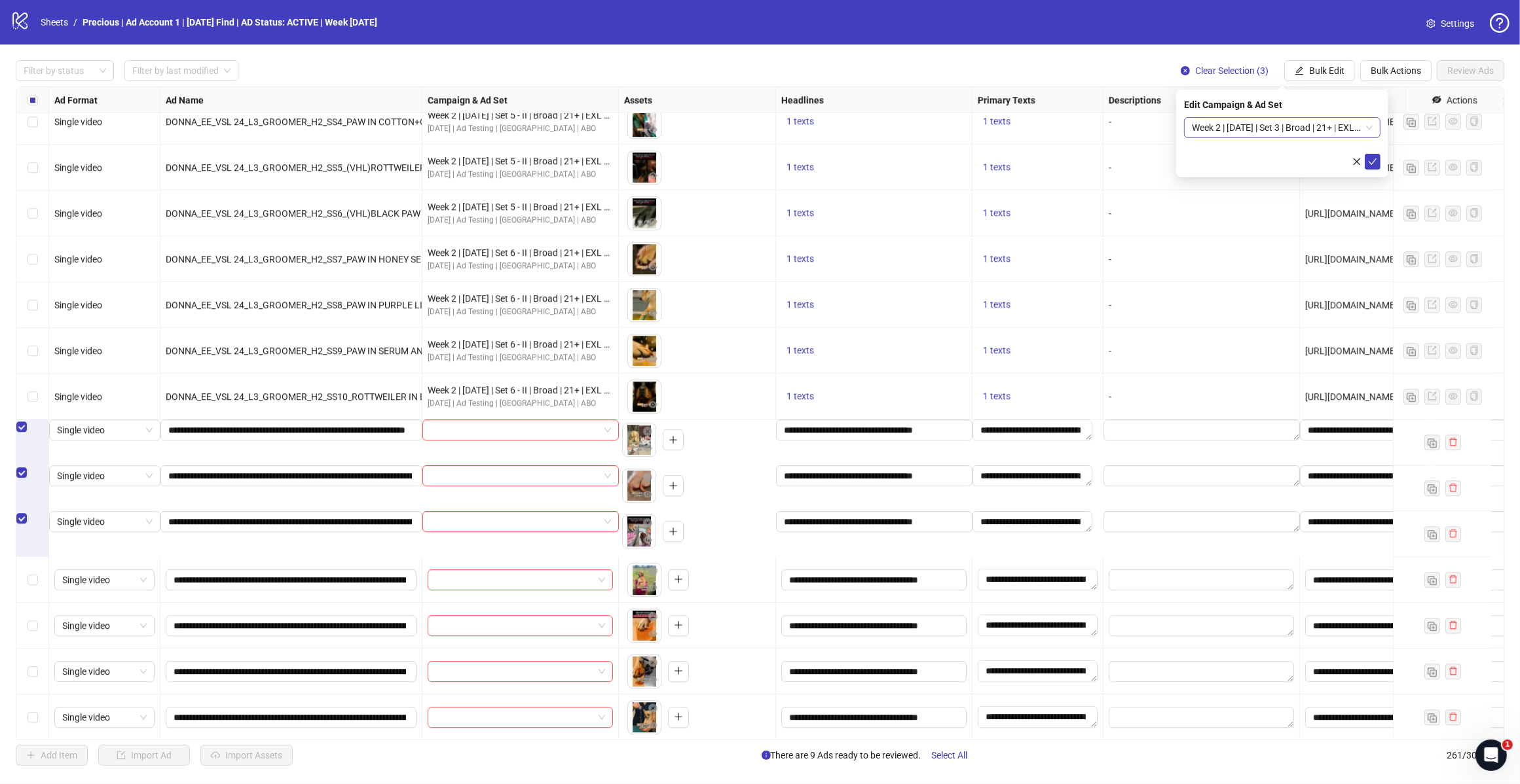
click at [1368, 127] on span "Week 2 | [DATE] | Set 3 | Broad | 21+ | EXL 180 Days PUR" at bounding box center [1282, 127] width 181 height 20
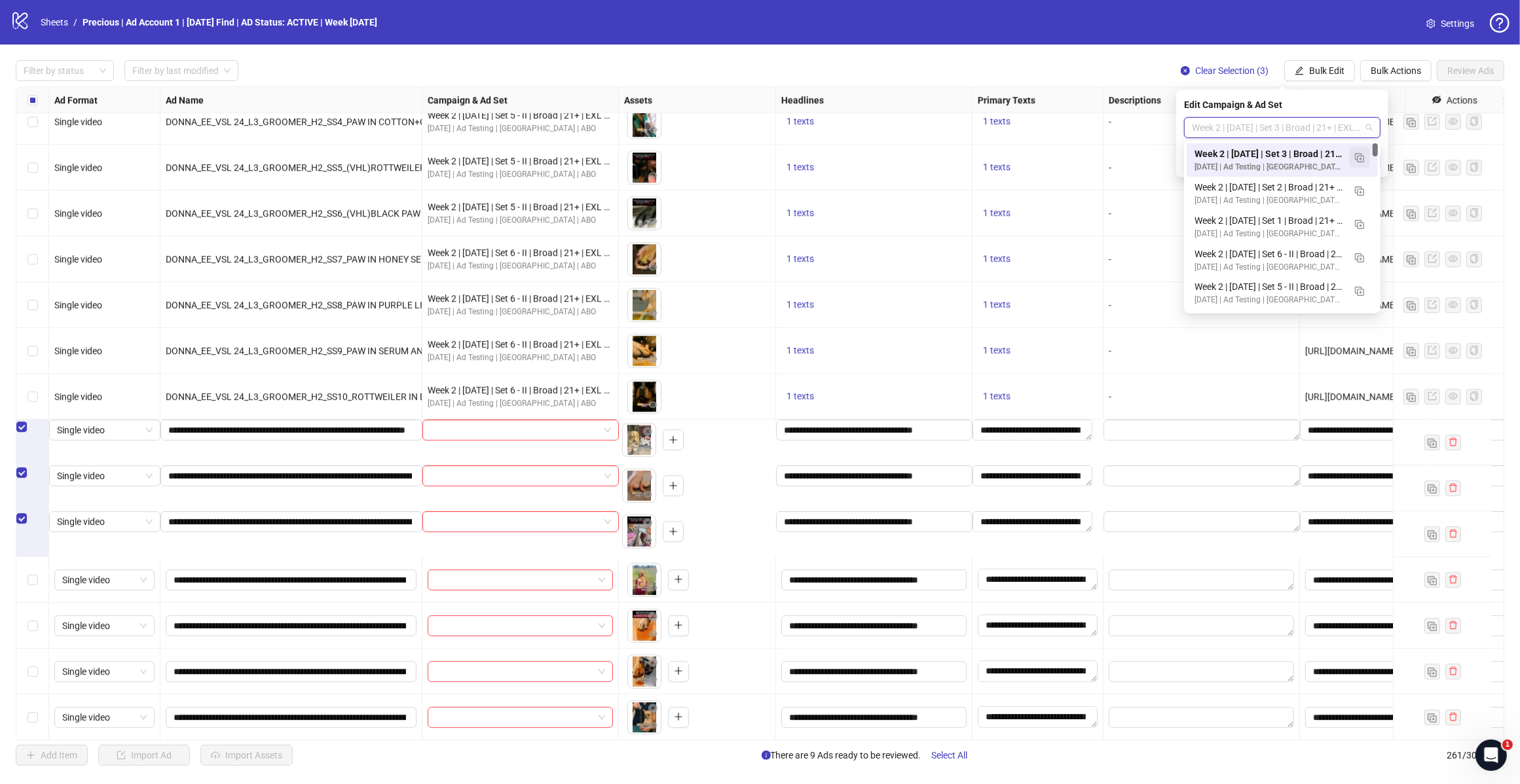
click at [1364, 160] on button "button" at bounding box center [1360, 157] width 21 height 21
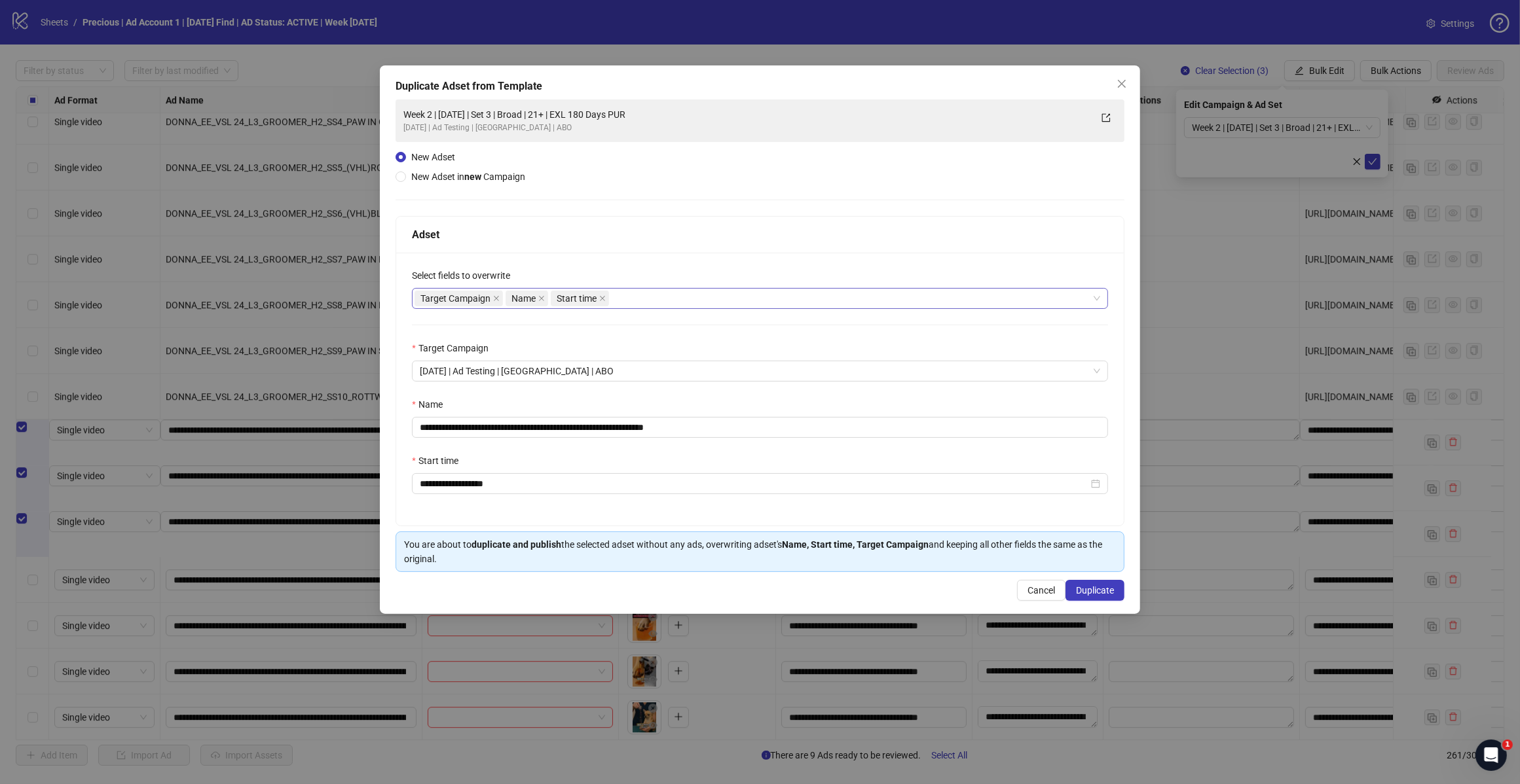
click at [692, 298] on div "Target Campaign Name Start time" at bounding box center [753, 298] width 677 height 18
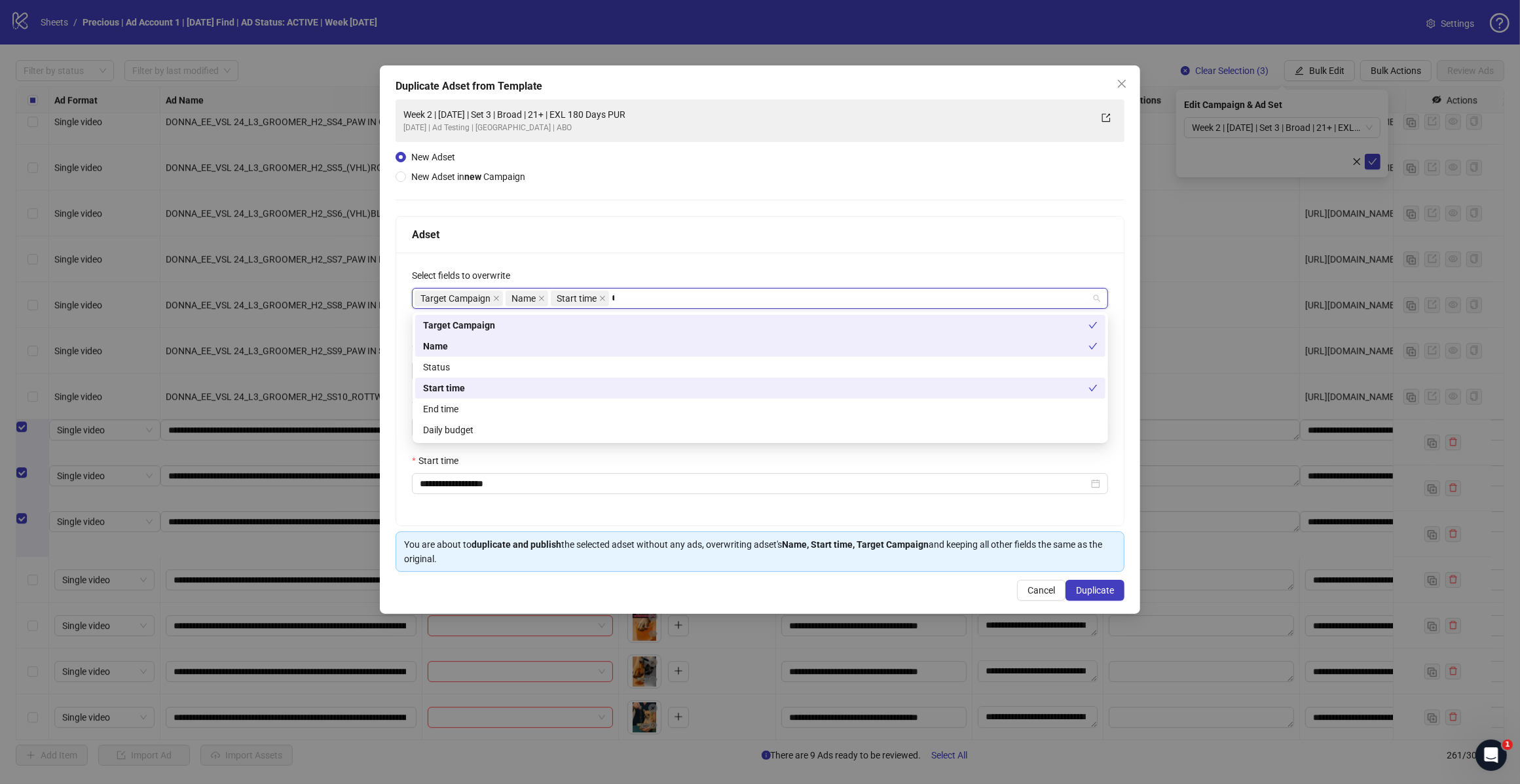
type input "*****"
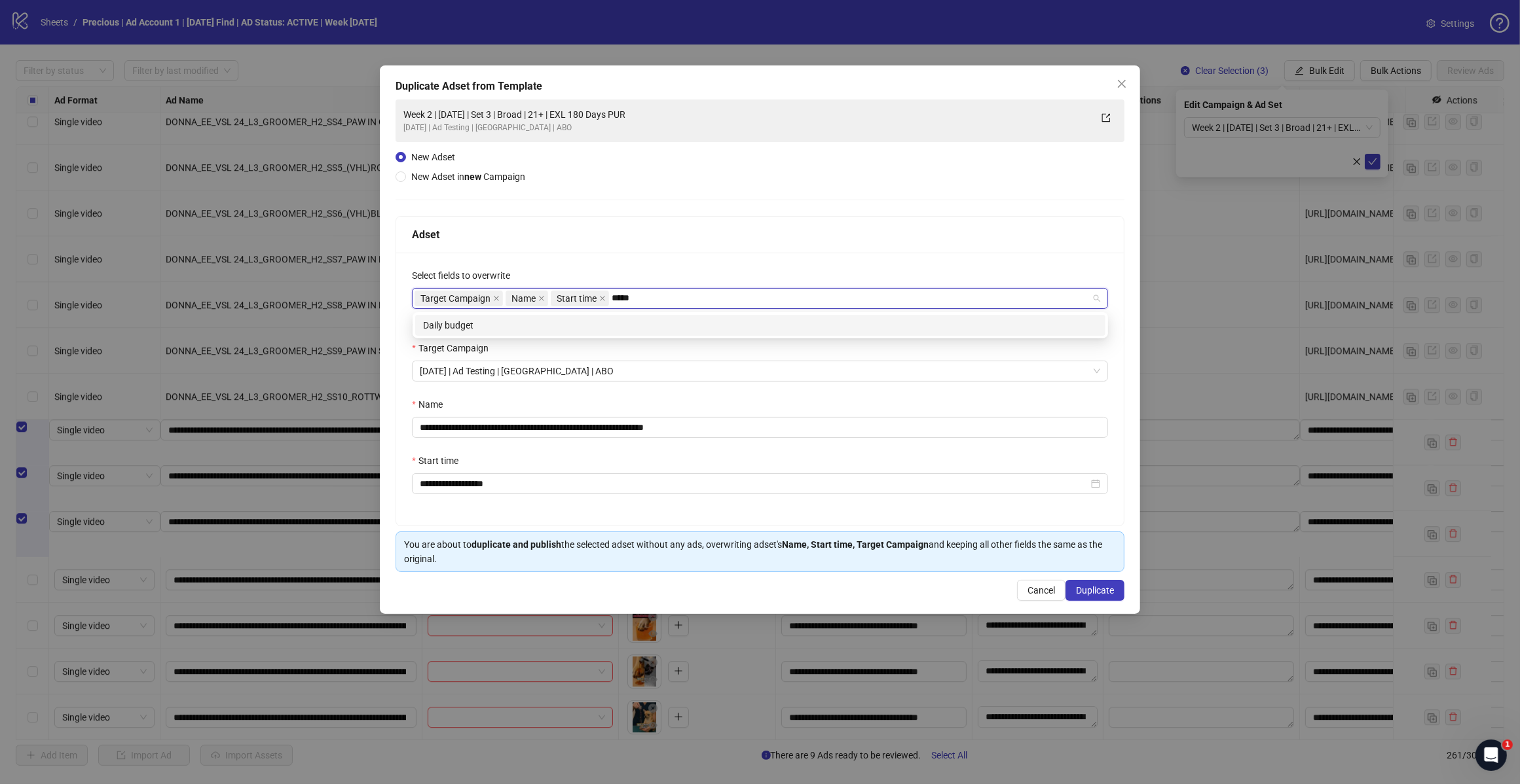
click at [576, 327] on div "Daily budget" at bounding box center [760, 325] width 675 height 14
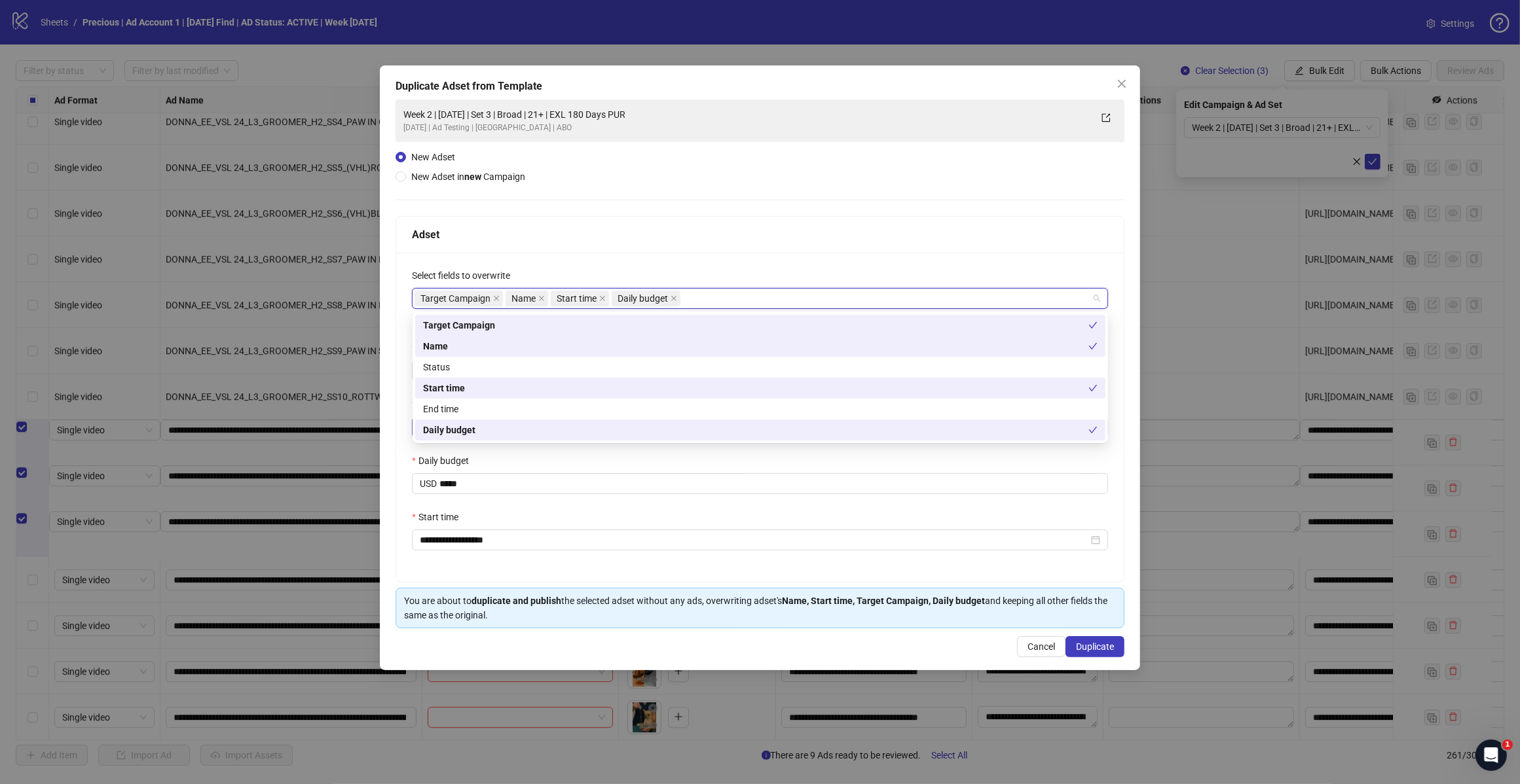
click at [673, 246] on div "Adset" at bounding box center [760, 235] width 727 height 37
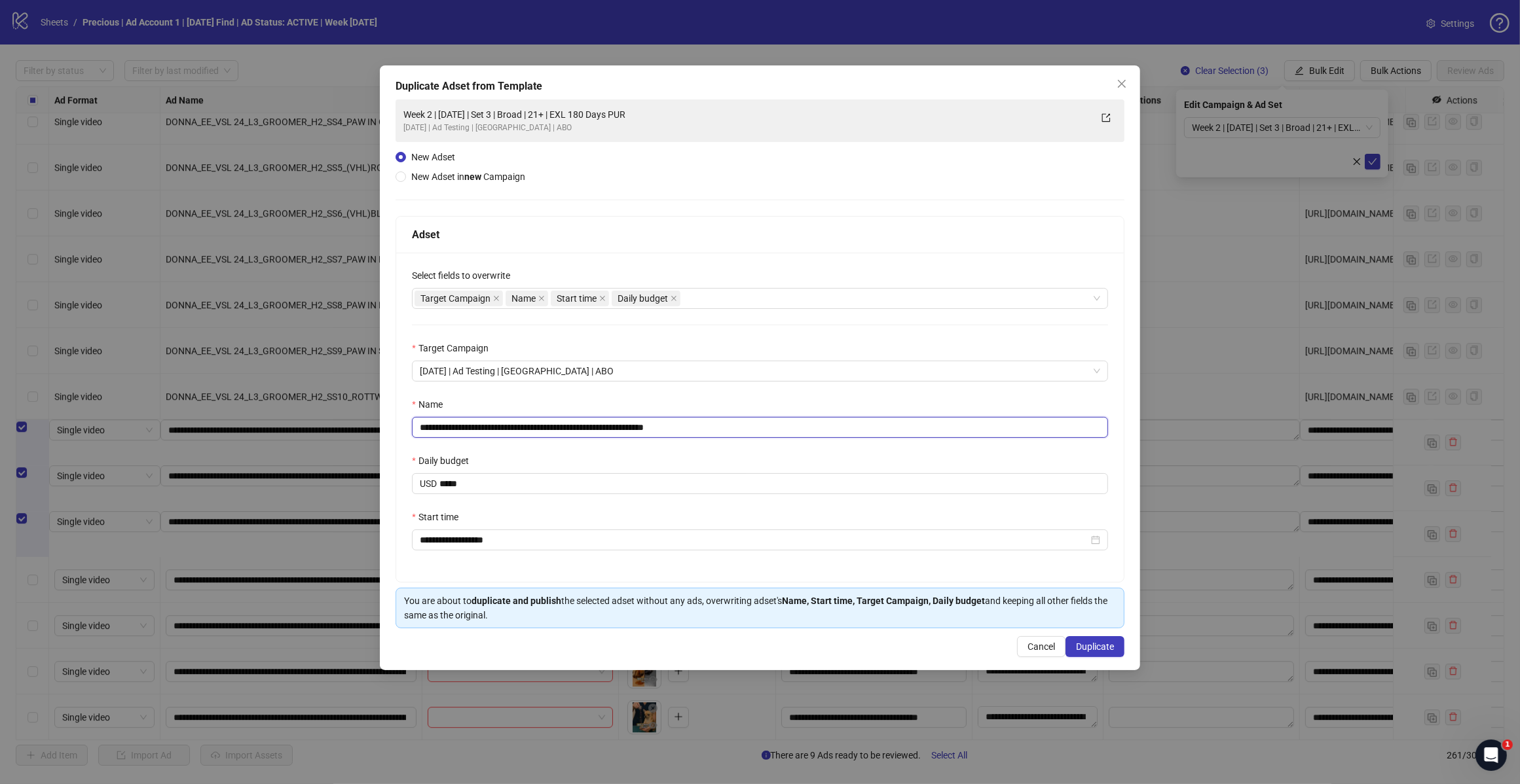
click at [712, 432] on input "**********" at bounding box center [759, 427] width 696 height 21
click at [531, 427] on input "**********" at bounding box center [759, 427] width 696 height 21
type input "**********"
click at [1078, 643] on span "Duplicate" at bounding box center [1095, 647] width 38 height 11
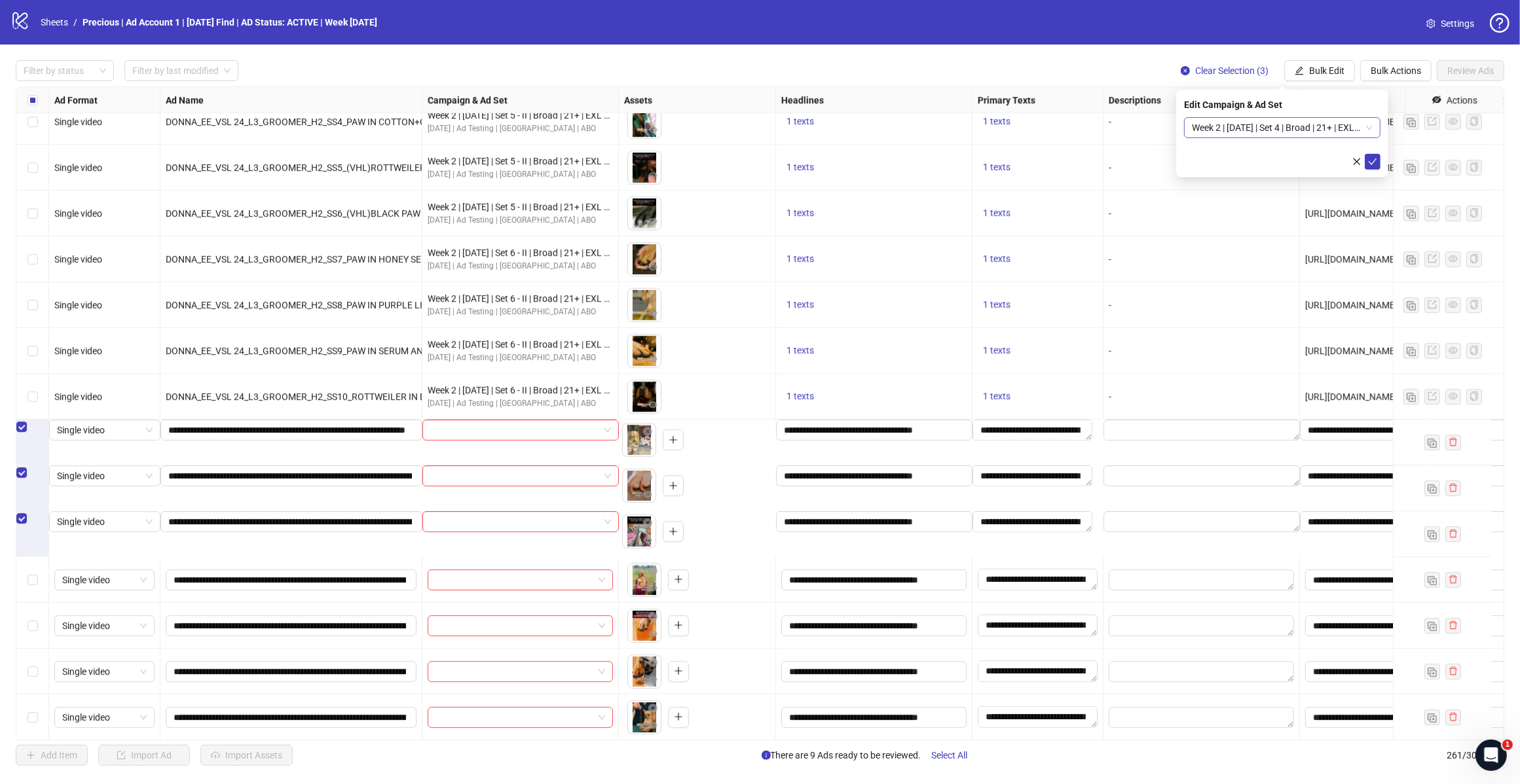
click at [1366, 126] on span "Week 2 | [DATE] | Set 4 | Broad | 21+ | EXL 180 Days PUR" at bounding box center [1282, 127] width 181 height 20
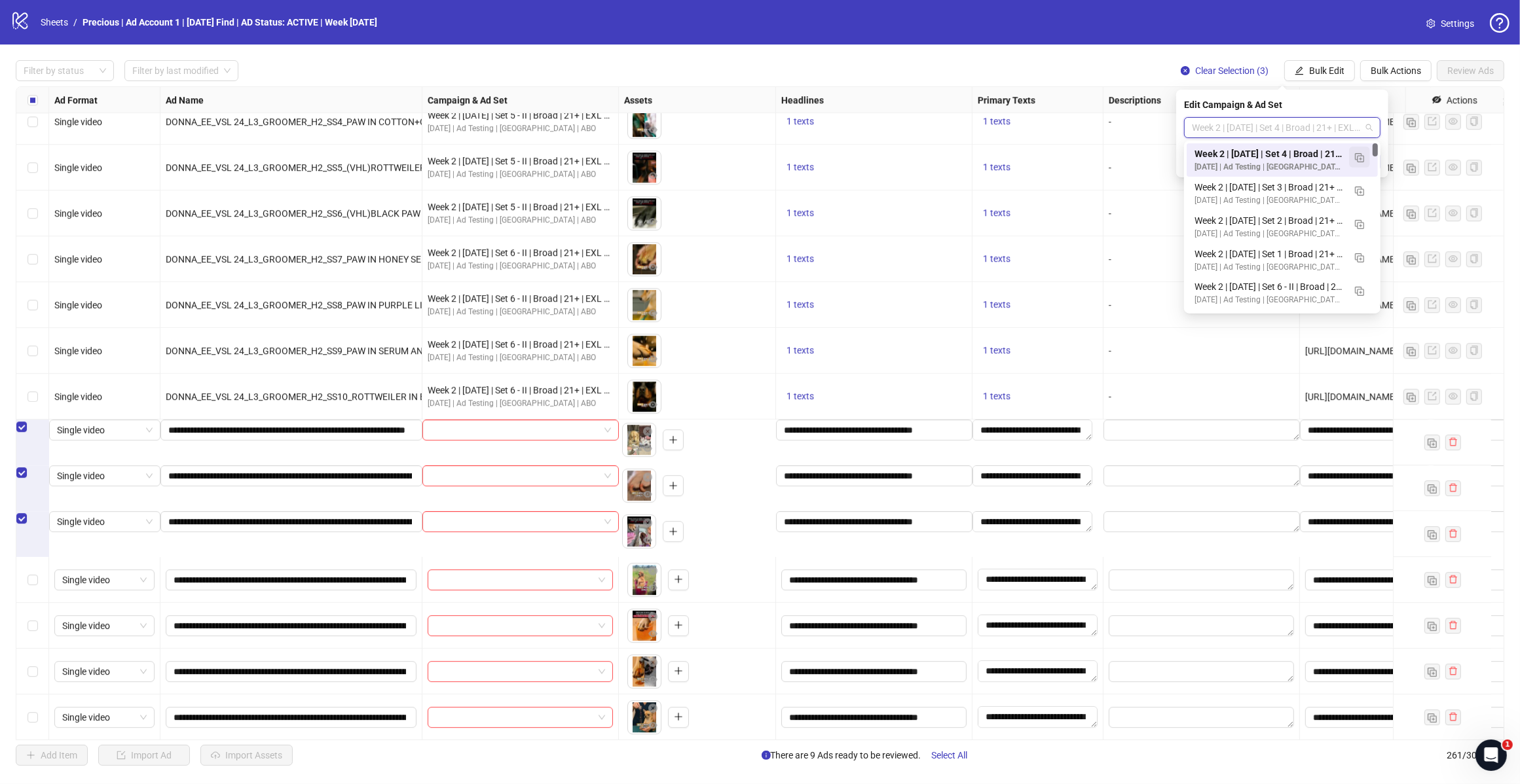
click at [1360, 157] on img "button" at bounding box center [1360, 158] width 9 height 9
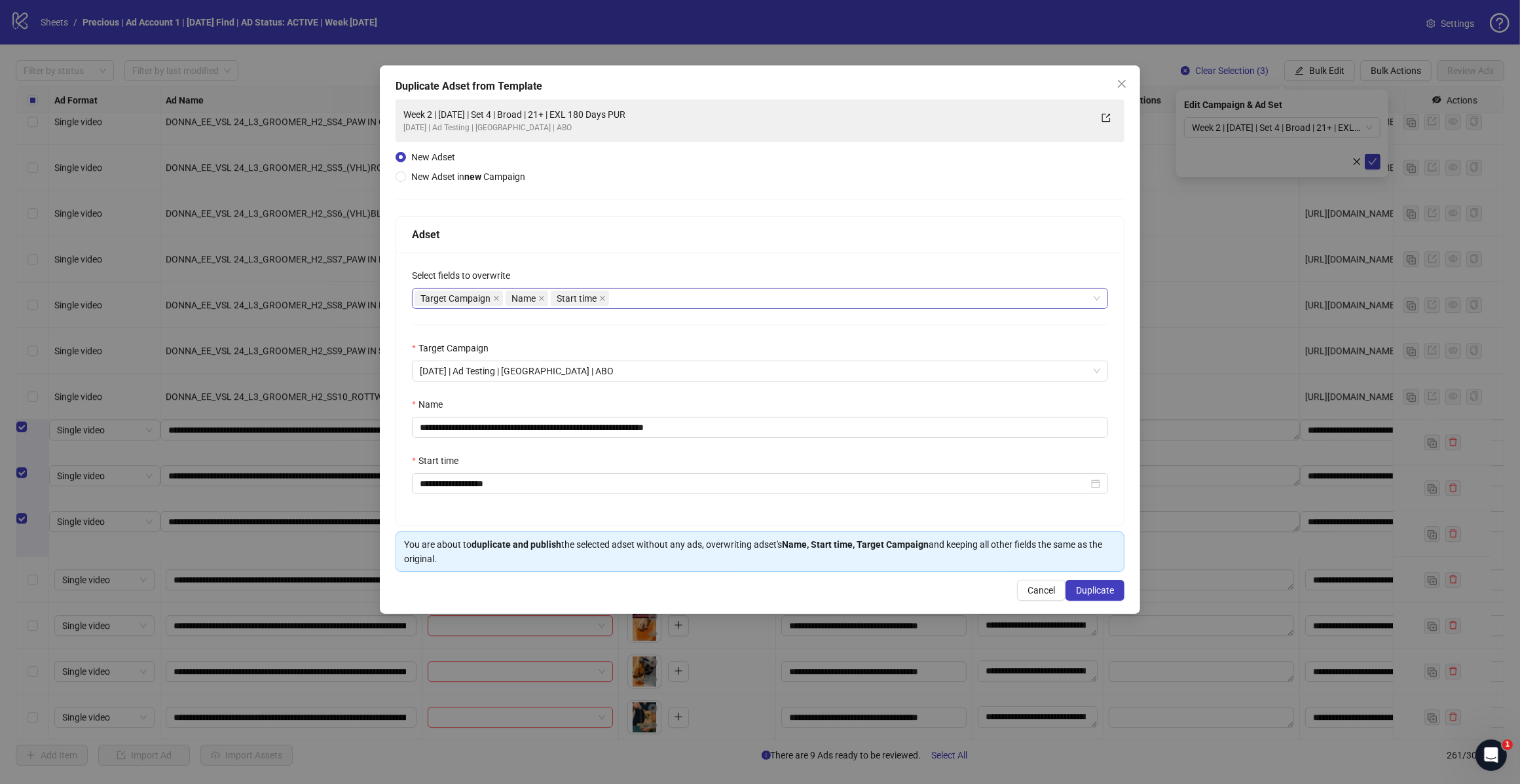
click at [701, 302] on div "Target Campaign Name Start time" at bounding box center [753, 298] width 677 height 18
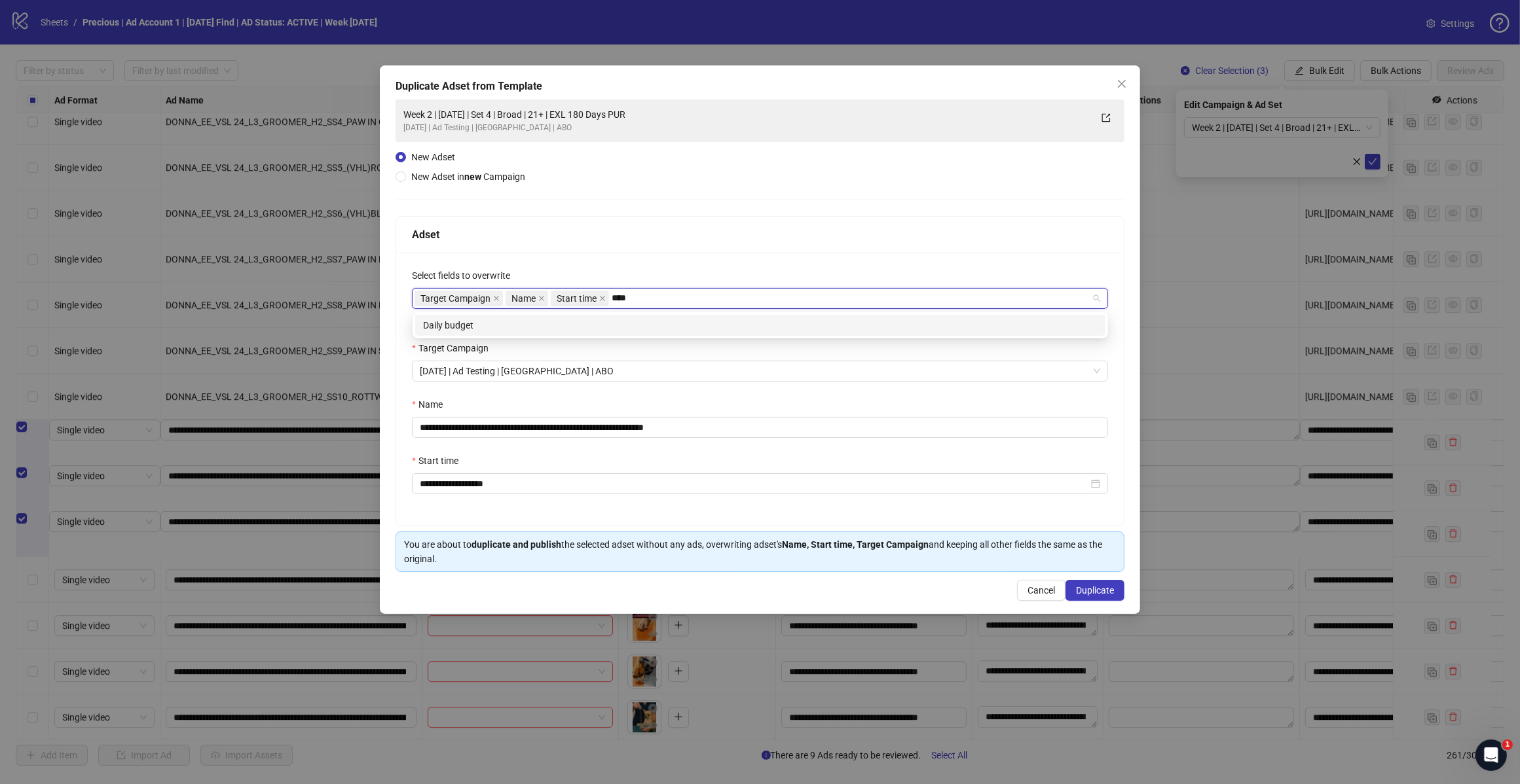
type input "*****"
click at [581, 329] on div "Daily budget" at bounding box center [760, 325] width 675 height 14
click at [711, 231] on div "Adset" at bounding box center [759, 235] width 696 height 16
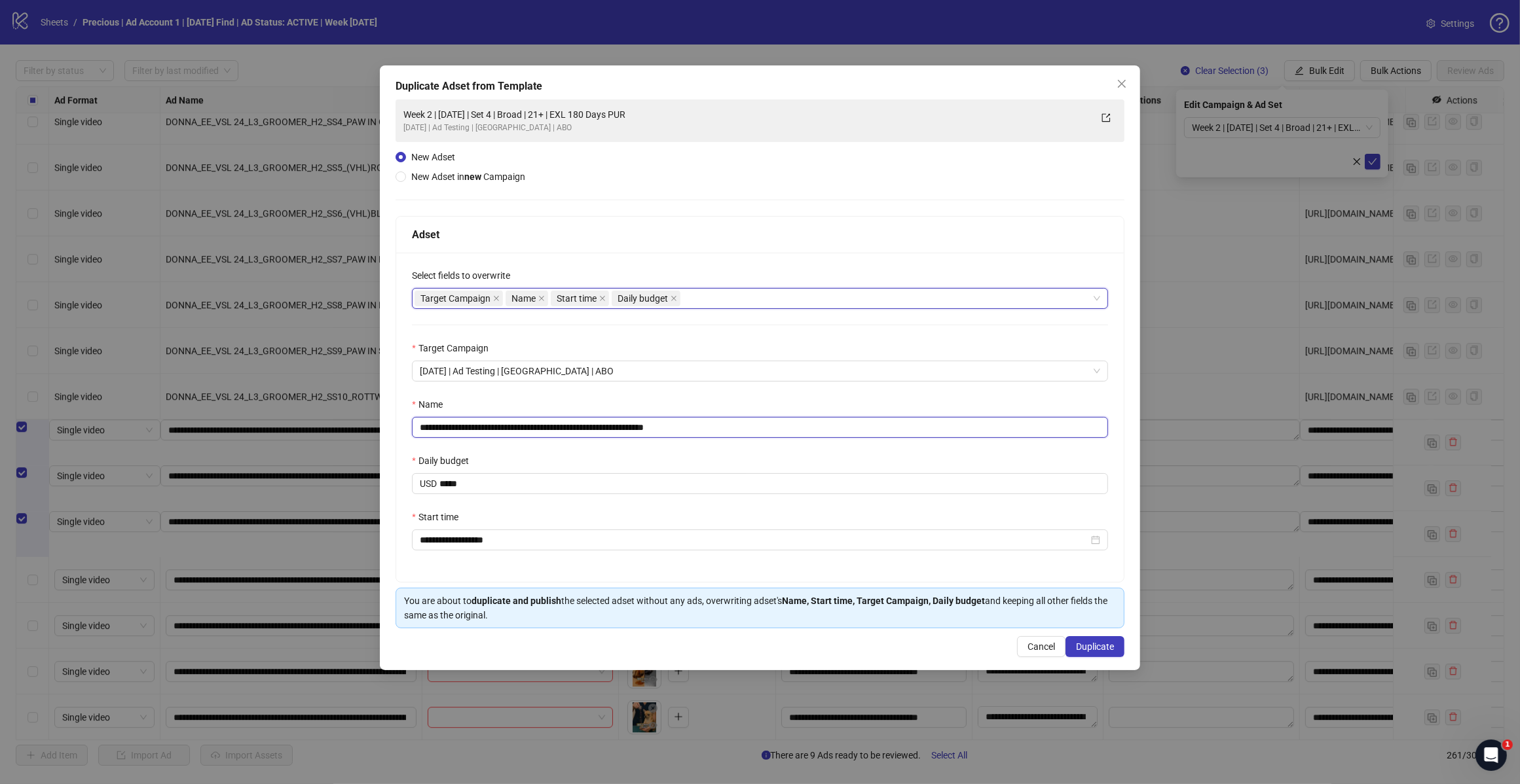
click at [705, 427] on input "**********" at bounding box center [759, 427] width 696 height 21
click at [534, 427] on input "**********" at bounding box center [759, 427] width 696 height 21
type input "**********"
click at [1087, 652] on span "Duplicate" at bounding box center [1095, 647] width 38 height 11
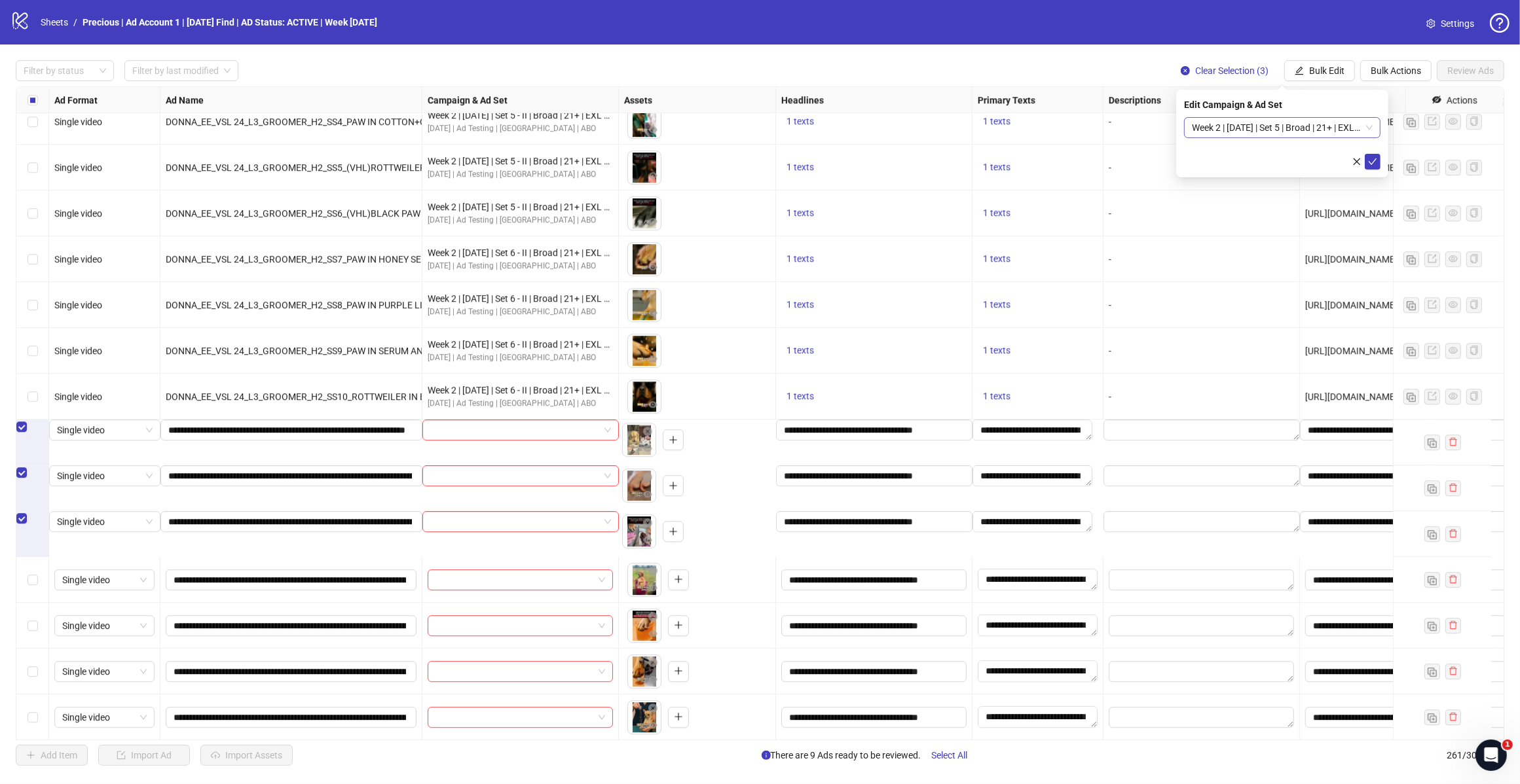
click at [1370, 127] on span "Week 2 | [DATE] | Set 5 | Broad | 21+ | EXL 180 Days PUR" at bounding box center [1282, 127] width 181 height 20
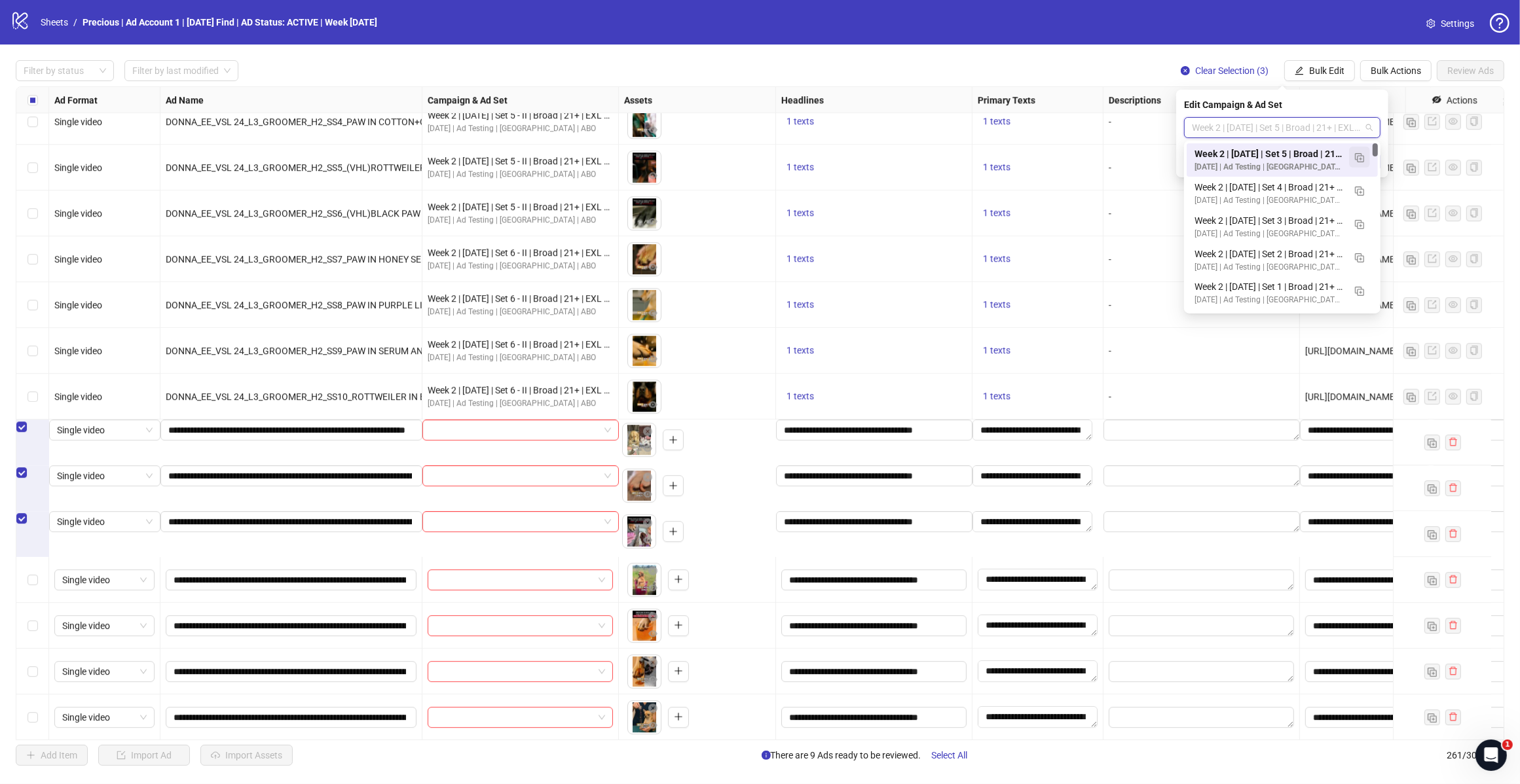
click at [1356, 154] on img "button" at bounding box center [1360, 158] width 9 height 9
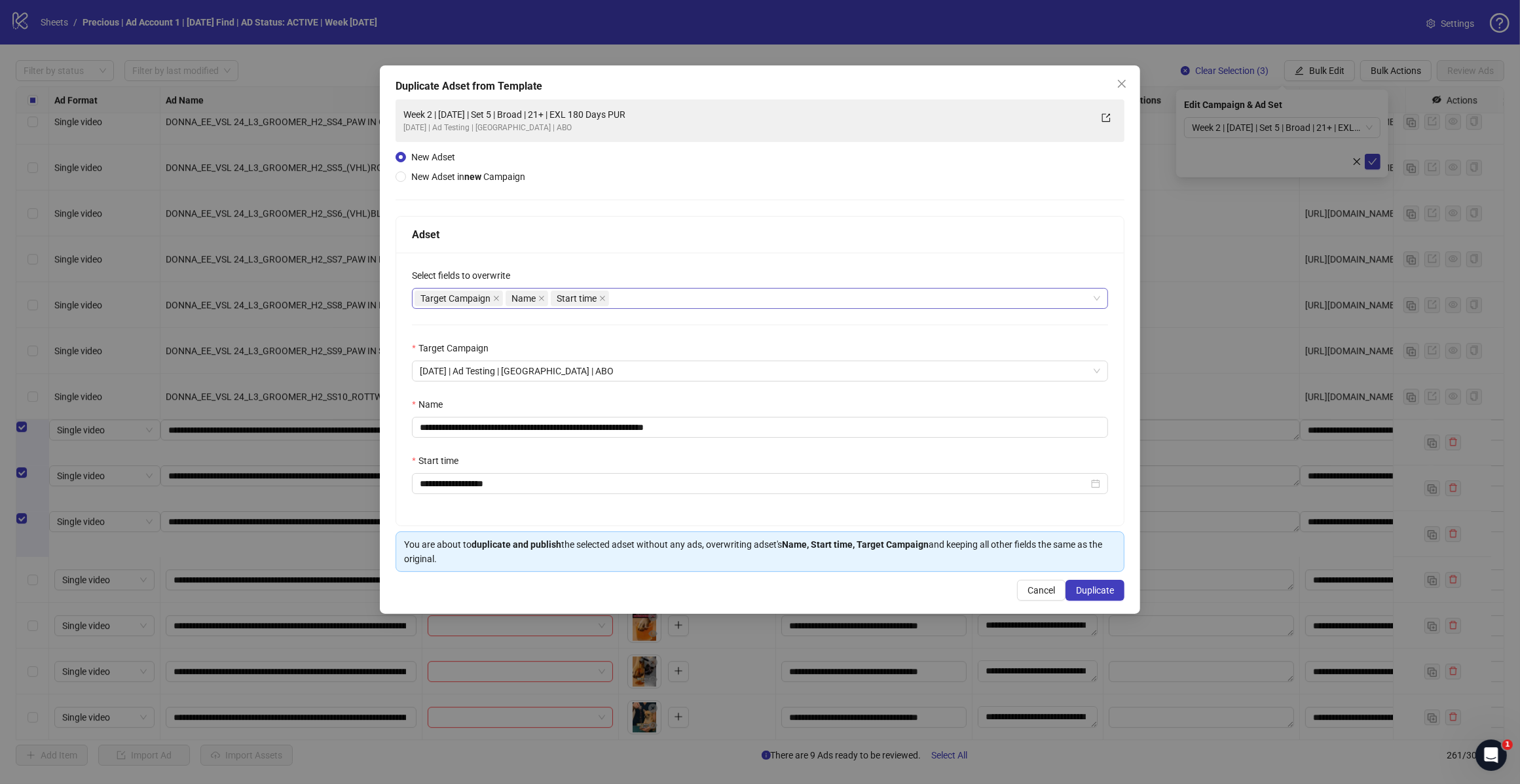
click at [644, 291] on div "Target Campaign Name Start time" at bounding box center [753, 298] width 677 height 18
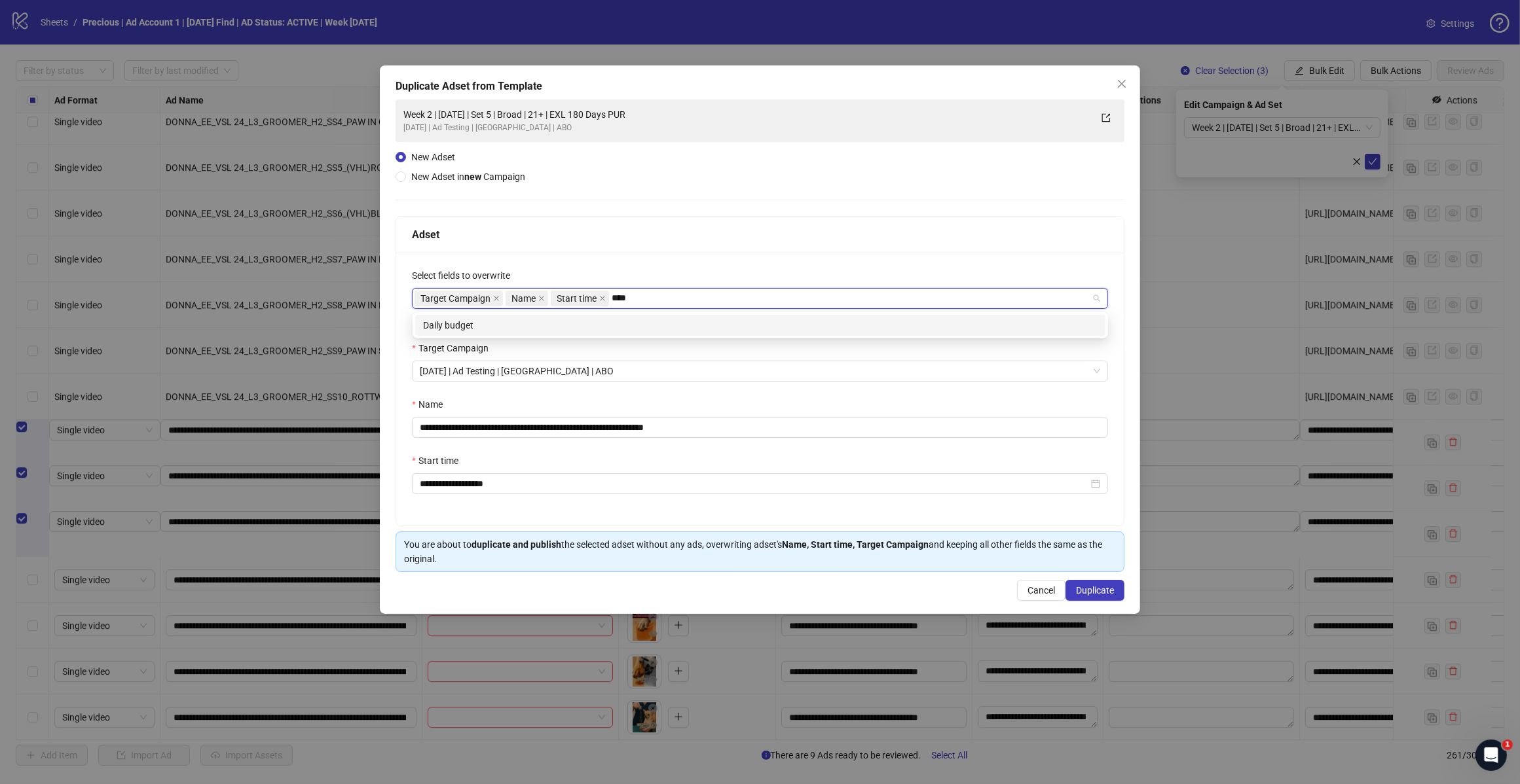
type input "*****"
click at [610, 333] on div "Daily budget" at bounding box center [760, 325] width 690 height 21
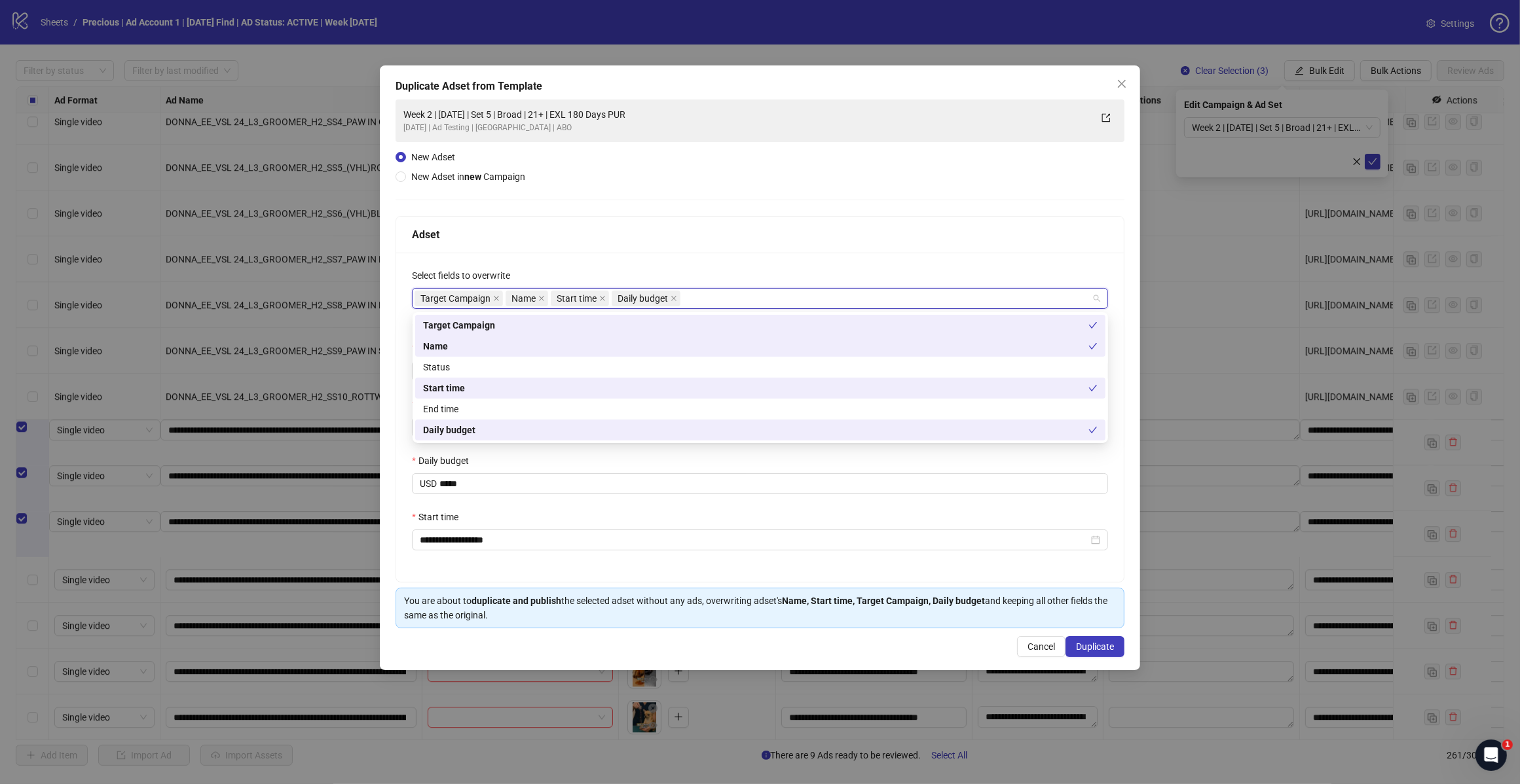
click at [715, 241] on div "Adset" at bounding box center [759, 235] width 696 height 16
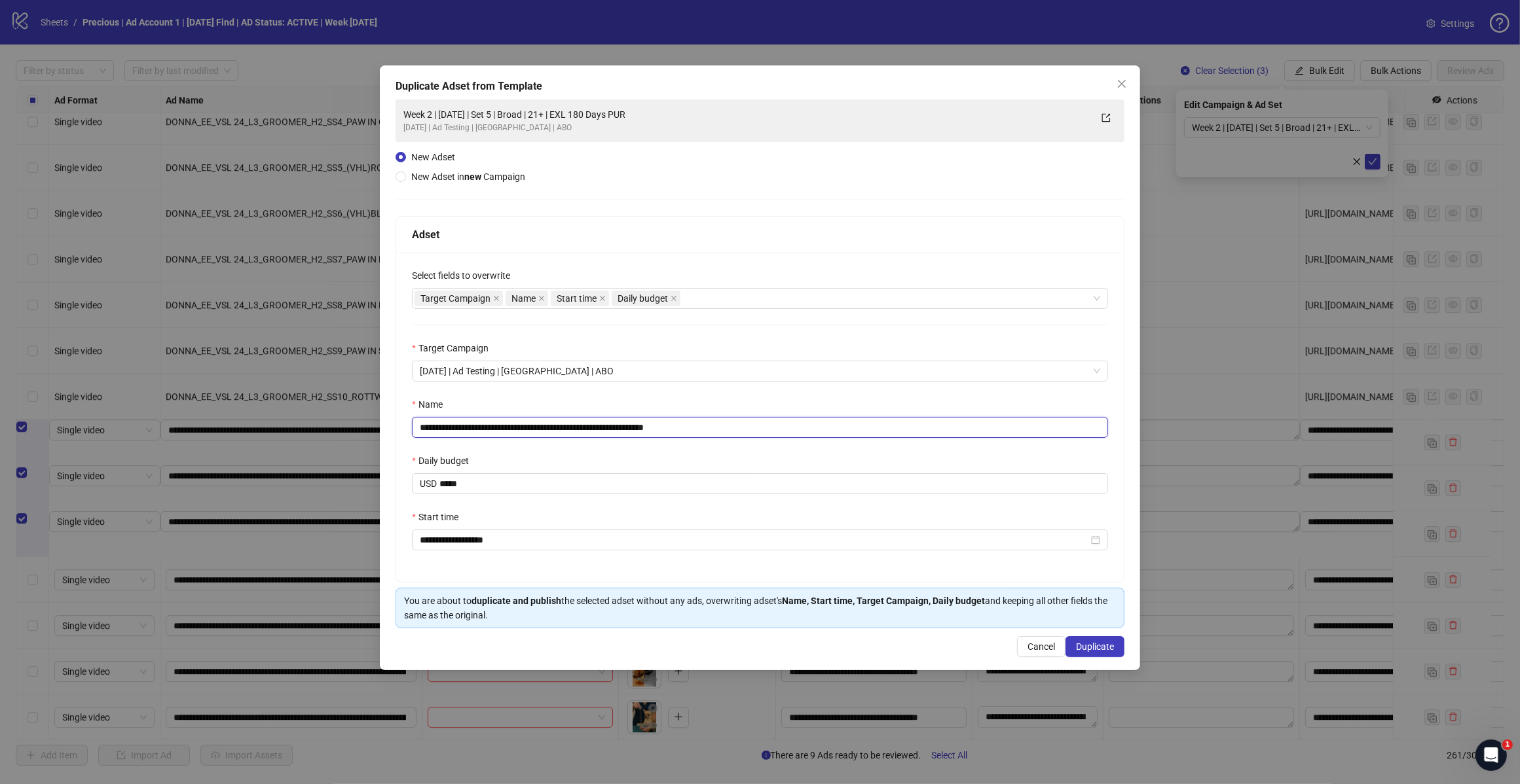
click at [711, 424] on input "**********" at bounding box center [759, 427] width 696 height 21
click at [534, 430] on input "**********" at bounding box center [759, 427] width 696 height 21
type input "**********"
click at [1085, 641] on button "Duplicate" at bounding box center [1095, 647] width 59 height 21
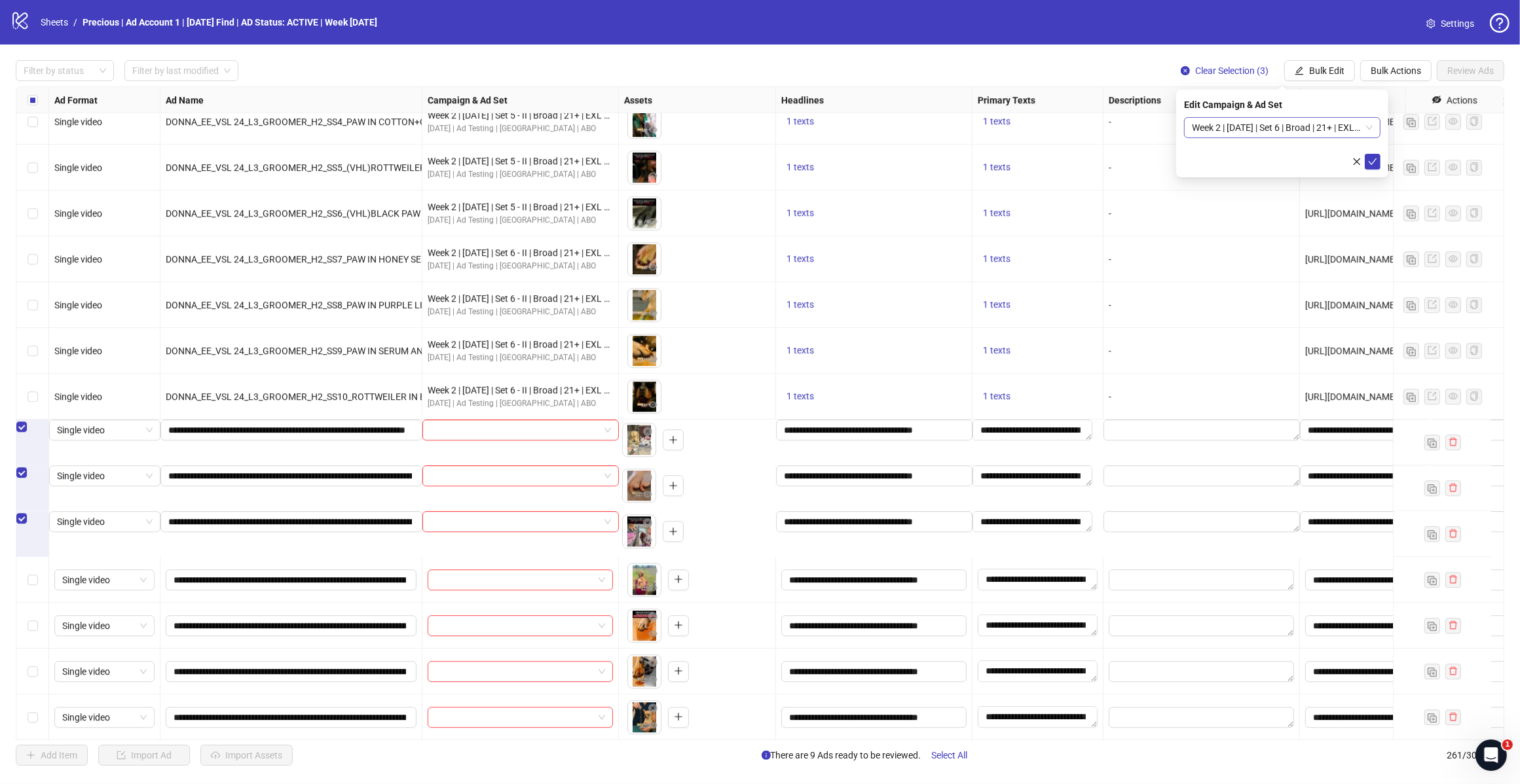
click at [1348, 122] on span "Week 2 | [DATE] | Set 6 | Broad | 21+ | EXL 180 Days PUR" at bounding box center [1282, 127] width 181 height 20
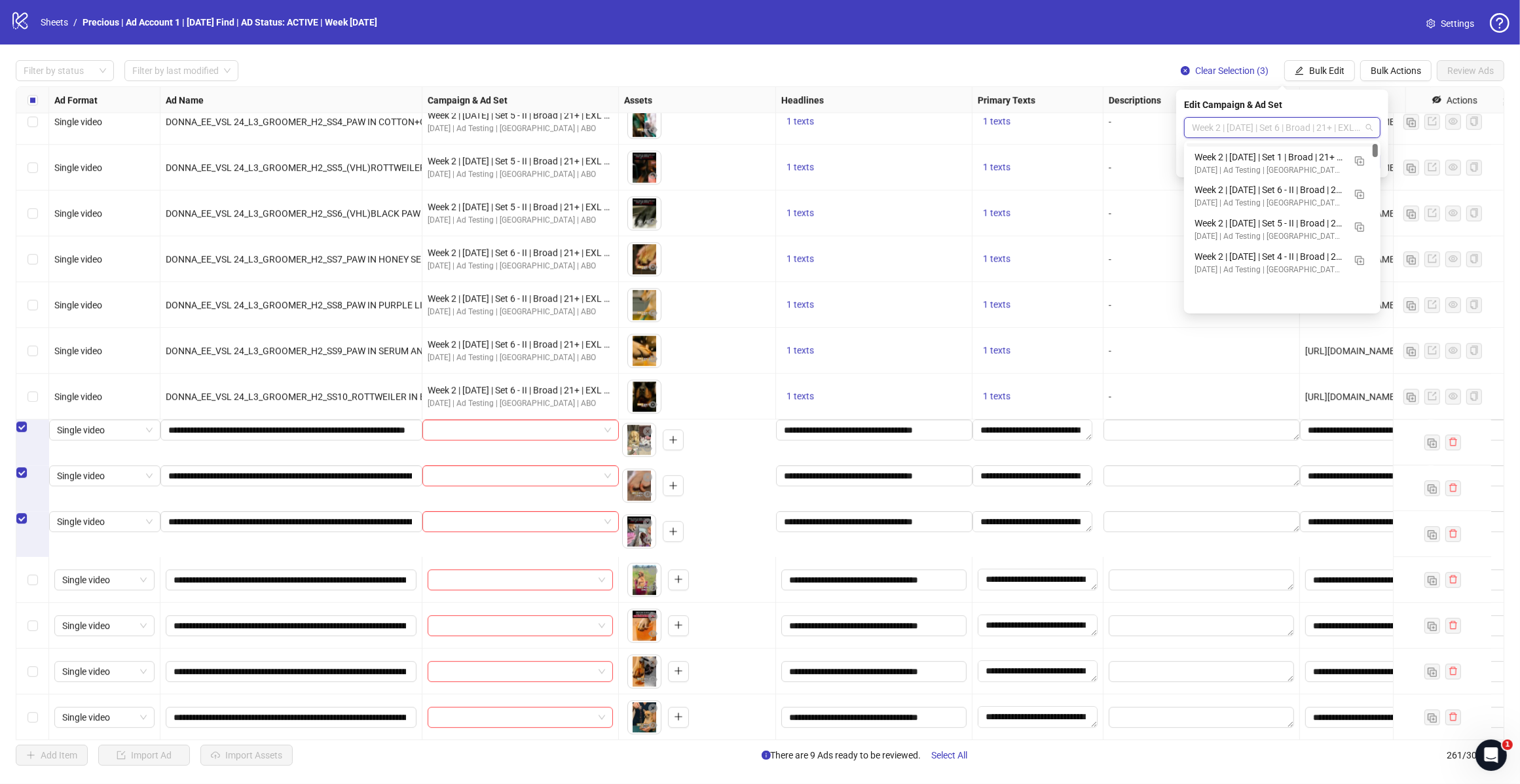
scroll to position [164, 0]
click at [1271, 158] on div "Week 2 | [DATE] | Set 1 | Broad | 21+ | EXL 180 Days PUR" at bounding box center [1269, 157] width 149 height 14
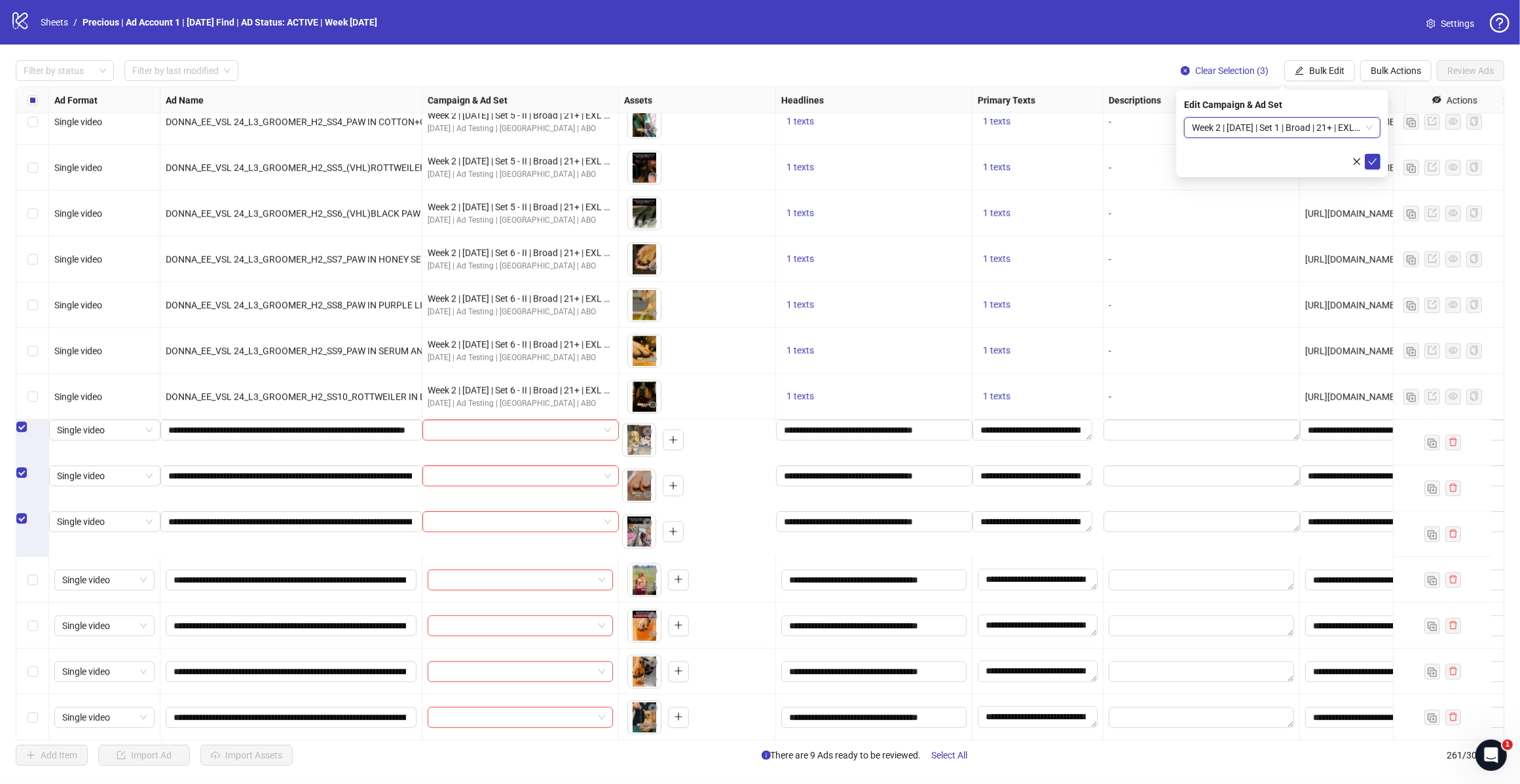
click at [1367, 154] on button "submit" at bounding box center [1373, 162] width 16 height 16
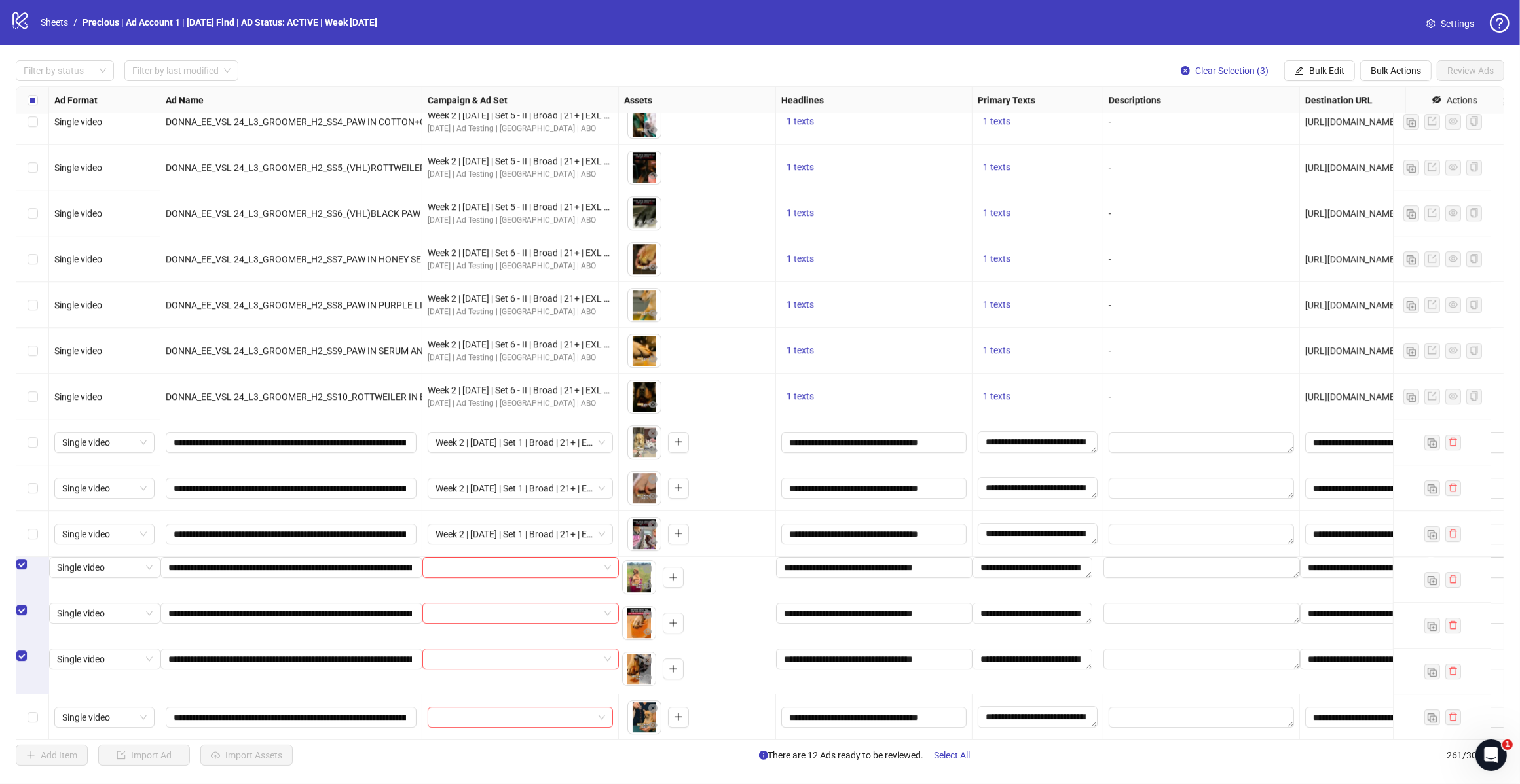
click at [1312, 80] on button "Bulk Edit" at bounding box center [1319, 71] width 71 height 21
click at [1331, 135] on span "Campaign & Ad Set" at bounding box center [1331, 139] width 78 height 14
click at [1347, 131] on input "search" at bounding box center [1276, 127] width 169 height 20
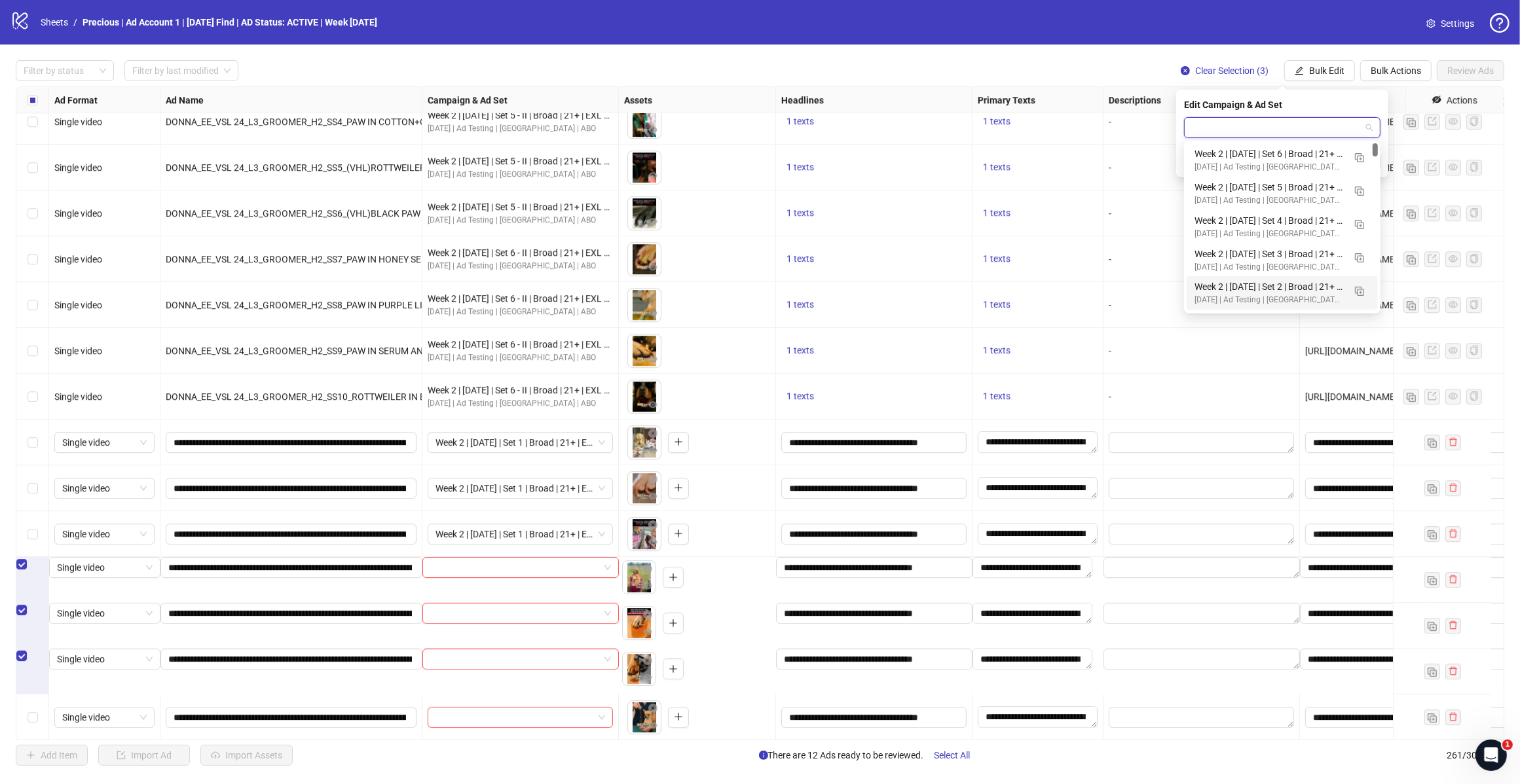
click at [1277, 283] on div "Week 2 | [DATE] | Set 2 | Broad | 21+ | EXL 180 Days PUR" at bounding box center [1269, 287] width 149 height 14
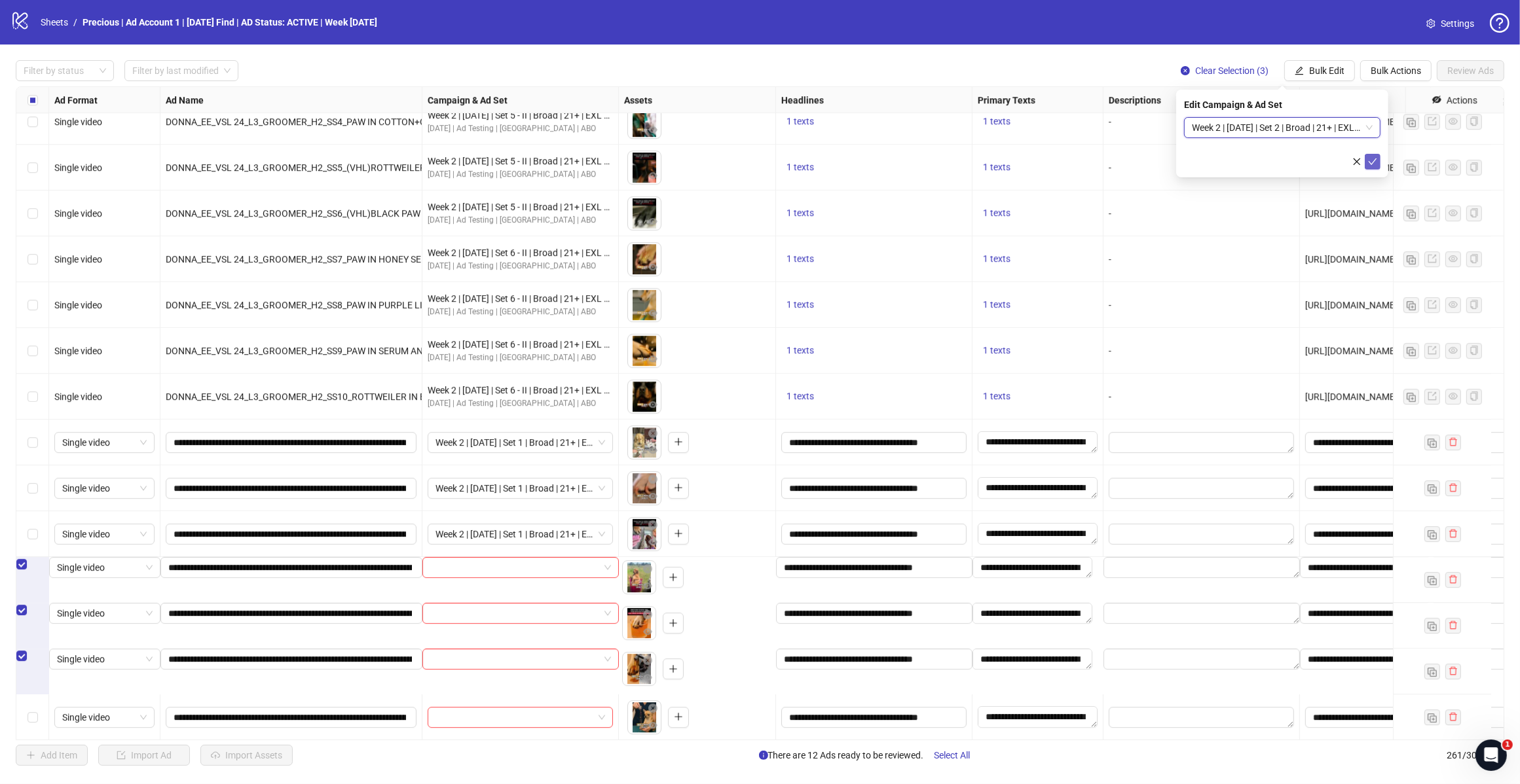
click at [1371, 162] on icon "check" at bounding box center [1372, 162] width 9 height 9
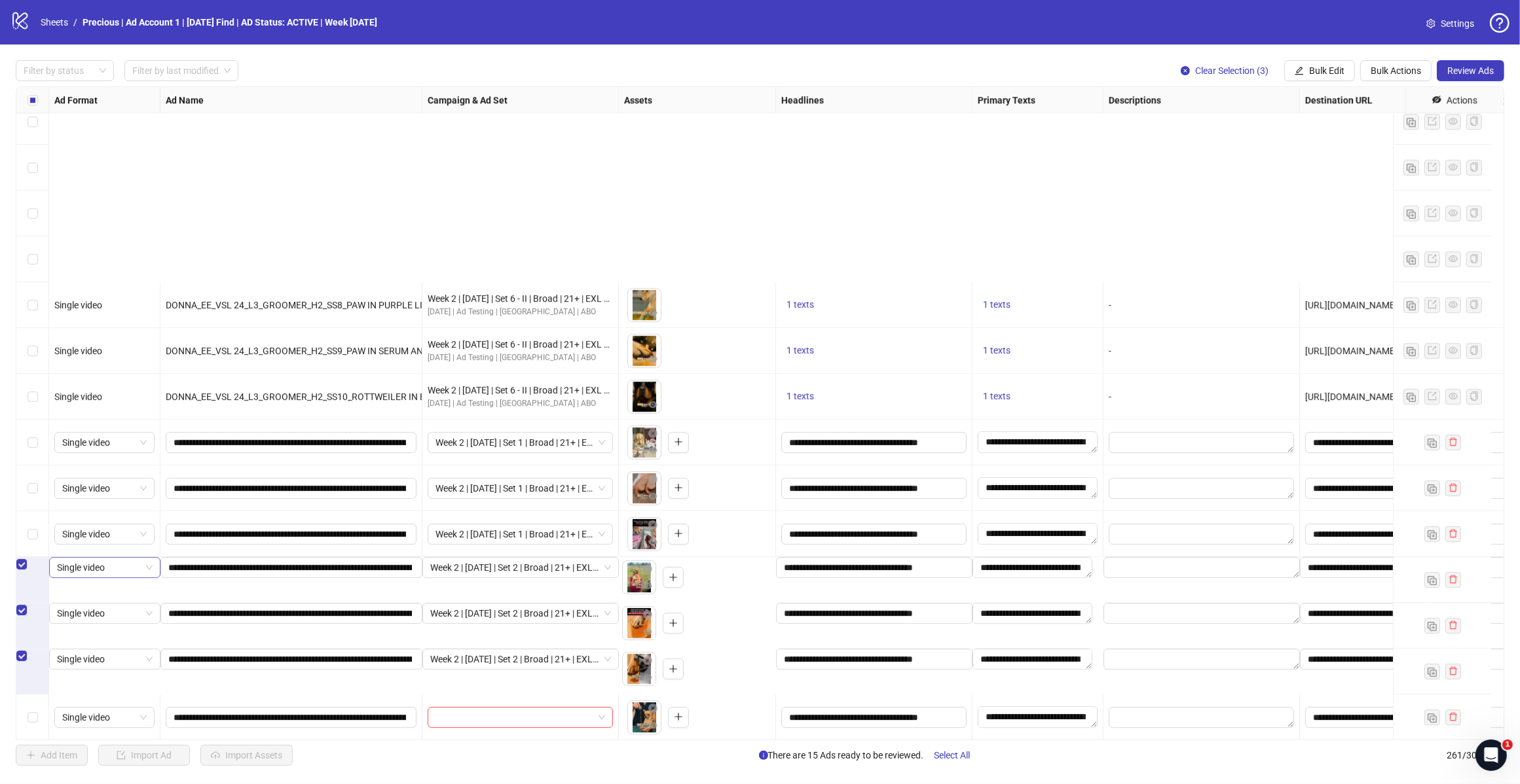
scroll to position [10981, 0]
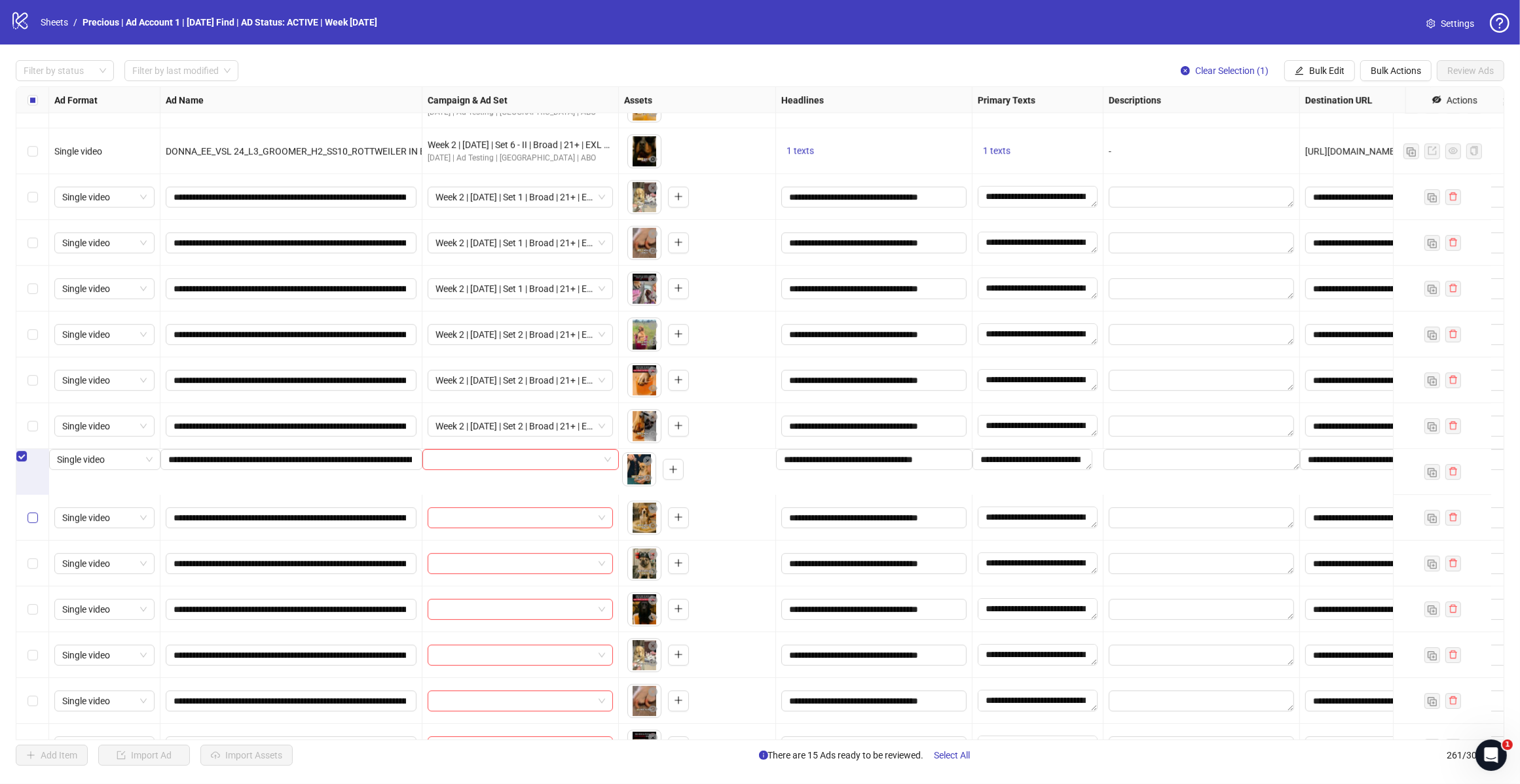
click at [32, 511] on label "Select row 249" at bounding box center [33, 518] width 11 height 14
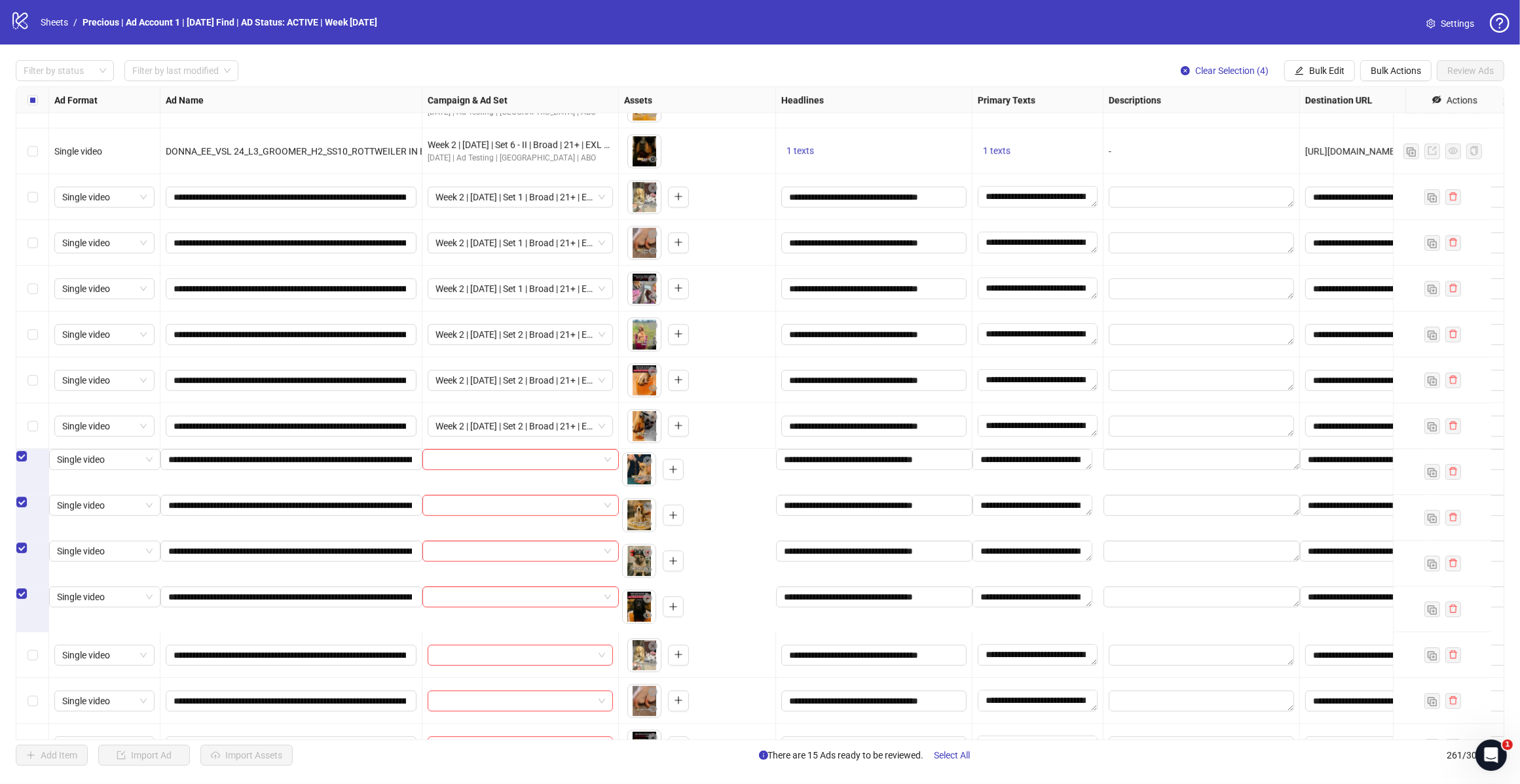
click at [1323, 78] on button "Bulk Edit" at bounding box center [1319, 71] width 71 height 21
click at [1336, 138] on span "Campaign & Ad Set" at bounding box center [1331, 139] width 78 height 14
click at [1351, 132] on input "search" at bounding box center [1276, 127] width 169 height 20
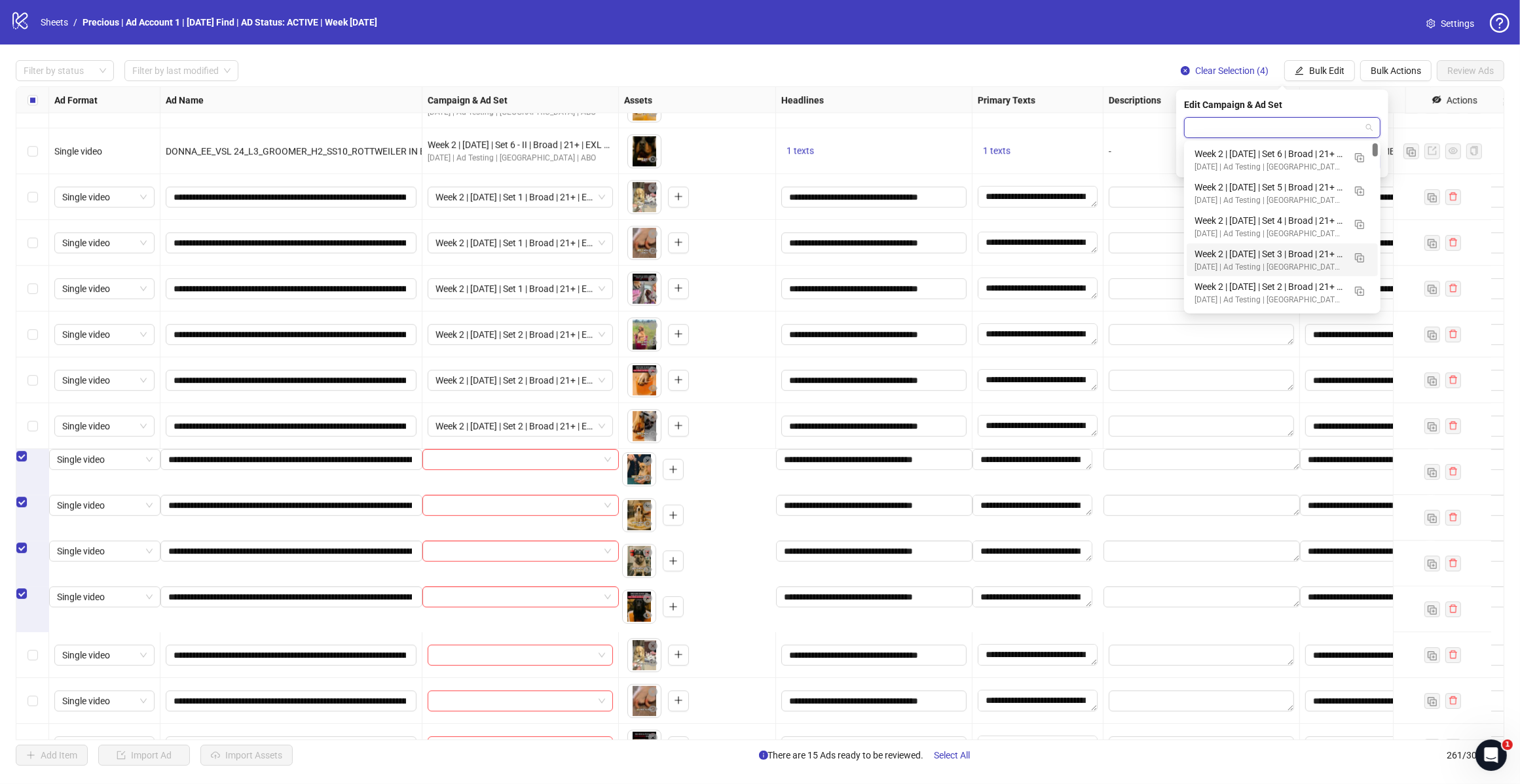
click at [1296, 257] on div "Week 2 | [DATE] | Set 3 | Broad | 21+ | EXL 180 Days PUR" at bounding box center [1269, 254] width 149 height 14
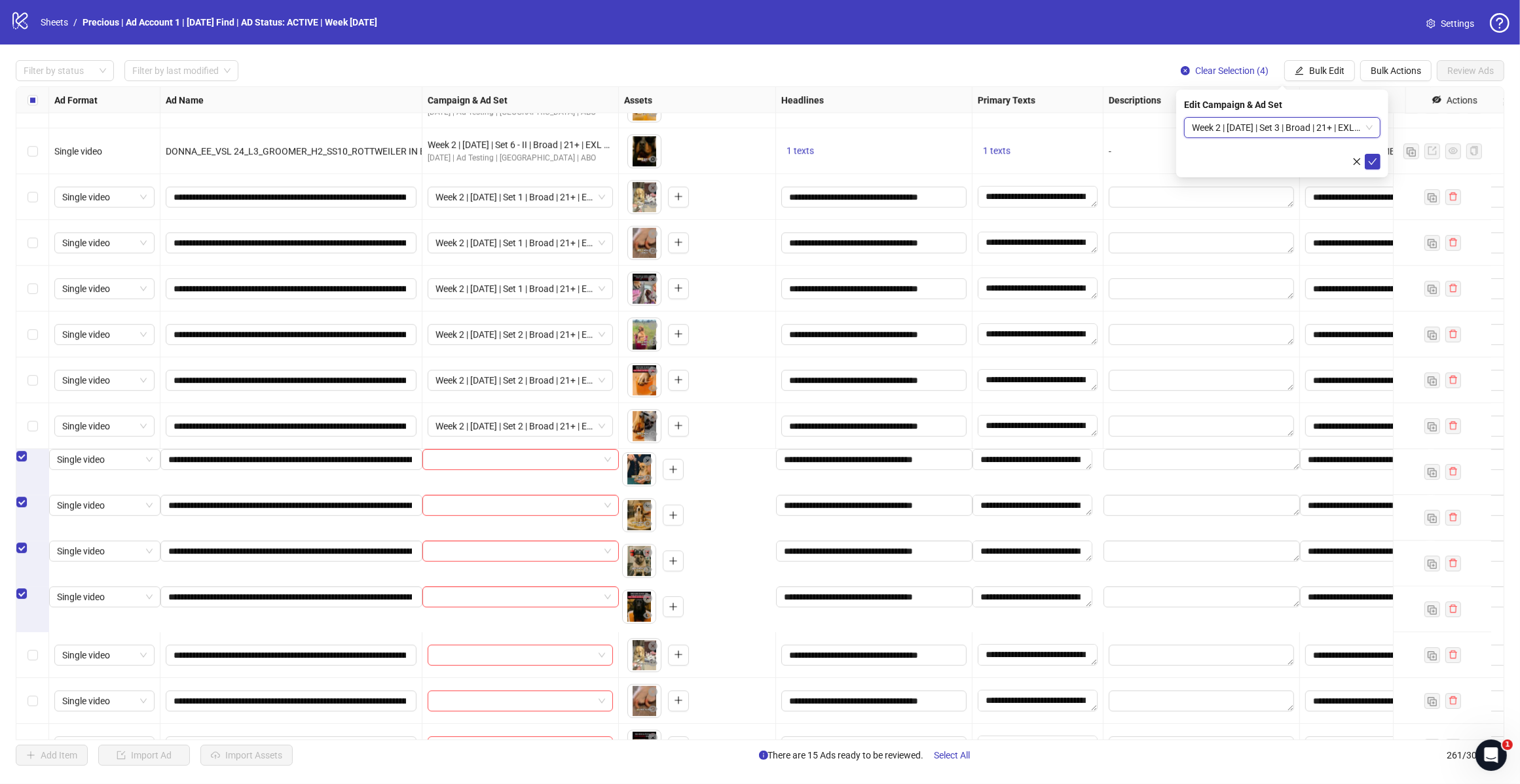
click at [1370, 155] on button "submit" at bounding box center [1373, 162] width 16 height 16
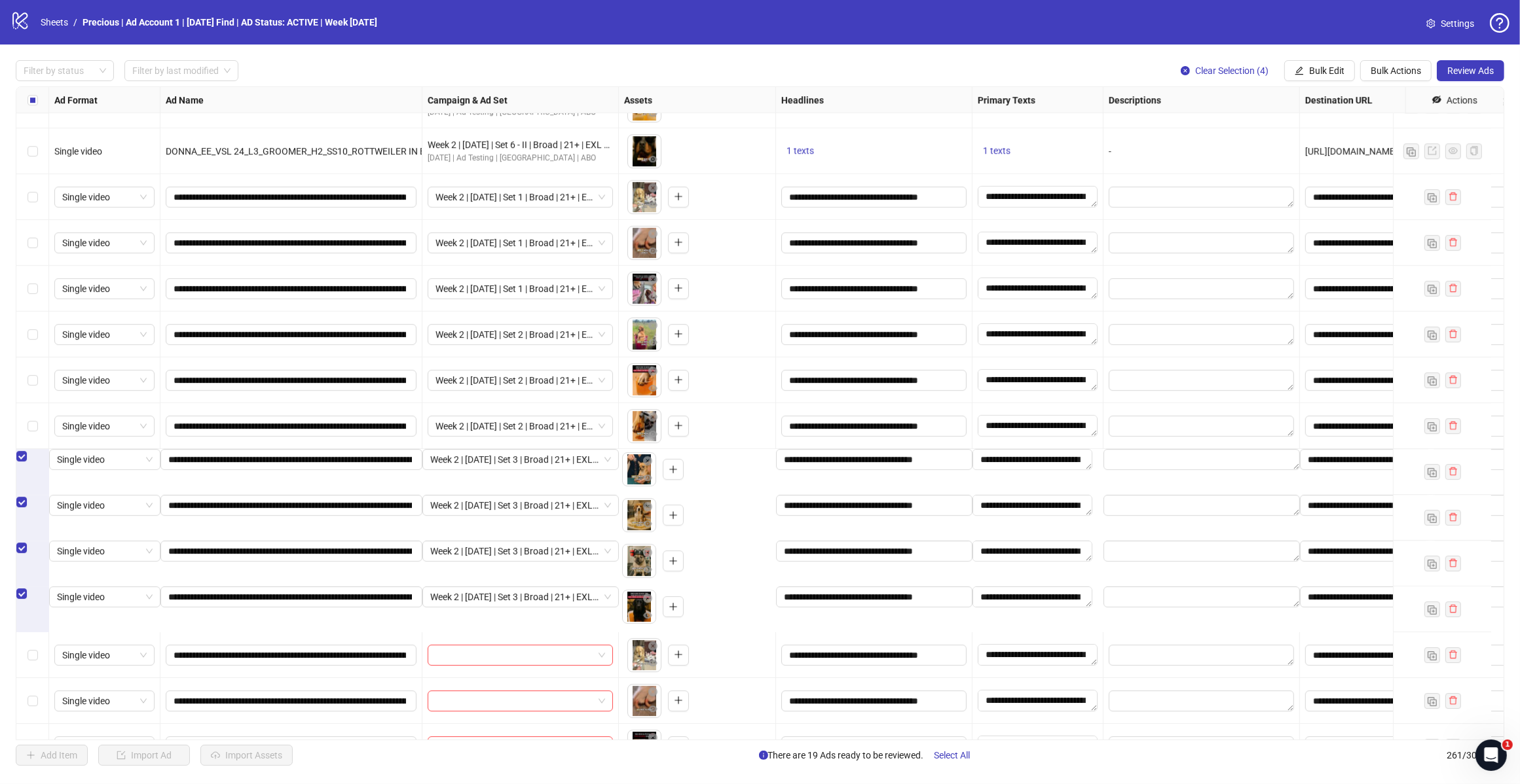
click at [32, 509] on div "Select row 249" at bounding box center [33, 502] width 33 height 14
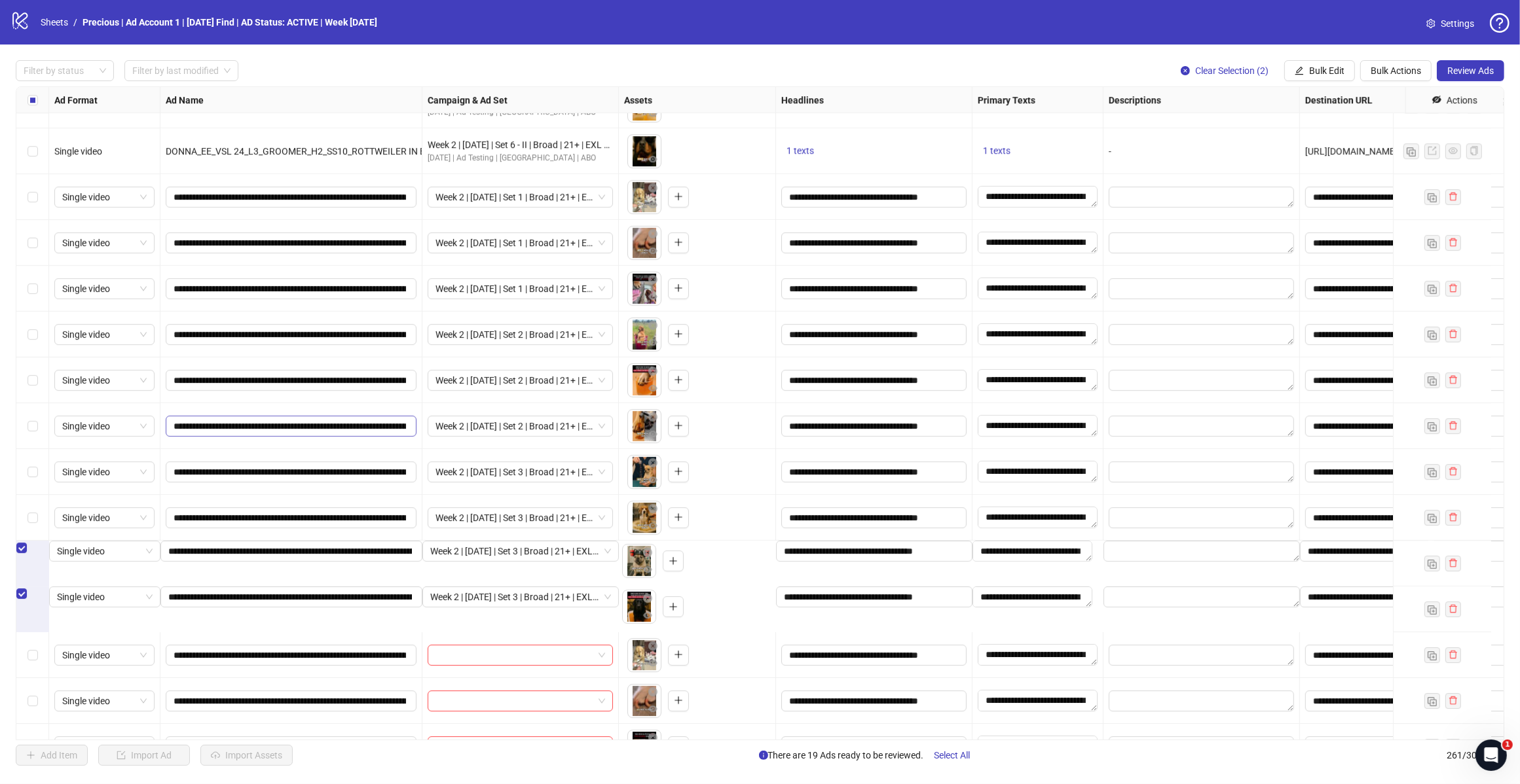
click at [30, 600] on div "Select row 251" at bounding box center [33, 593] width 33 height 14
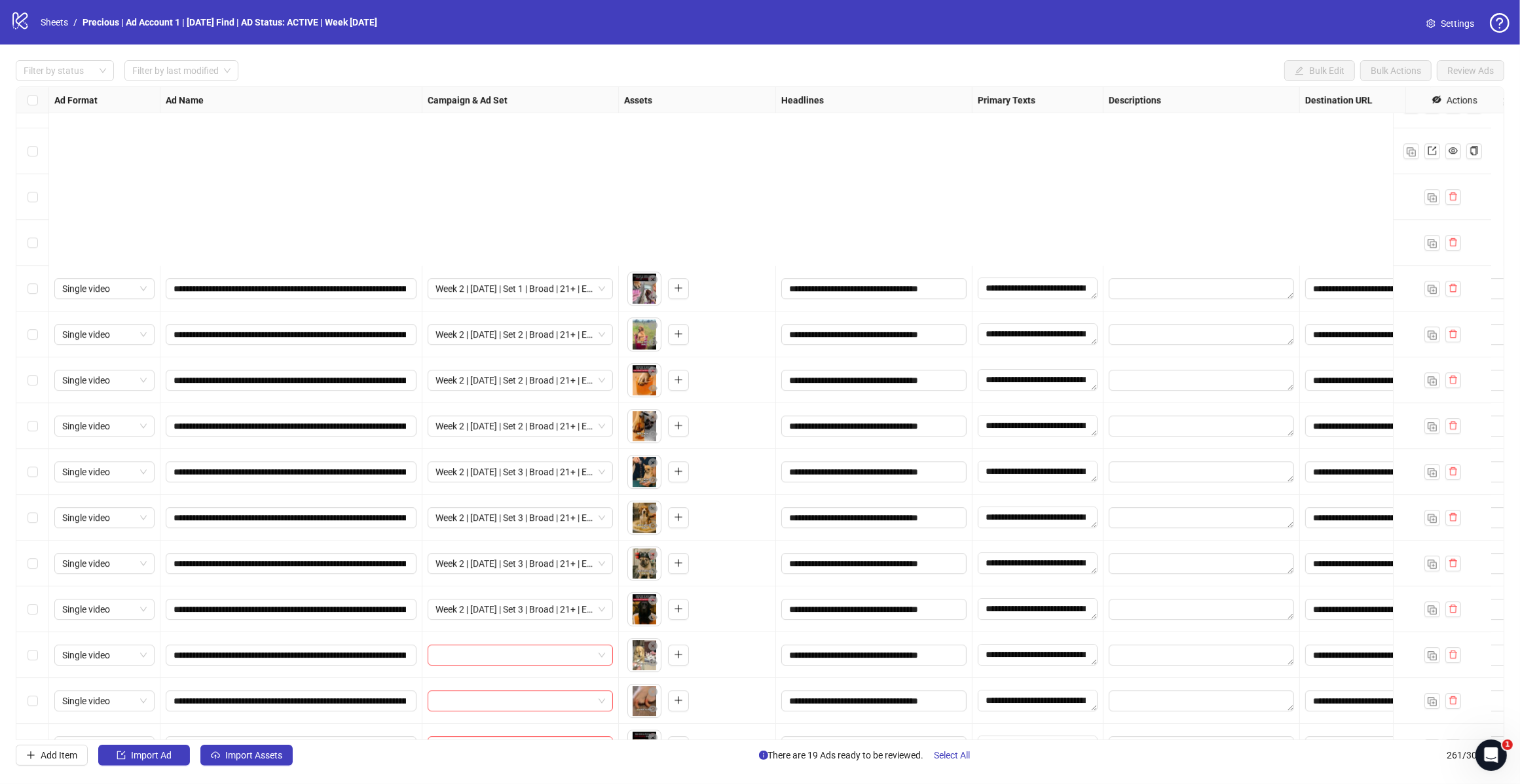
scroll to position [11226, 0]
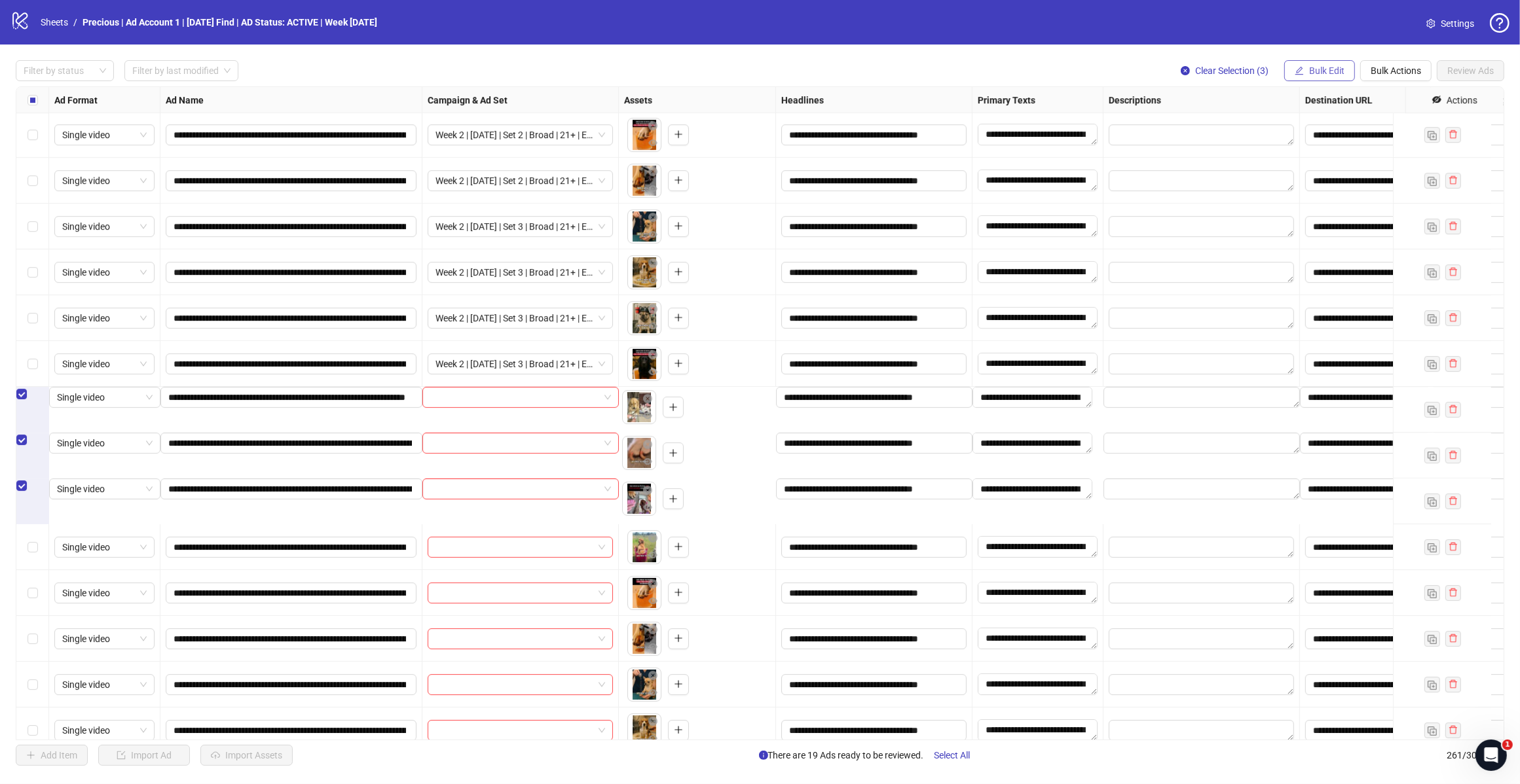
click at [1324, 70] on span "Bulk Edit" at bounding box center [1327, 71] width 36 height 11
click at [1331, 136] on span "Campaign & Ad Set" at bounding box center [1331, 139] width 78 height 14
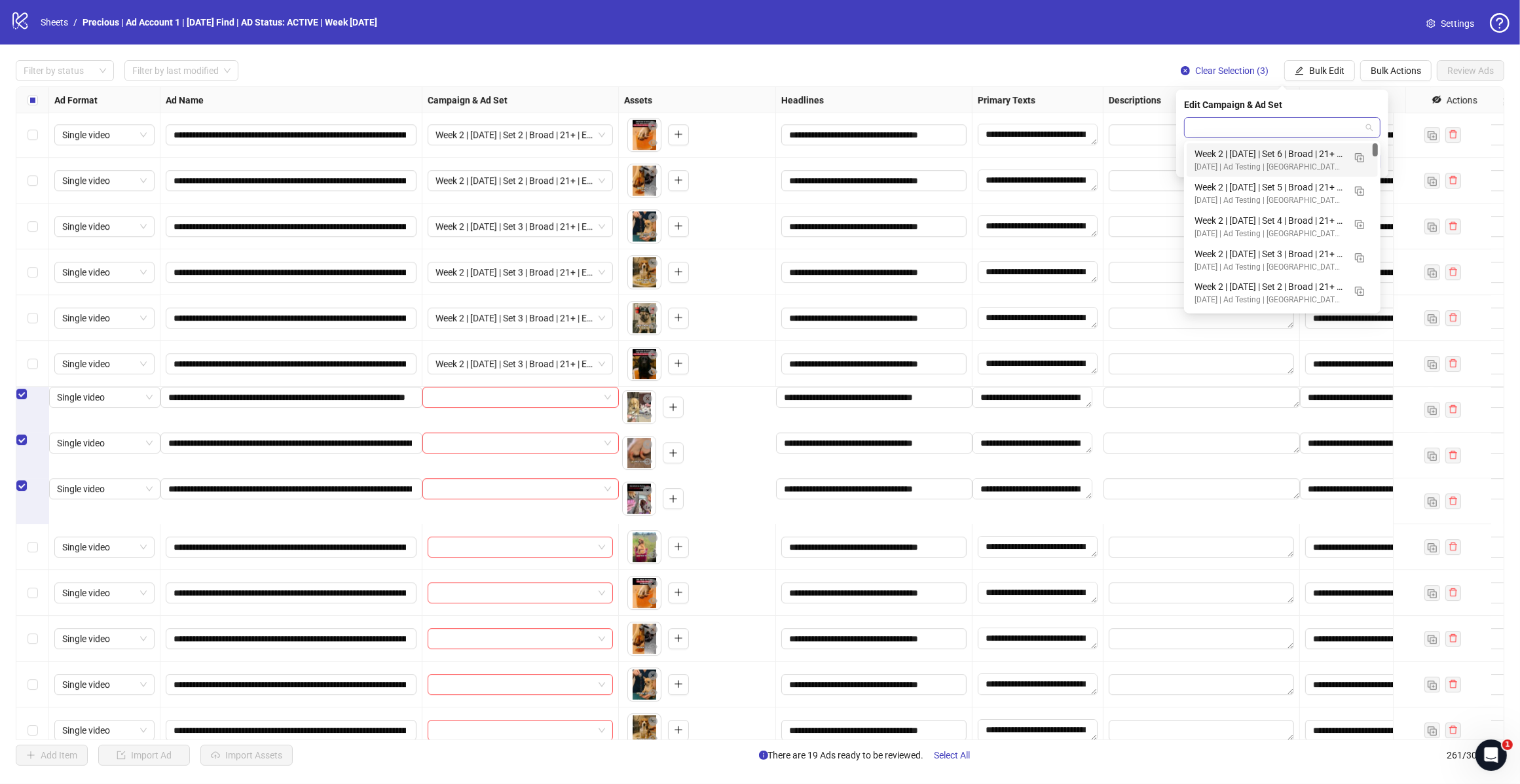
click at [1362, 131] on span at bounding box center [1282, 127] width 181 height 20
click at [1300, 221] on div "Week 2 | [DATE] | Set 4 | Broad | 21+ | EXL 180 Days PUR" at bounding box center [1269, 221] width 149 height 14
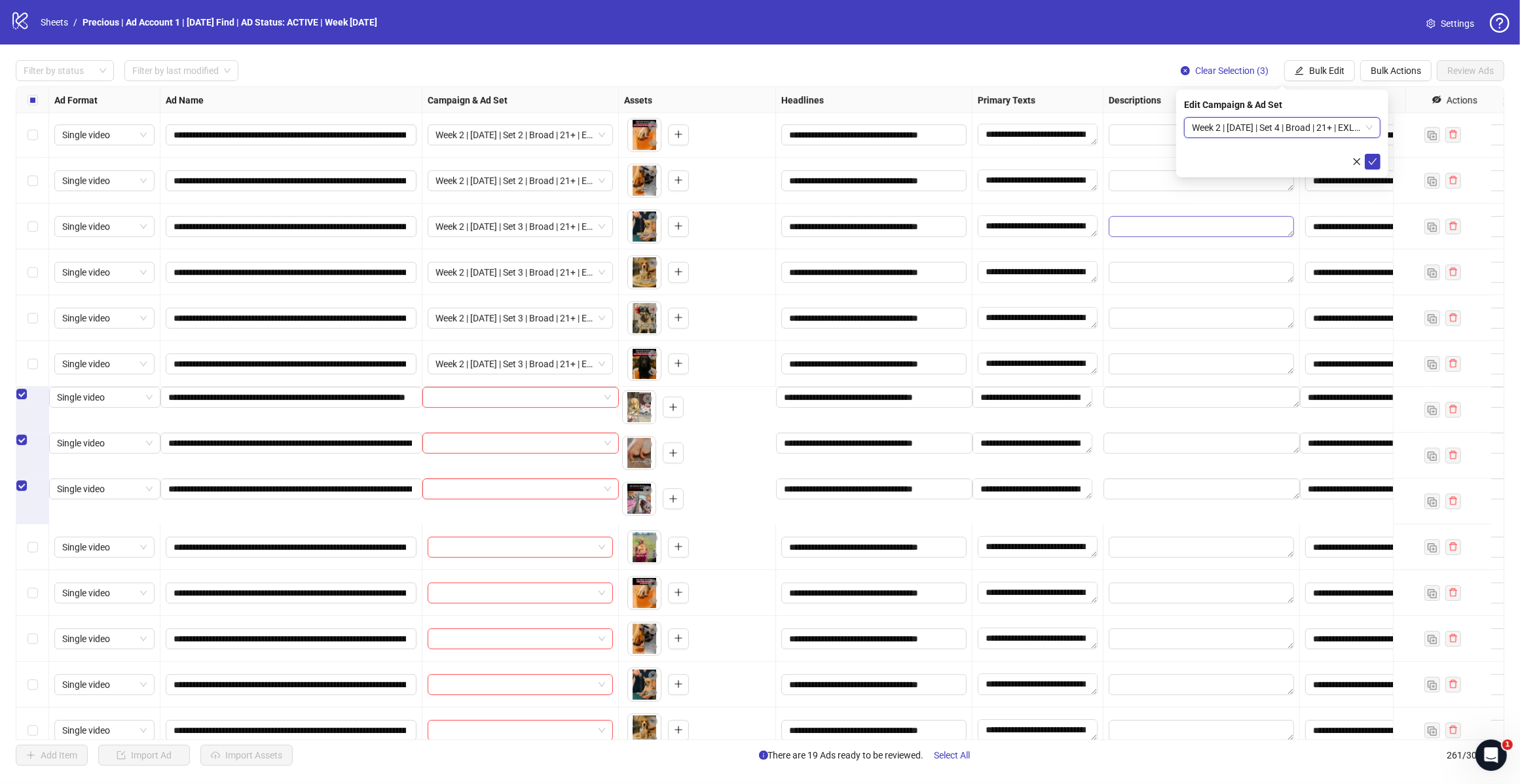
click at [1371, 160] on icon "check" at bounding box center [1372, 162] width 9 height 9
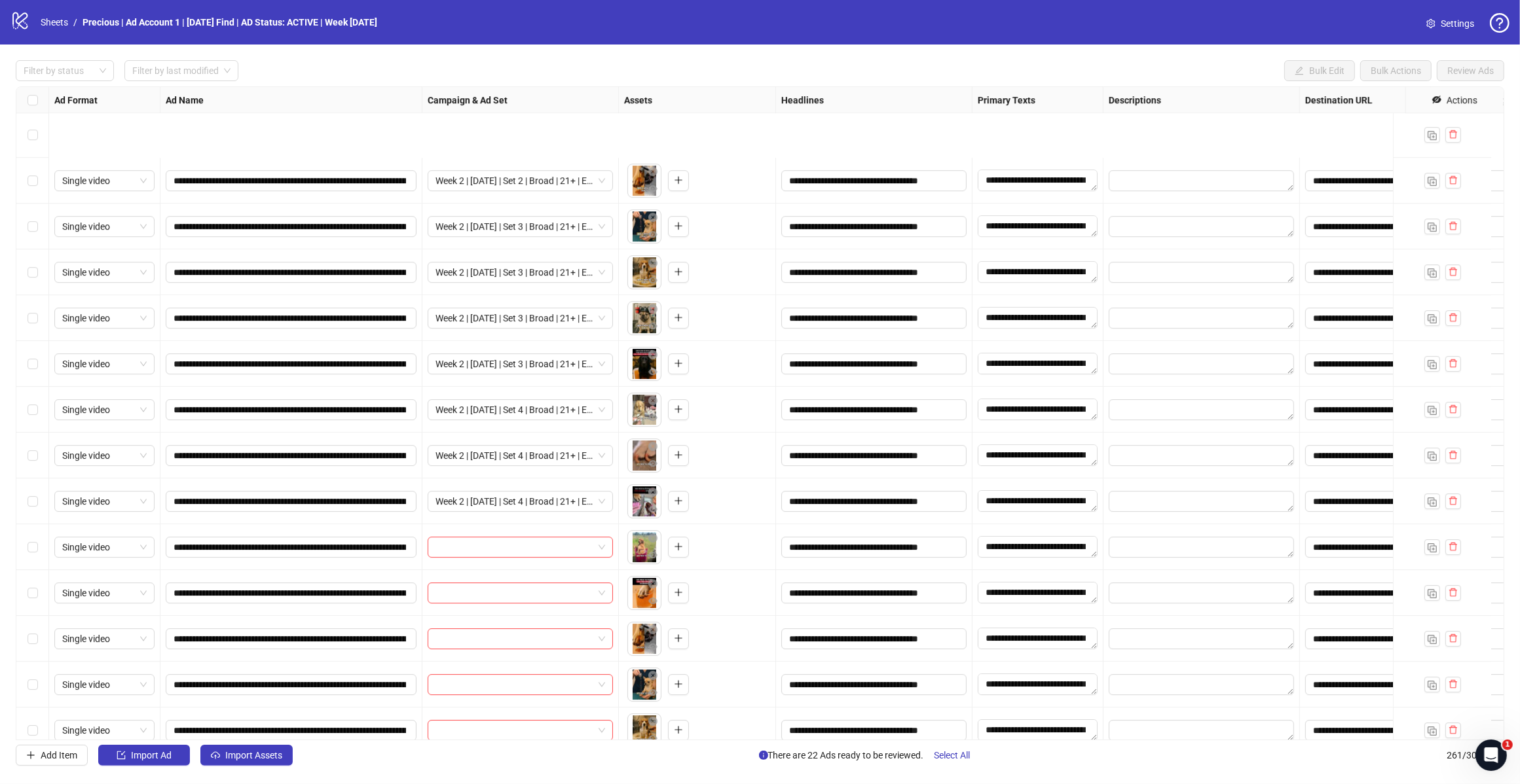
scroll to position [11343, 0]
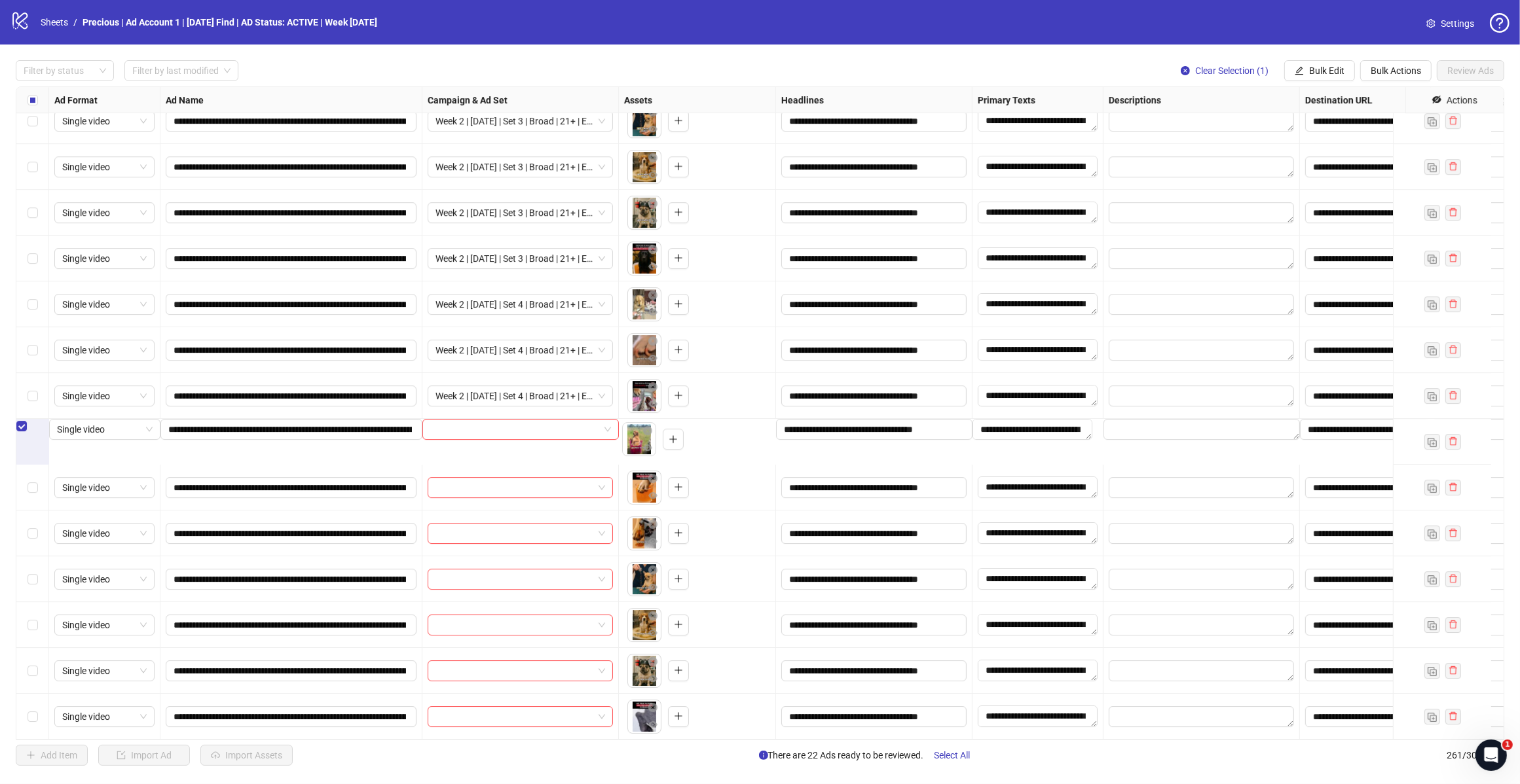
click at [37, 482] on div "Select row 256" at bounding box center [33, 488] width 33 height 46
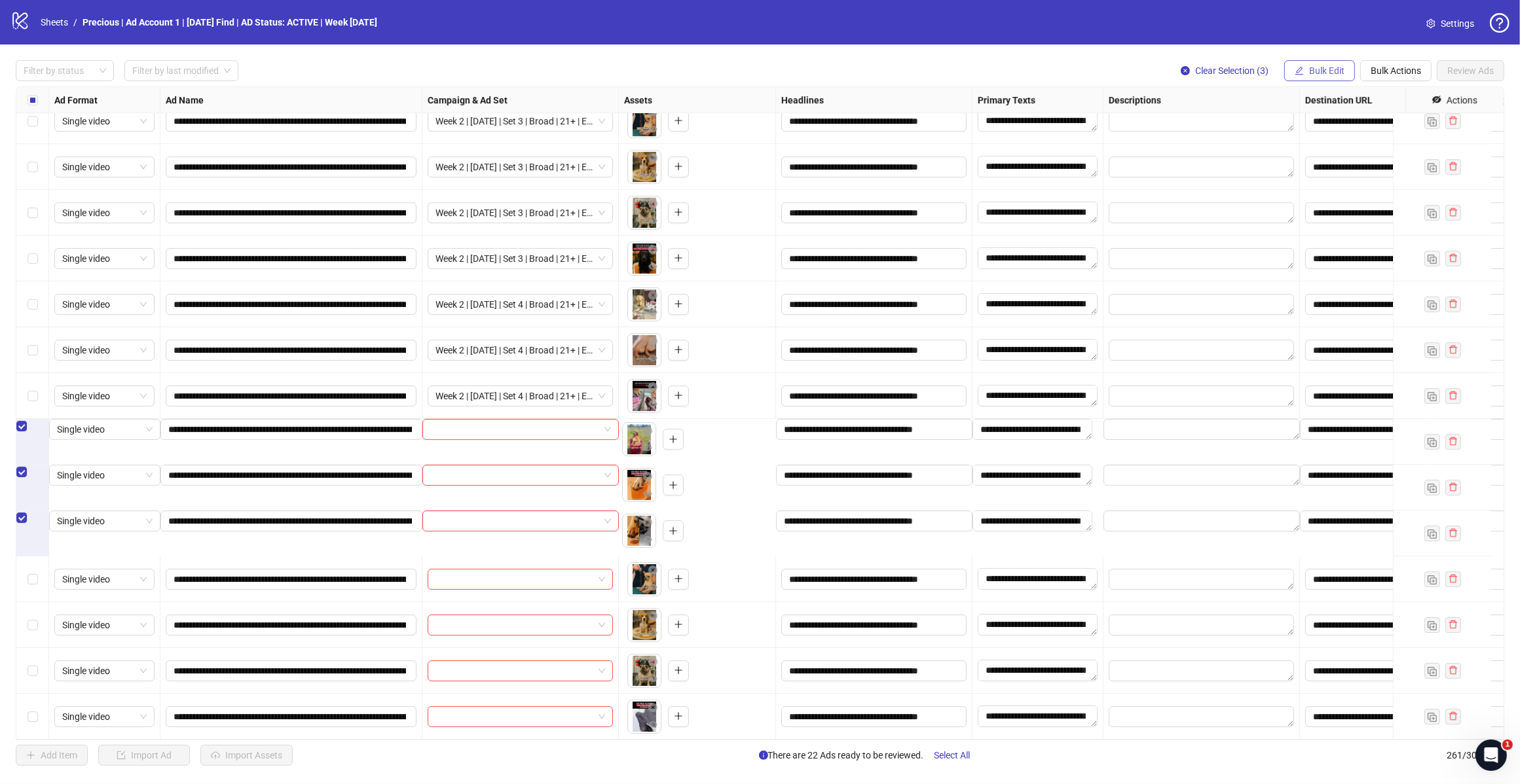
click at [1314, 64] on button "Bulk Edit" at bounding box center [1319, 71] width 71 height 21
click at [1350, 141] on span "Campaign & Ad Set" at bounding box center [1331, 139] width 78 height 14
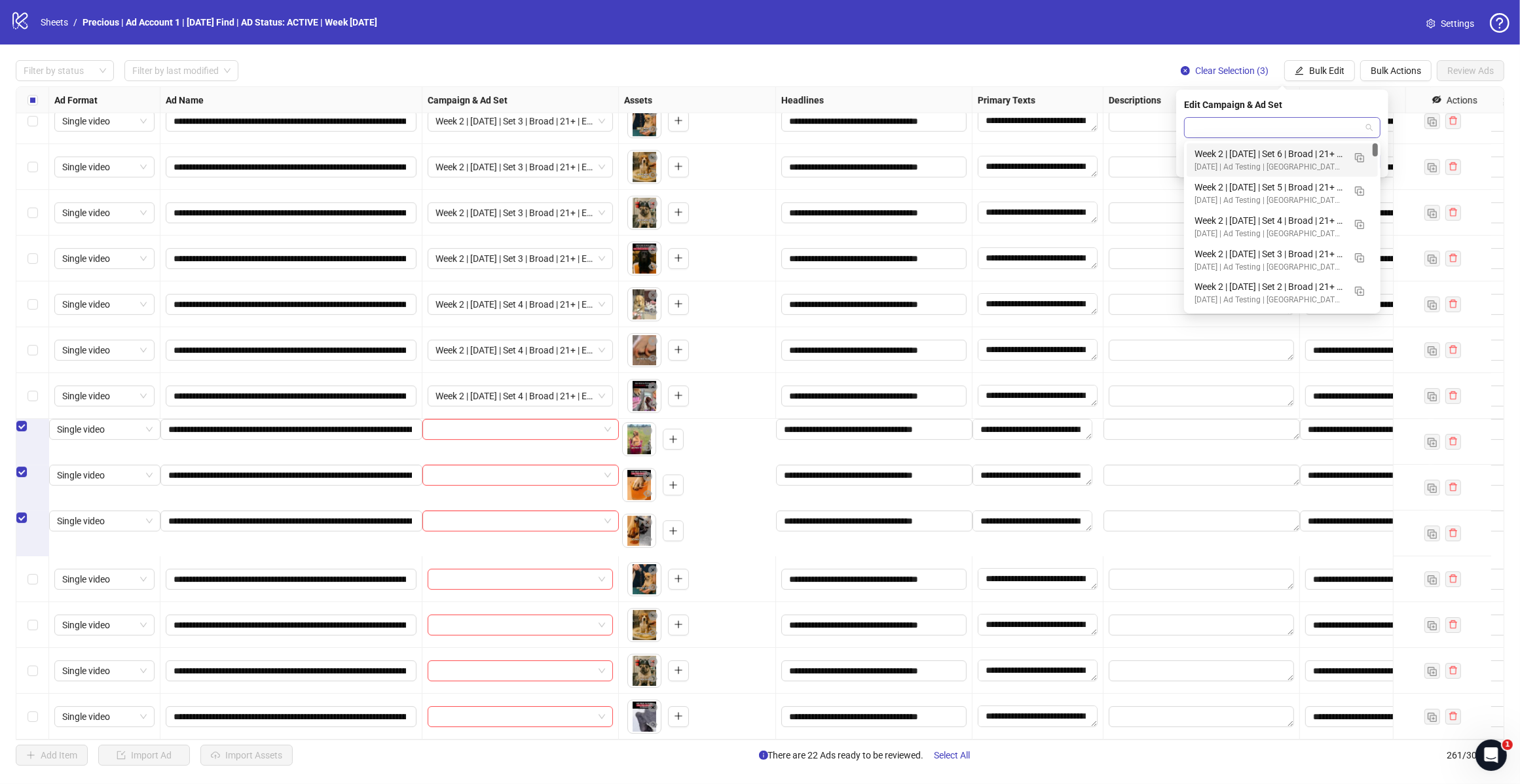
click at [1367, 126] on span at bounding box center [1282, 127] width 181 height 20
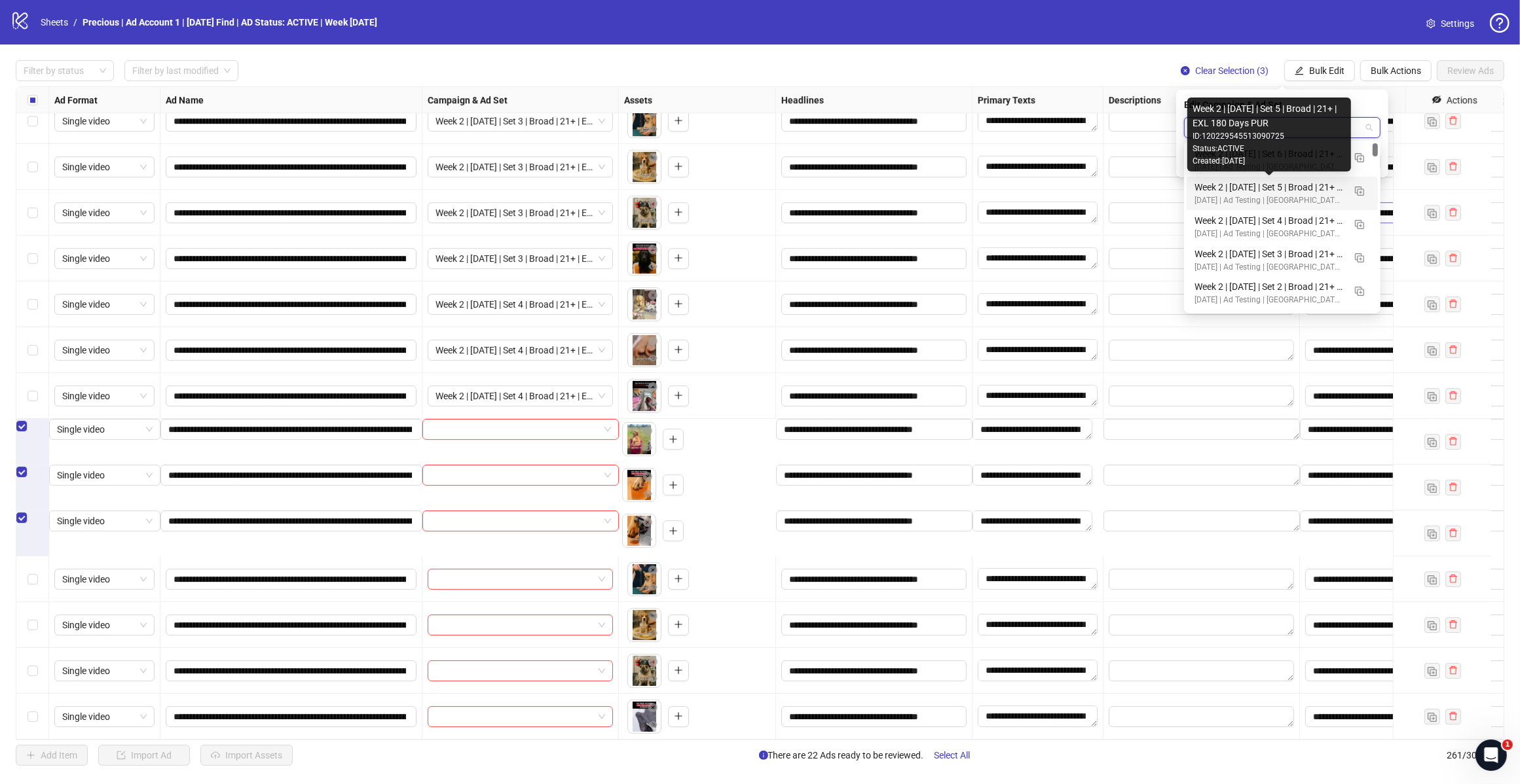
click at [1289, 187] on div "Week 2 | [DATE] | Set 5 | Broad | 21+ | EXL 180 Days PUR" at bounding box center [1269, 187] width 149 height 14
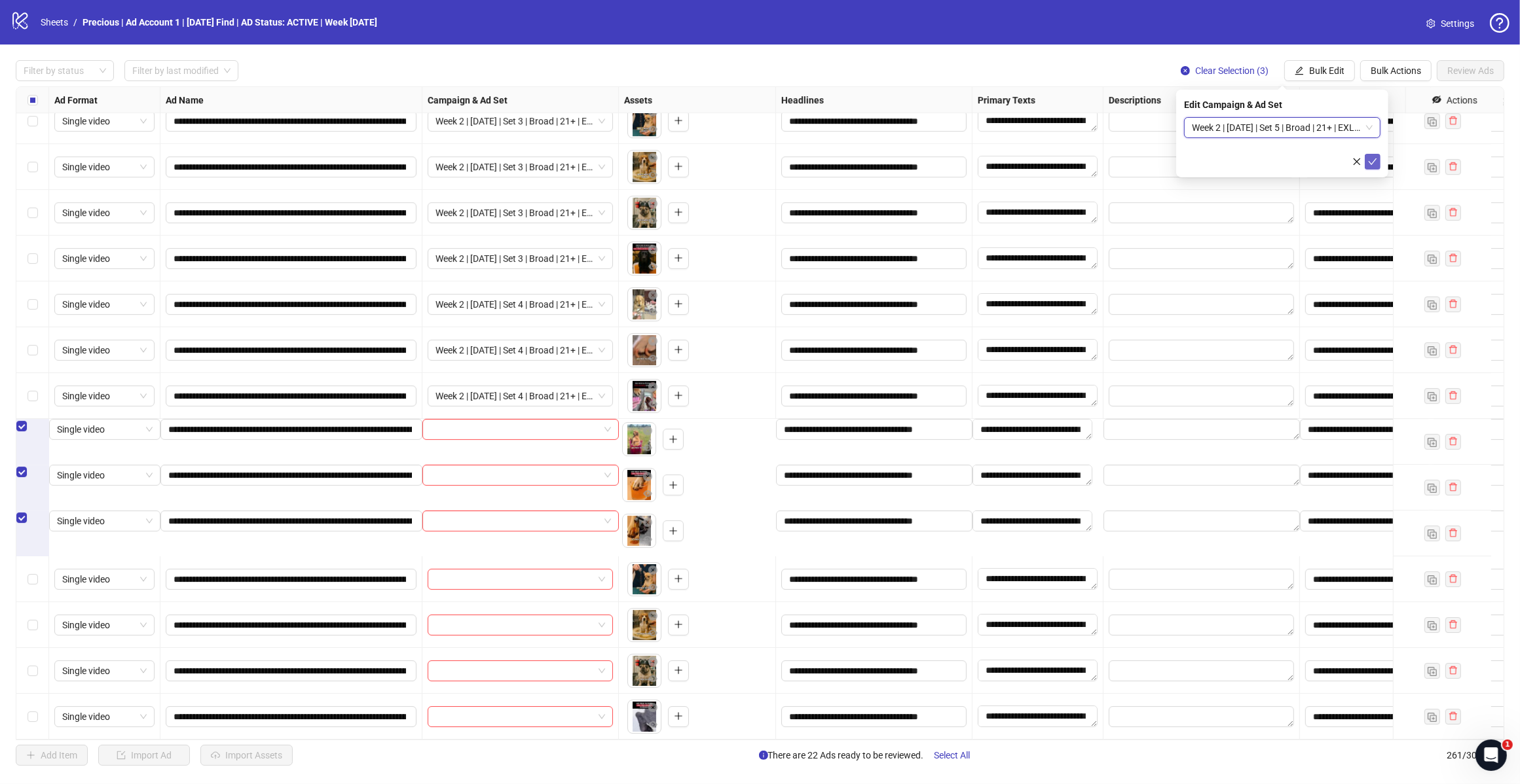
click at [1368, 166] on span "submit" at bounding box center [1372, 162] width 9 height 11
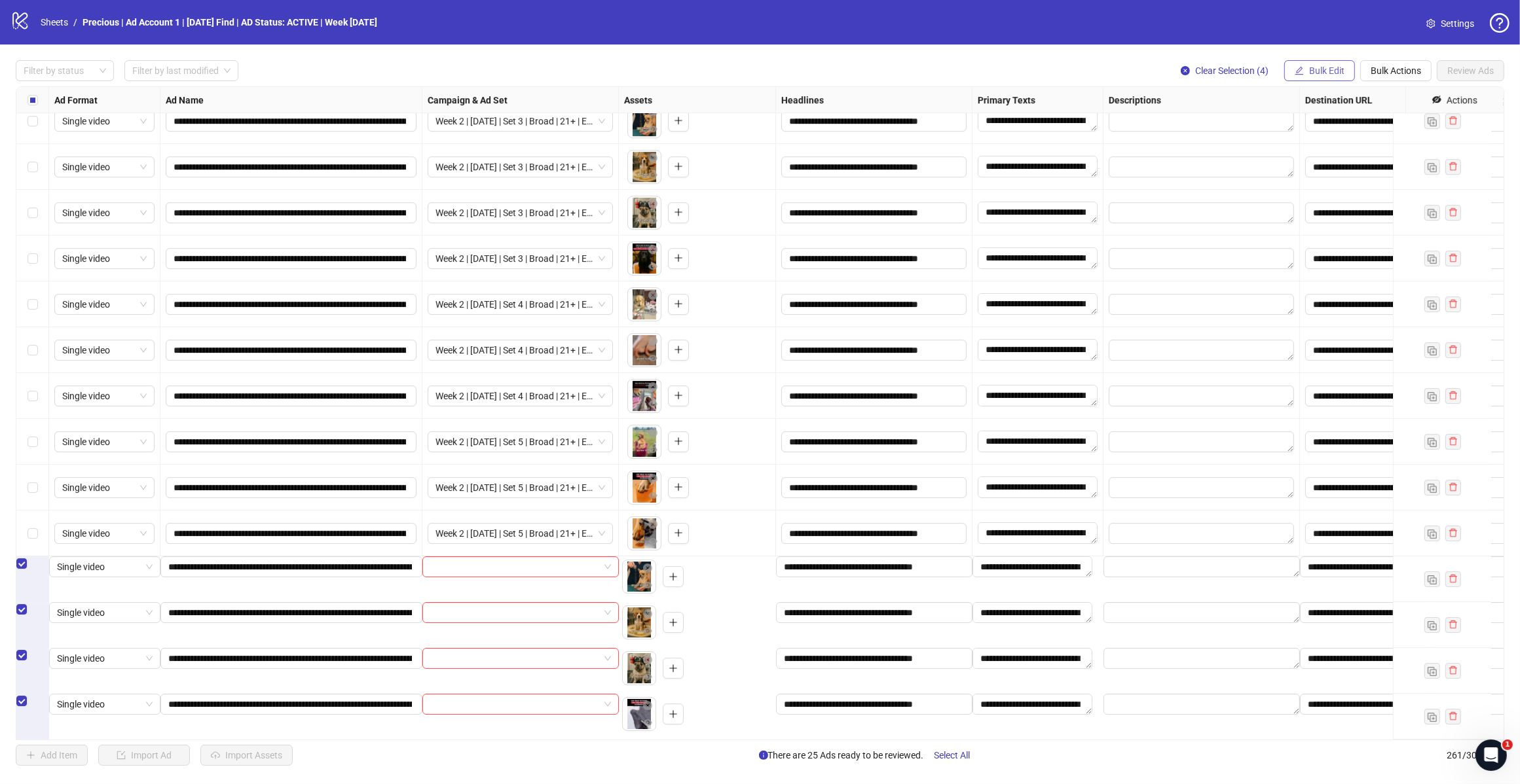
click at [1328, 70] on span "Bulk Edit" at bounding box center [1327, 71] width 36 height 11
click at [1323, 134] on span "Campaign & Ad Set" at bounding box center [1331, 139] width 78 height 14
click at [1358, 128] on input "search" at bounding box center [1276, 127] width 169 height 20
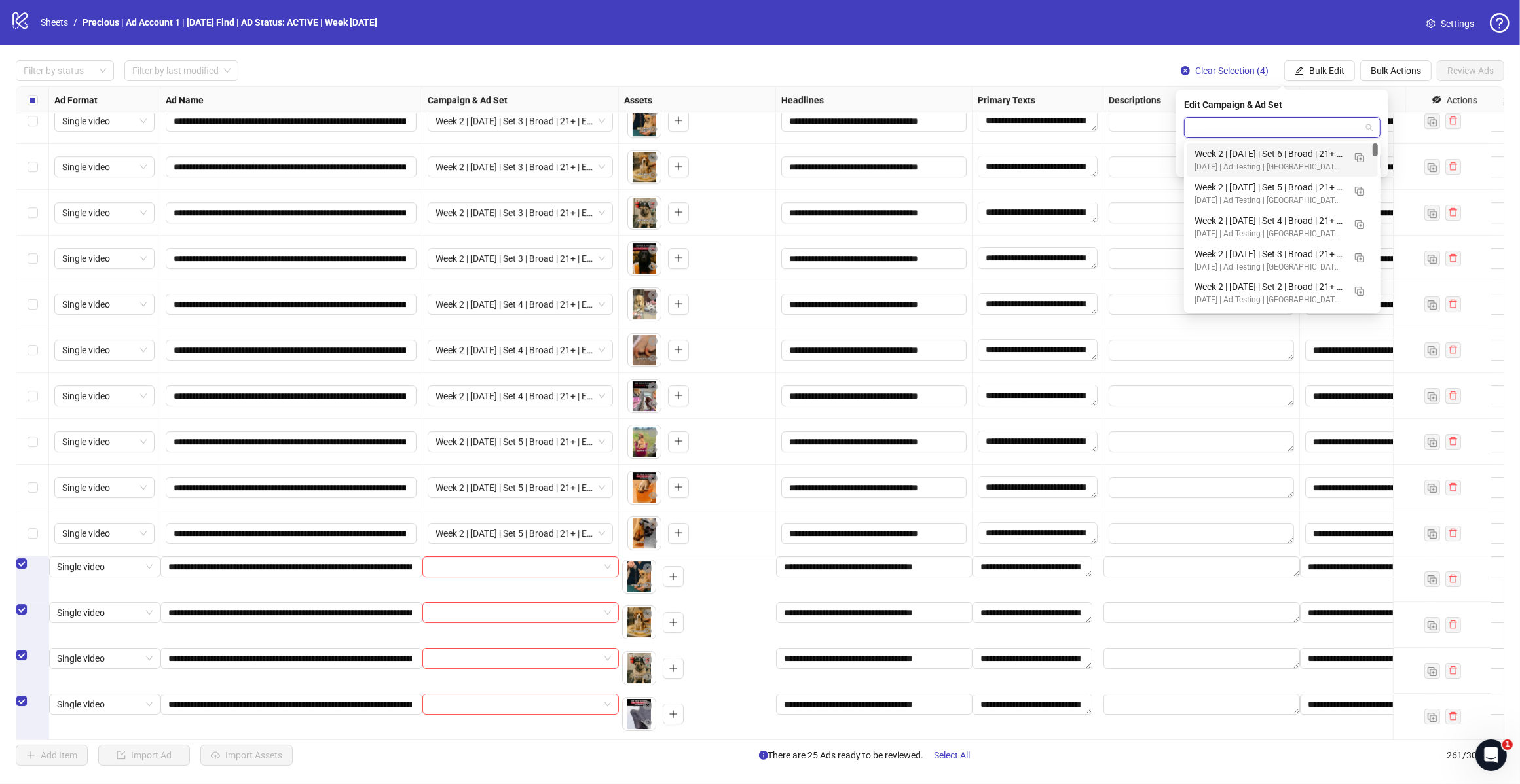
click at [1291, 166] on div "[DATE] | Ad Testing | [GEOGRAPHIC_DATA] | ABO" at bounding box center [1269, 167] width 149 height 12
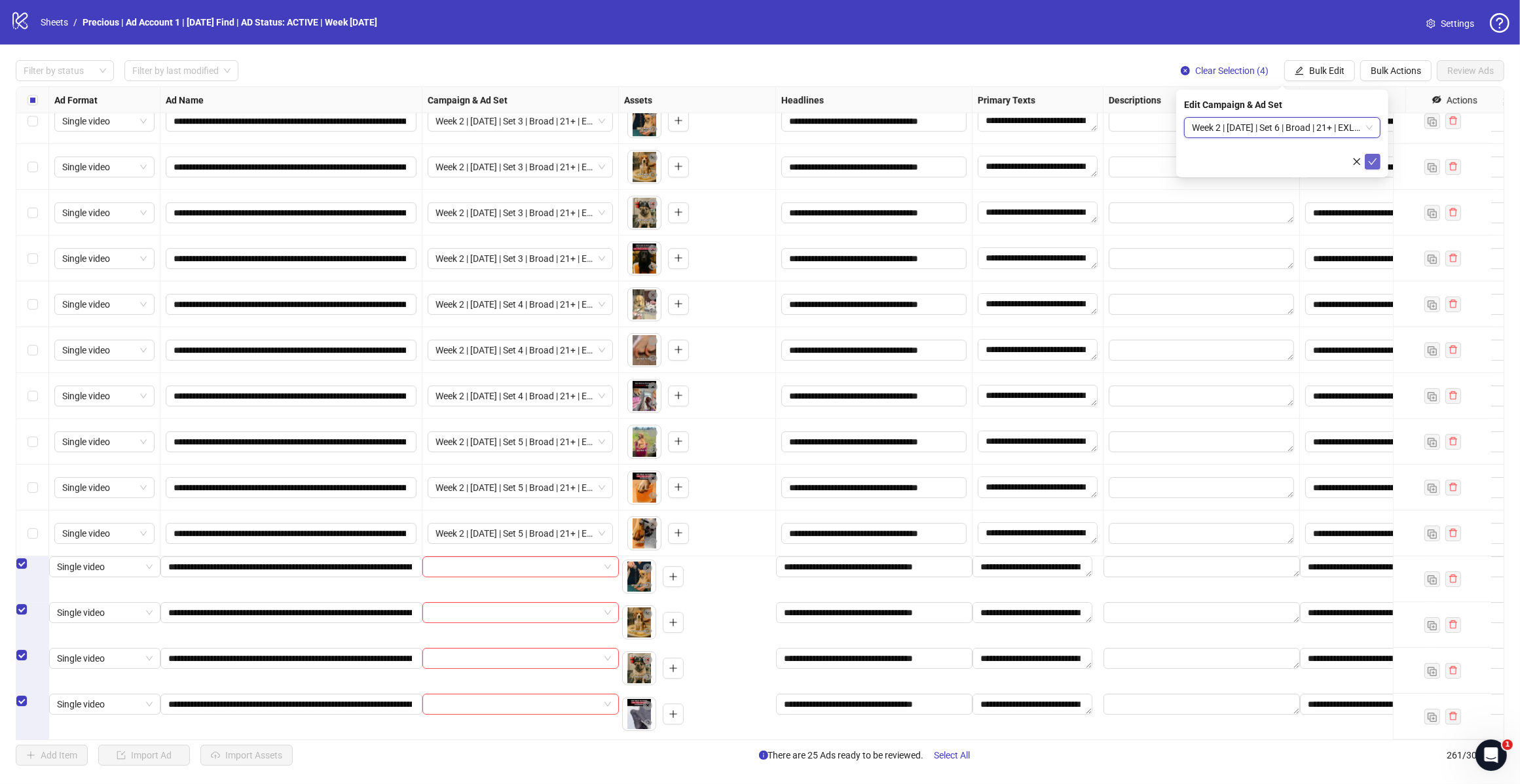
click at [1371, 161] on icon "check" at bounding box center [1372, 162] width 9 height 9
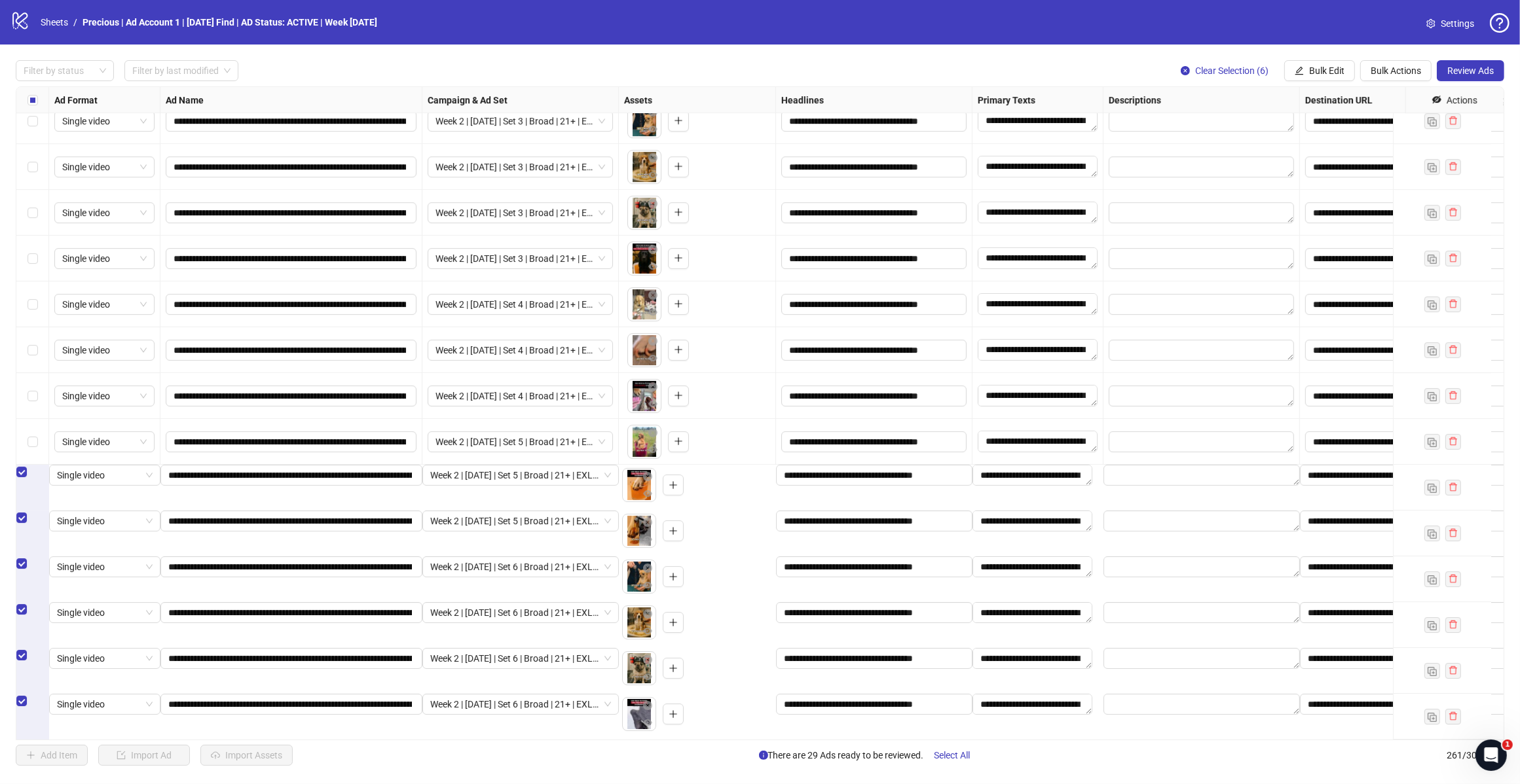
click at [26, 427] on div "Select row 255" at bounding box center [33, 442] width 33 height 46
click at [34, 389] on label "Select row 254" at bounding box center [33, 396] width 11 height 14
click at [27, 288] on div "Select row 252" at bounding box center [33, 304] width 33 height 46
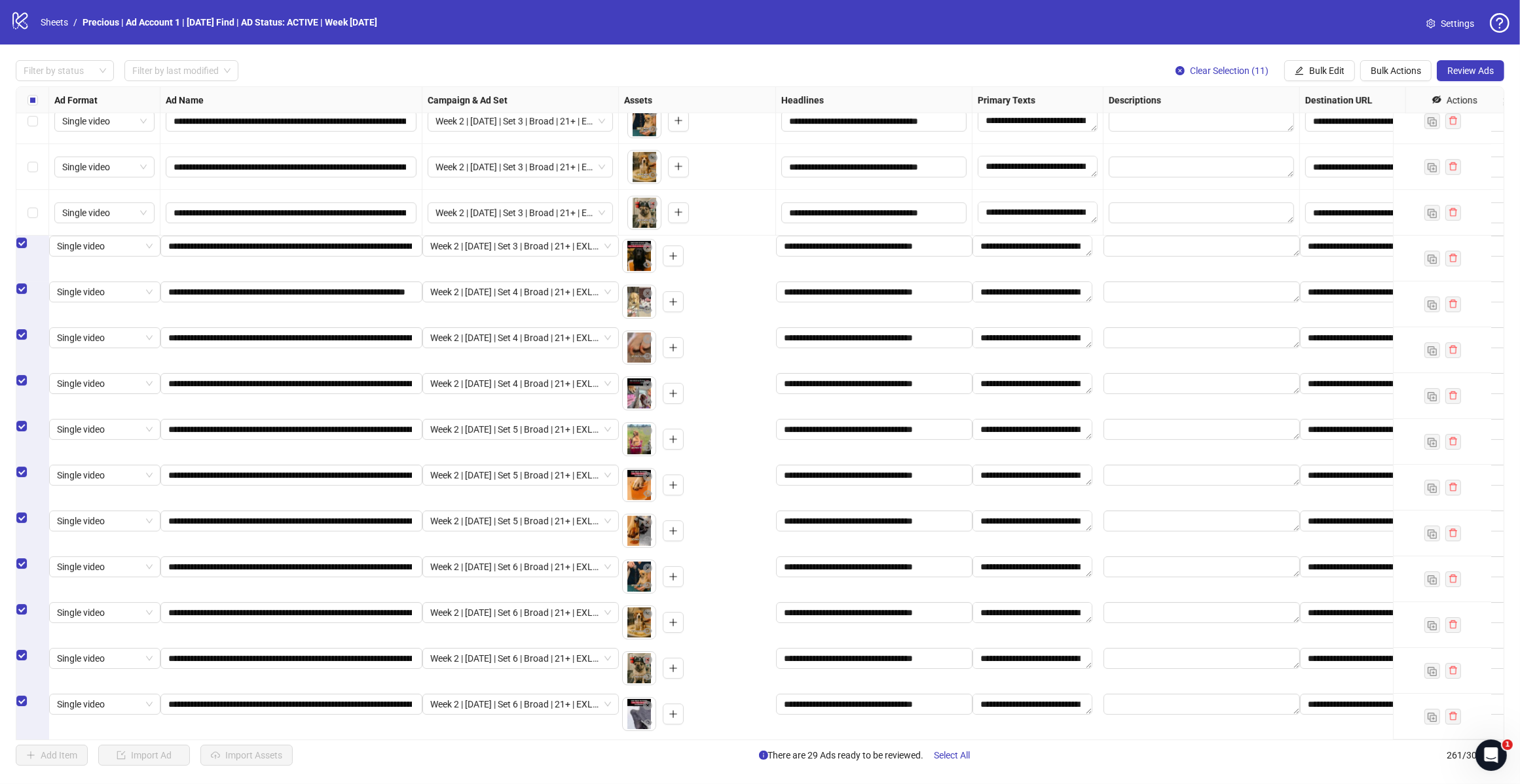
click at [35, 190] on div "Select row 250" at bounding box center [33, 213] width 33 height 46
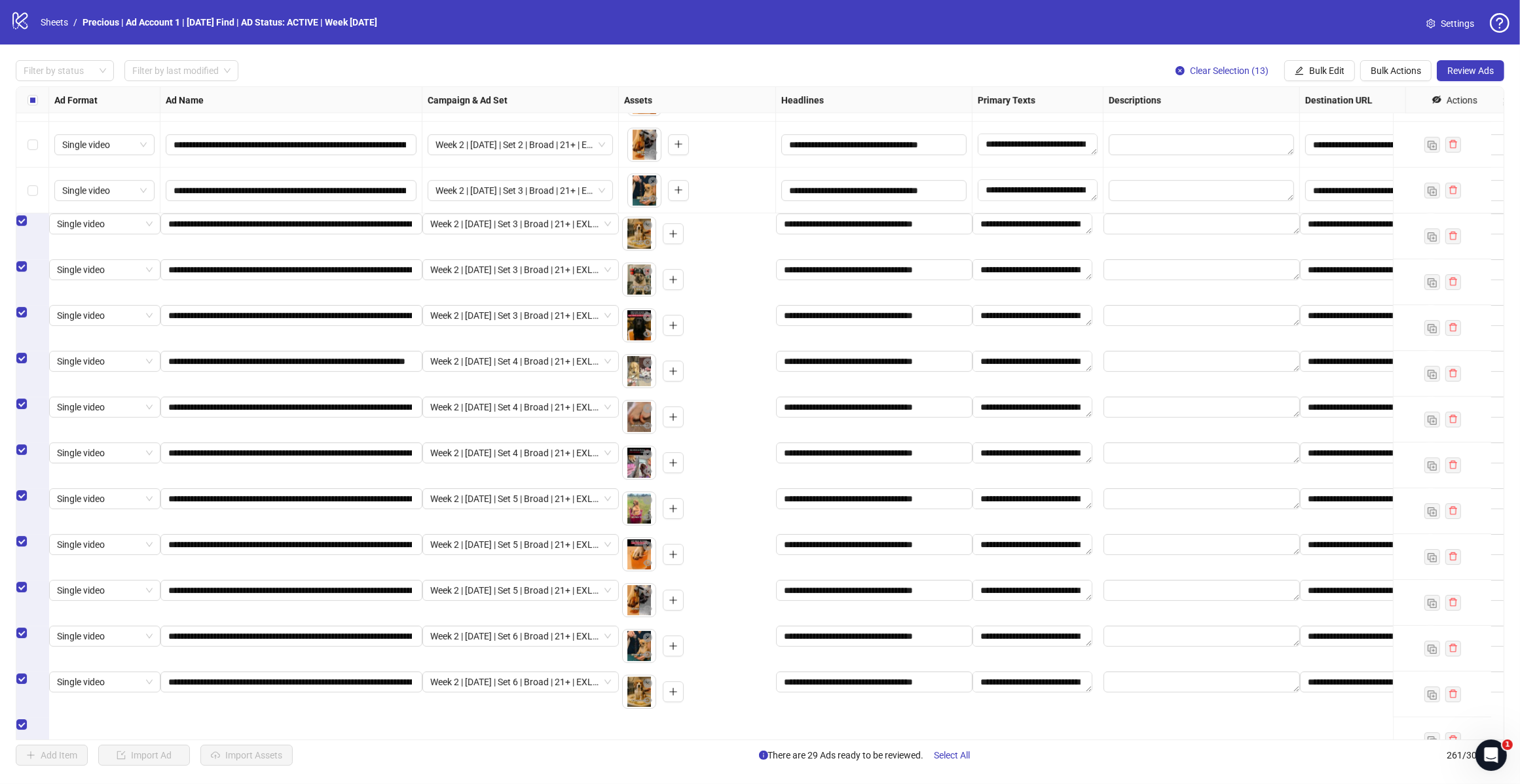
scroll to position [11180, 0]
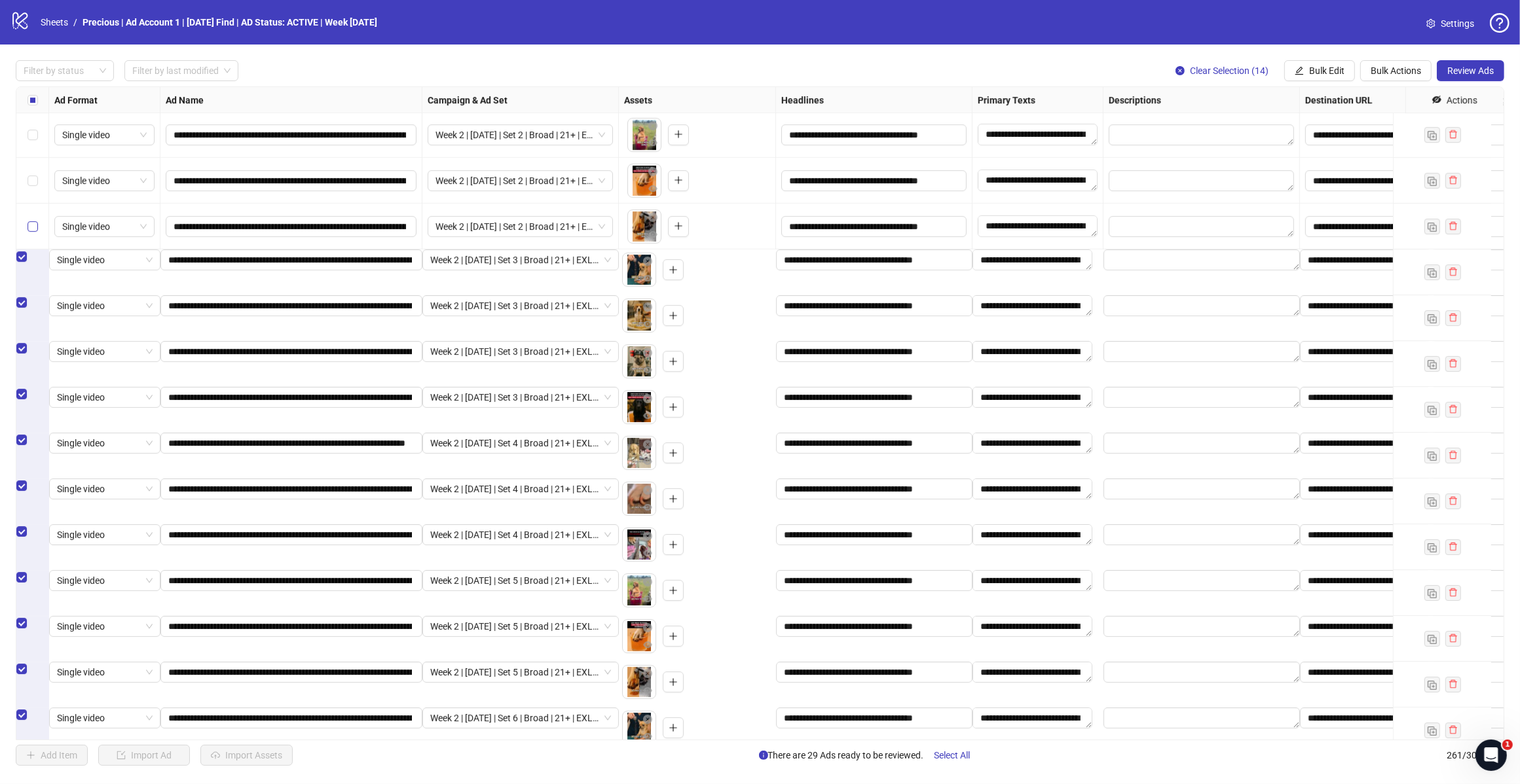
click at [33, 221] on label "Select row 247" at bounding box center [33, 227] width 11 height 14
click at [30, 172] on div "Select row 246" at bounding box center [33, 181] width 33 height 46
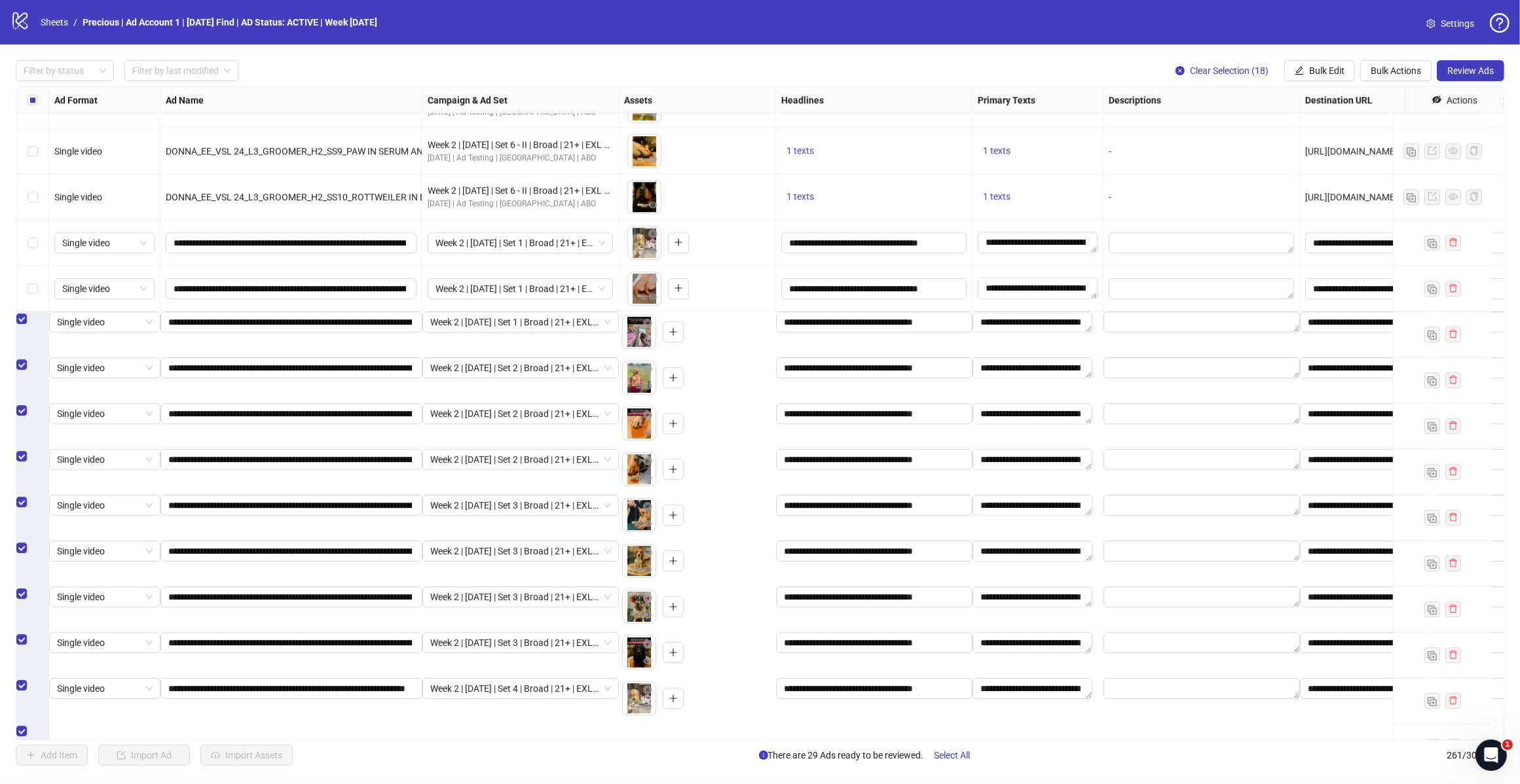
scroll to position [10852, 0]
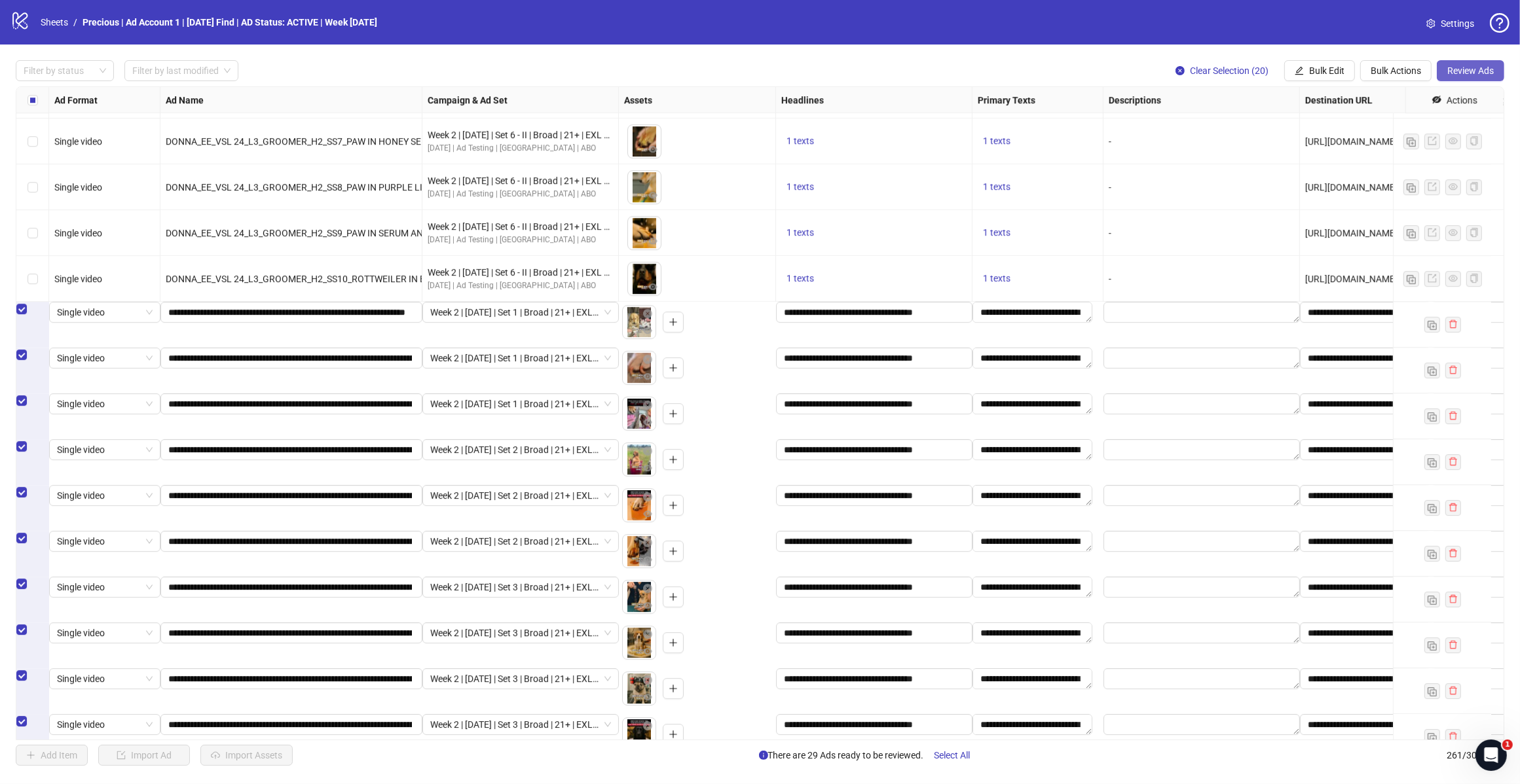
click at [1467, 67] on span "Review Ads" at bounding box center [1470, 71] width 47 height 11
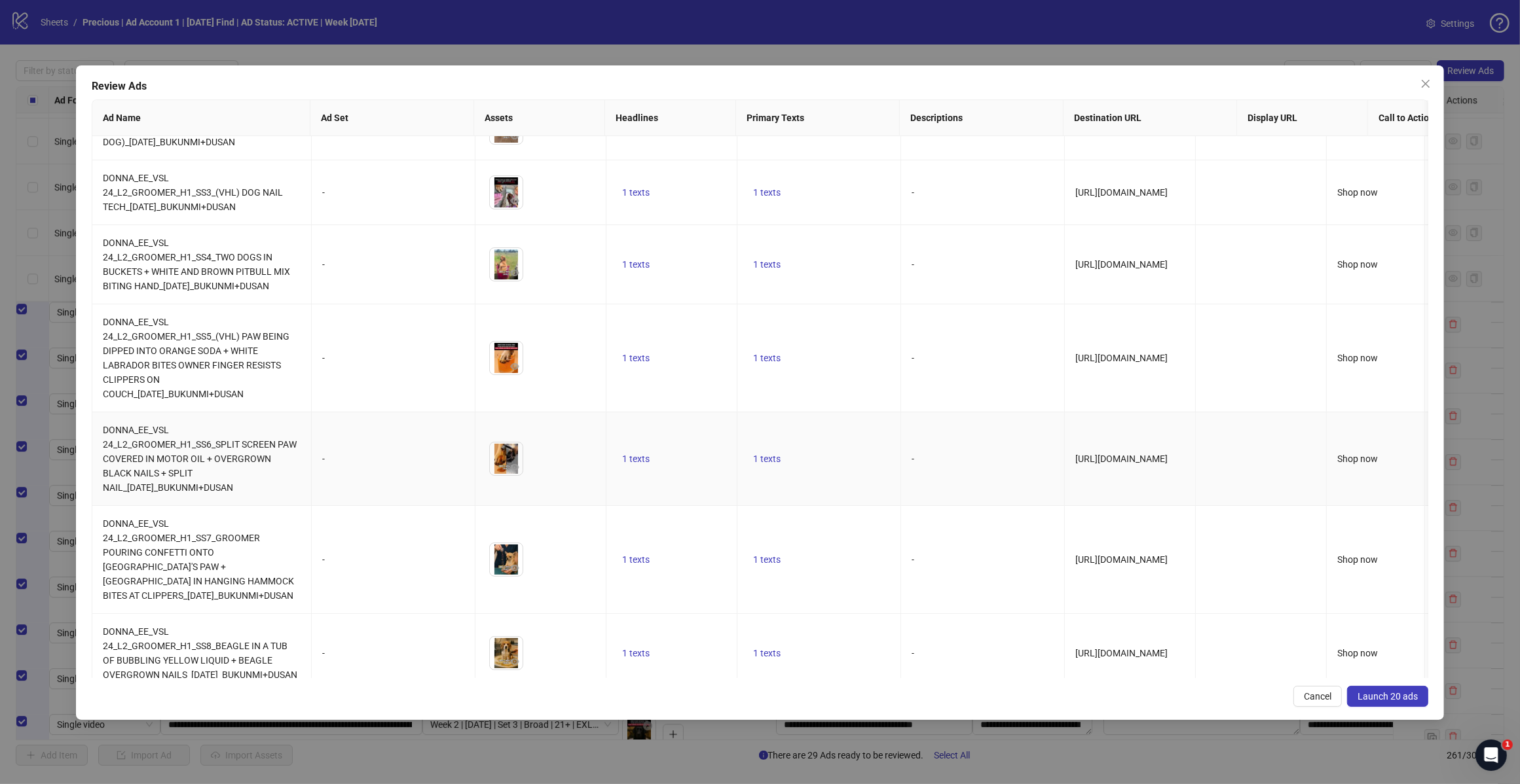
scroll to position [164, 0]
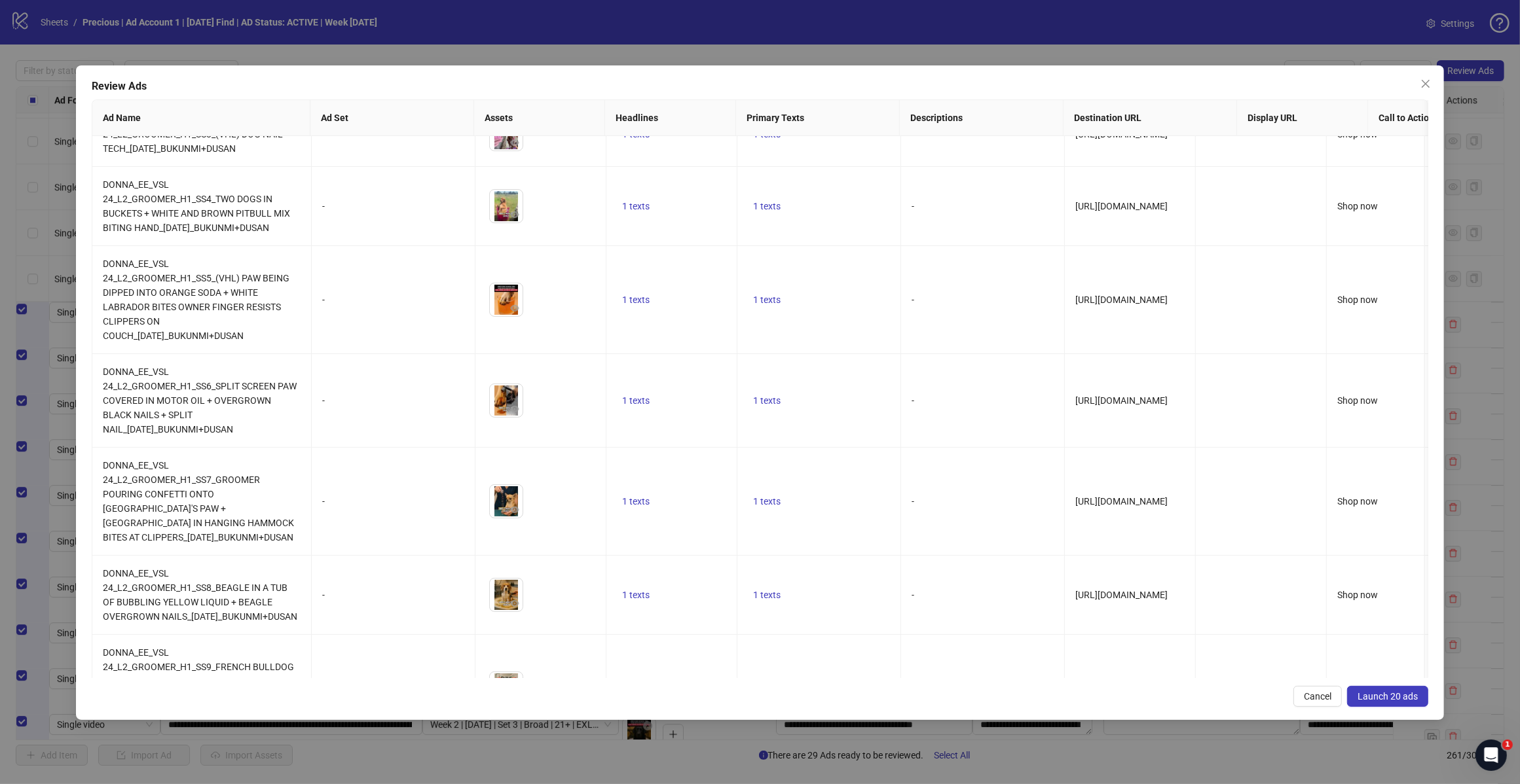
click at [1369, 696] on span "Launch 20 ads" at bounding box center [1388, 697] width 60 height 11
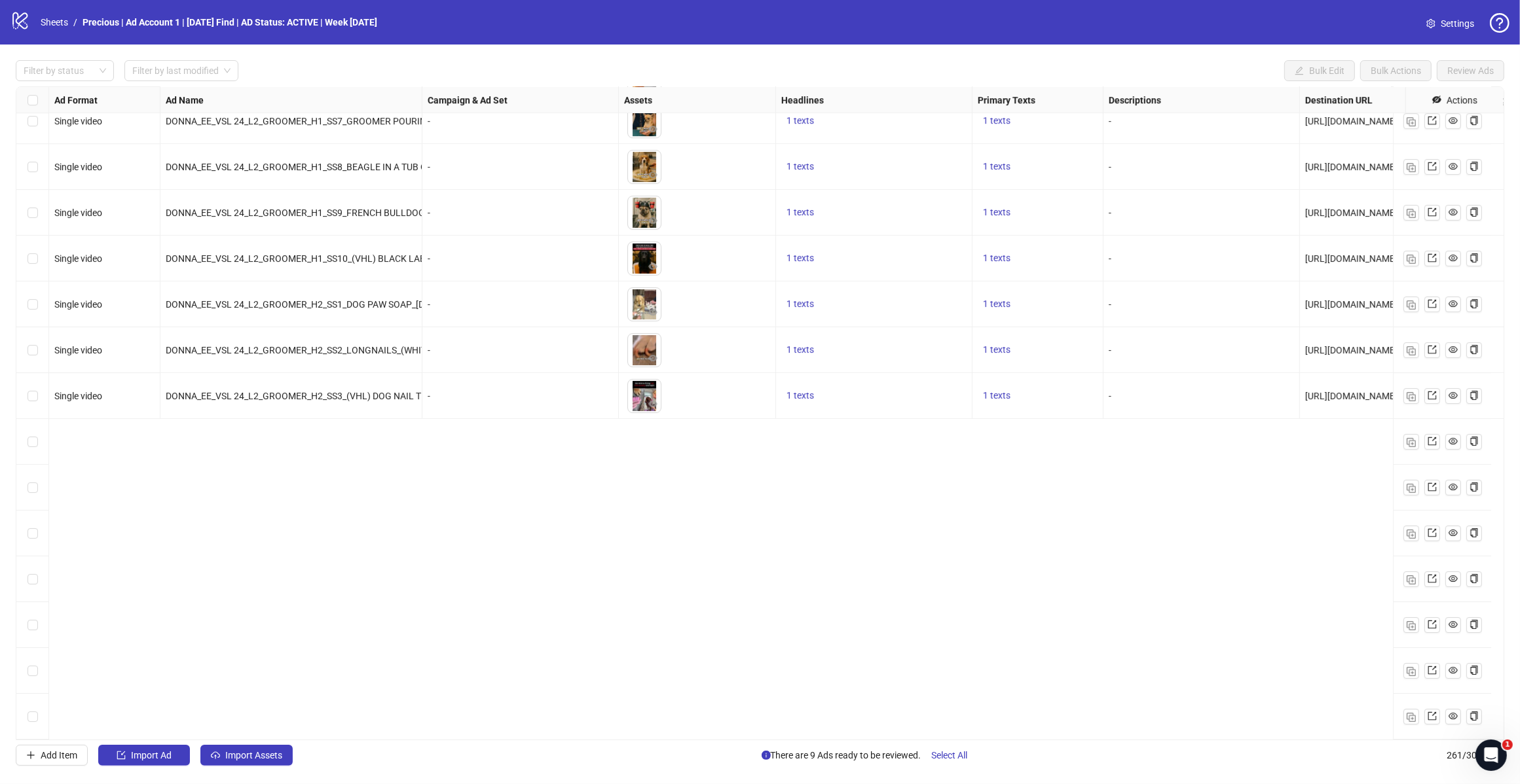
scroll to position [10935, 0]
